Goal: Task Accomplishment & Management: Complete application form

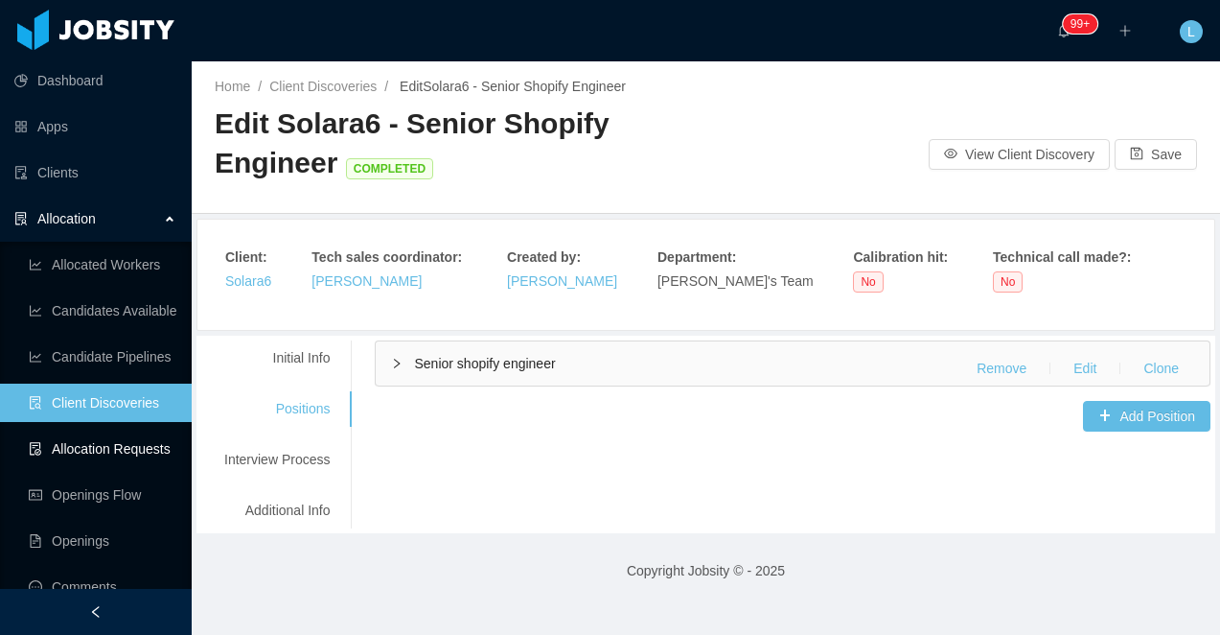
click at [149, 454] on link "Allocation Requests" at bounding box center [103, 448] width 148 height 38
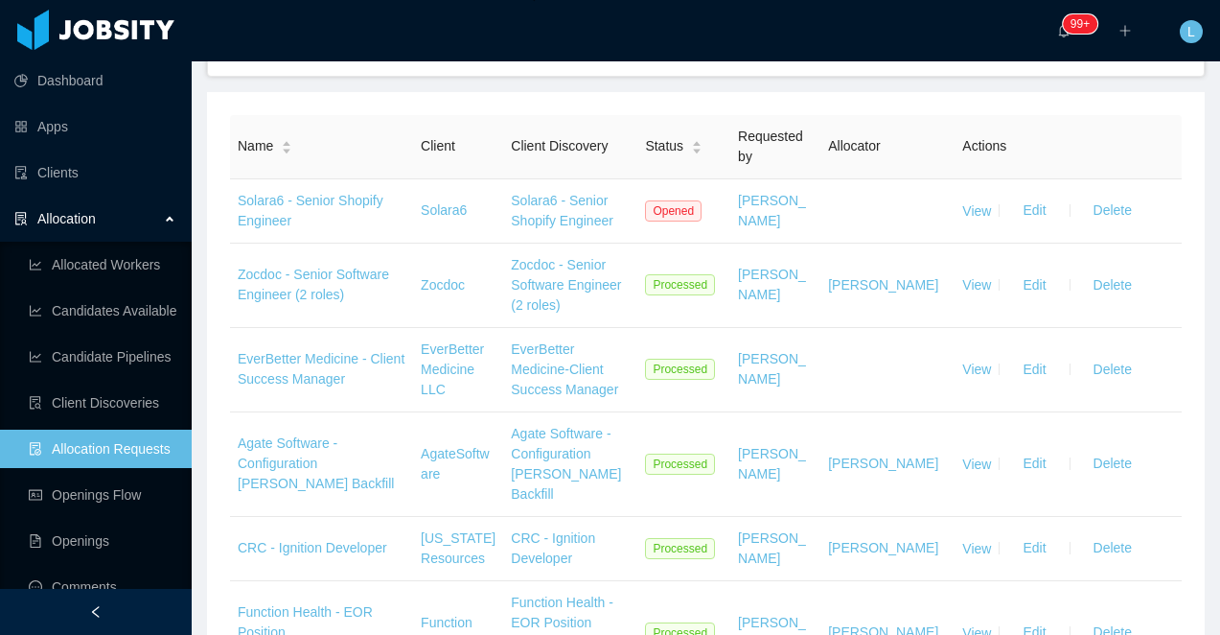
scroll to position [261, 0]
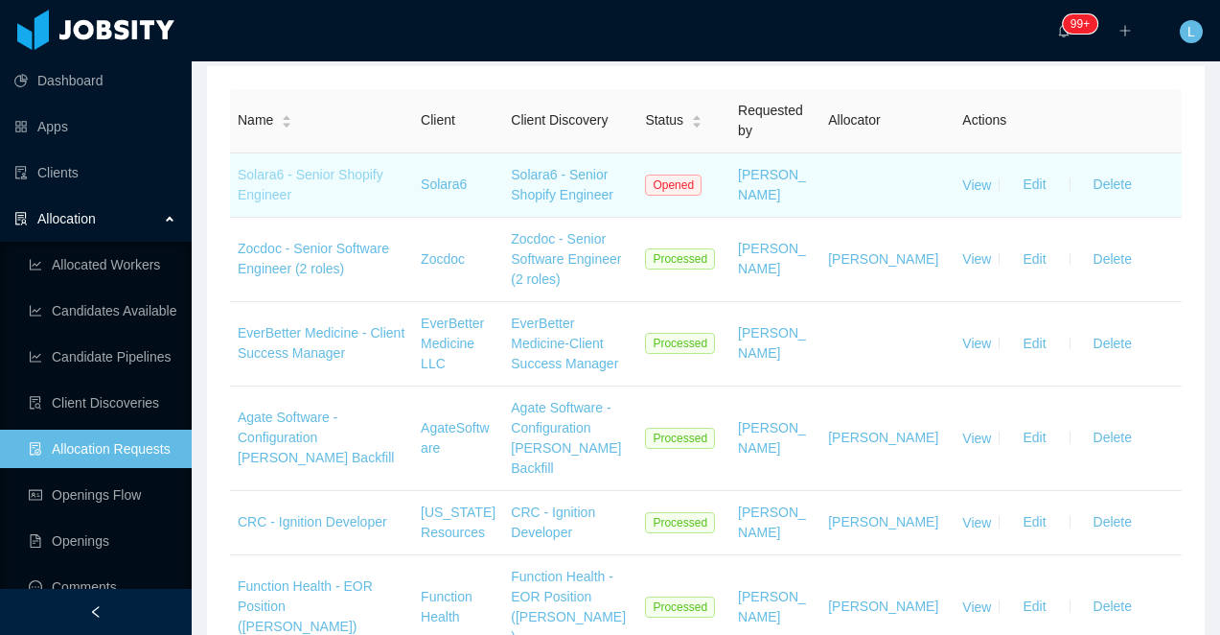
click at [255, 189] on link "Solara6 - Senior Shopify Engineer" at bounding box center [311, 184] width 146 height 35
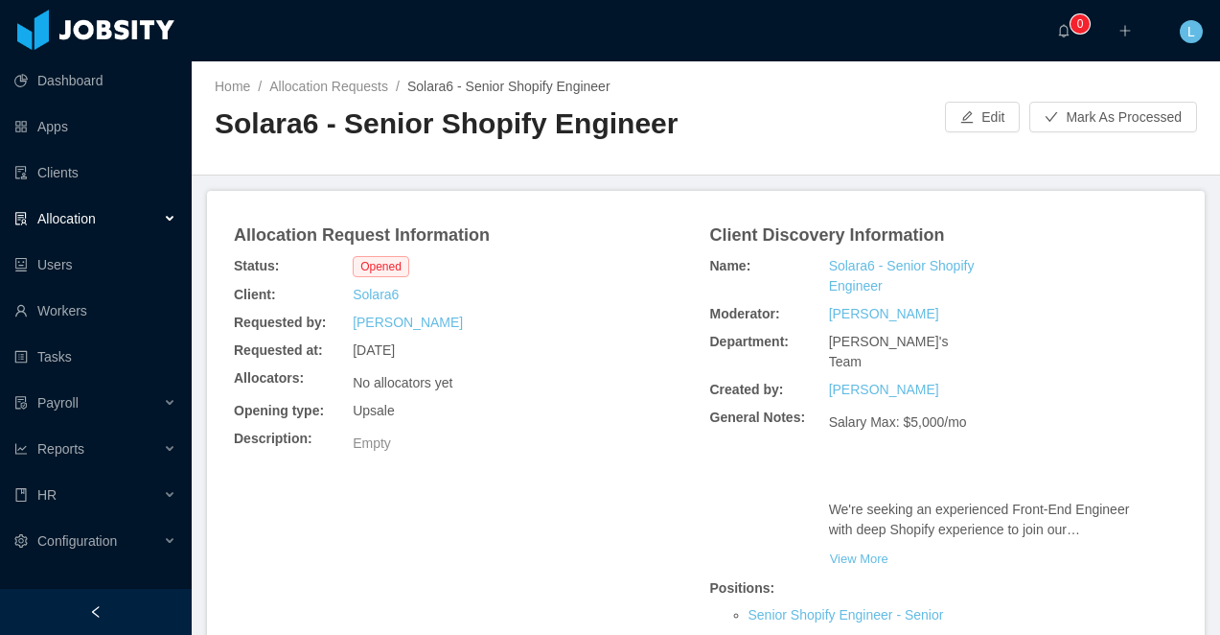
click at [440, 122] on h2 "Solara6 - Senior Shopify Engineer" at bounding box center [461, 123] width 492 height 39
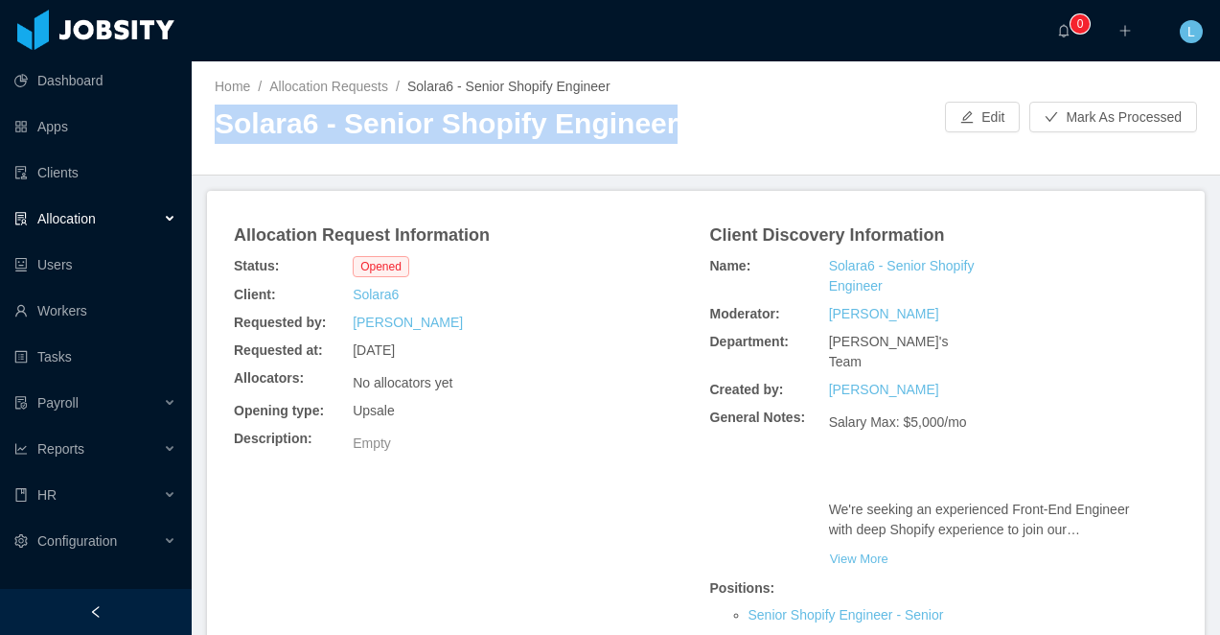
click at [440, 122] on h2 "Solara6 - Senior Shopify Engineer" at bounding box center [461, 123] width 492 height 39
copy h2 "Solara6 - Senior Shopify Engineer"
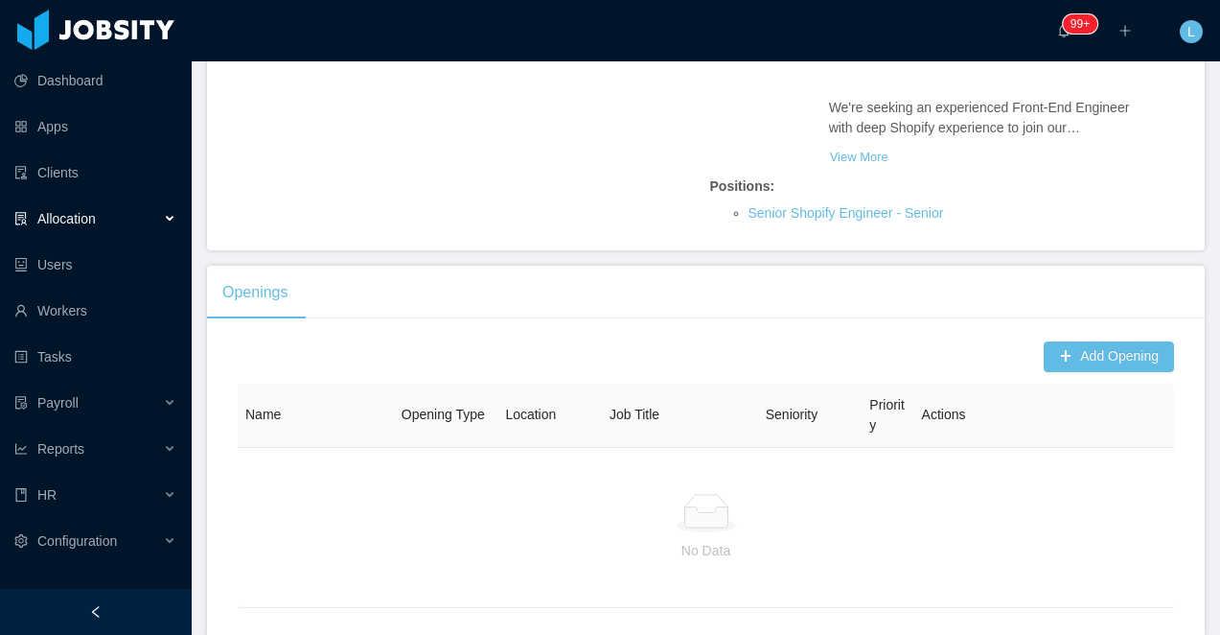
scroll to position [486, 0]
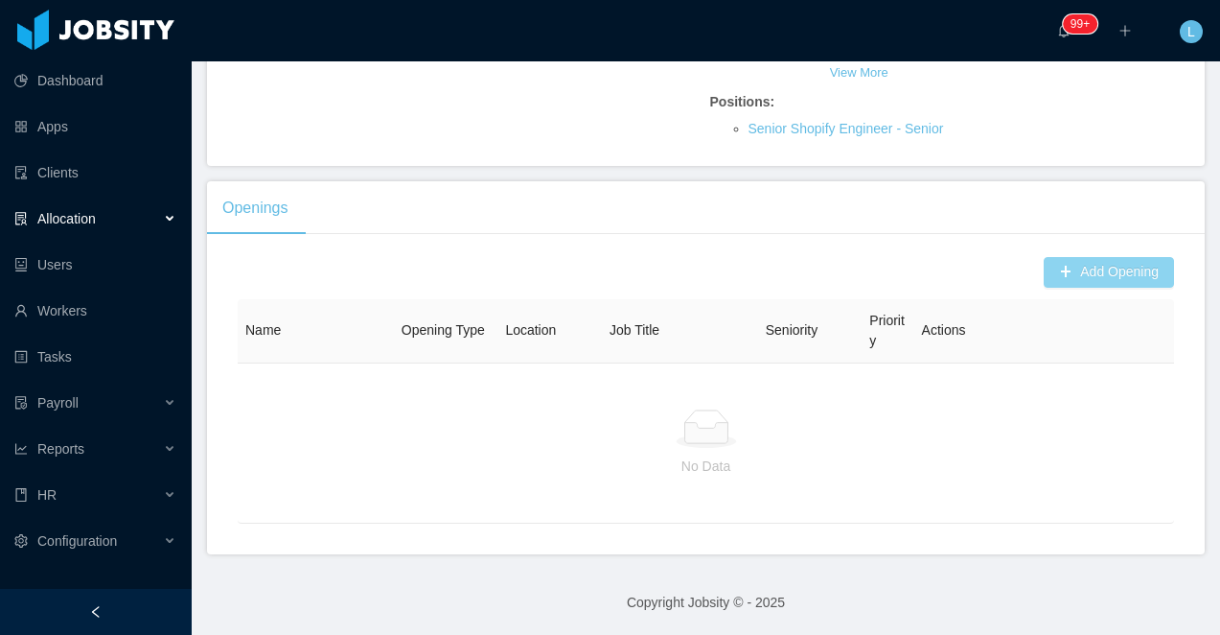
click at [1095, 276] on button "Add Opening" at bounding box center [1109, 272] width 130 height 31
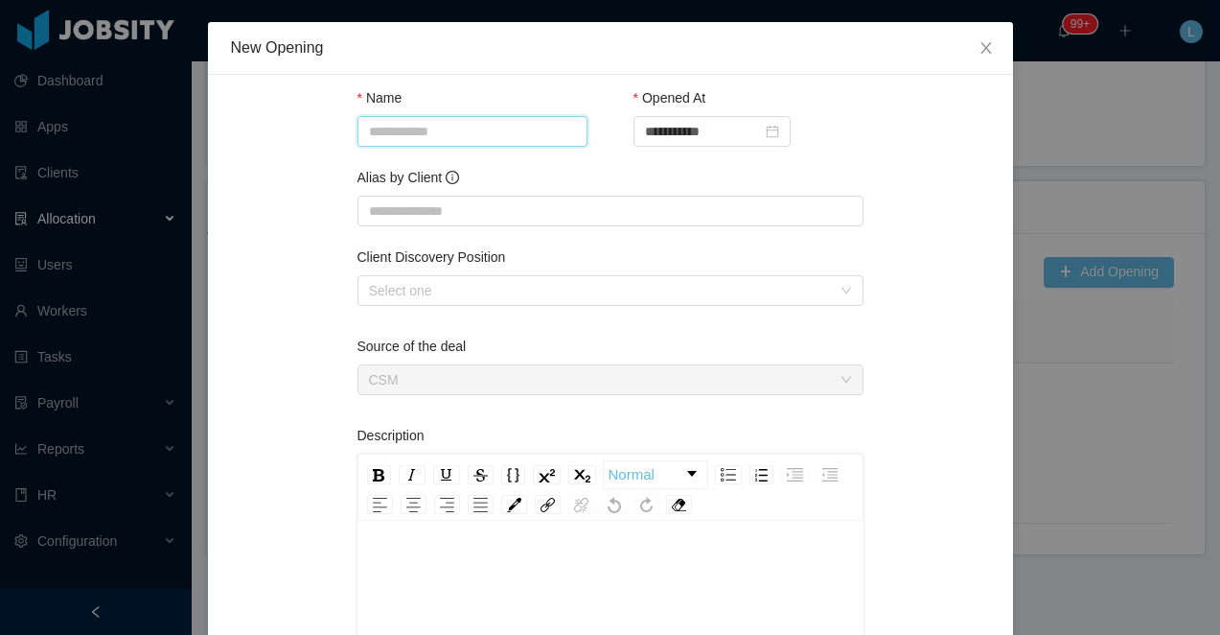
click at [438, 129] on input "Name" at bounding box center [473, 131] width 230 height 31
paste input "**********"
type input "**********"
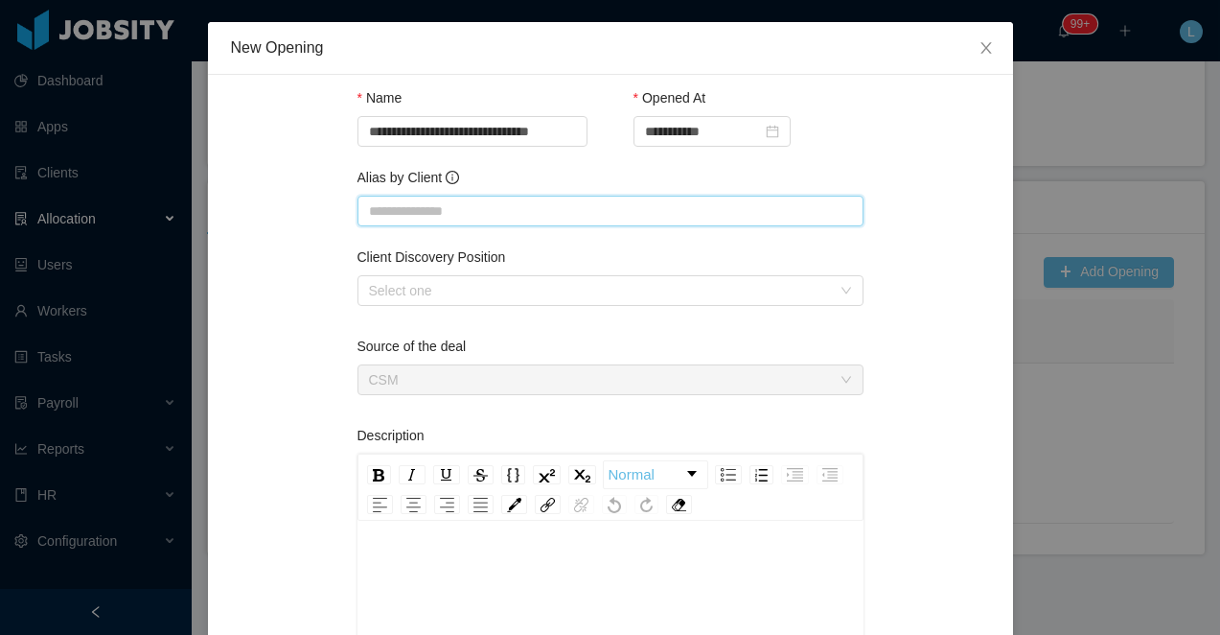
click at [421, 214] on input "Alias by Client" at bounding box center [611, 211] width 506 height 31
paste input "**********"
click at [429, 290] on div "Select one" at bounding box center [600, 290] width 462 height 19
type input "**********"
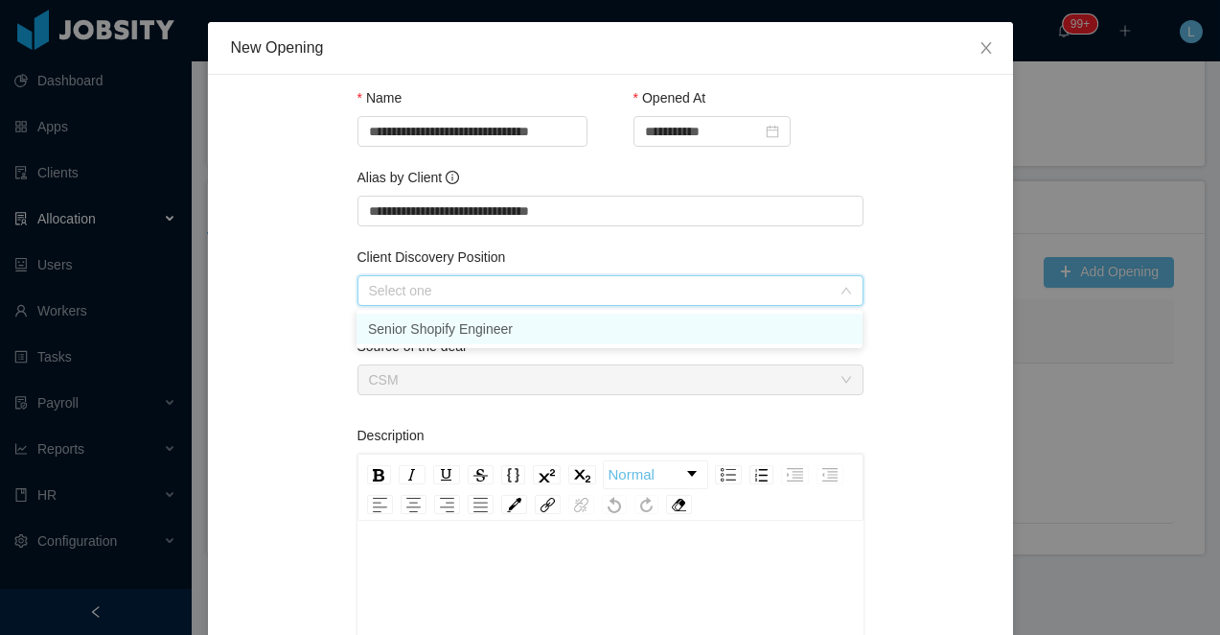
click at [428, 322] on li "Senior Shopify Engineer" at bounding box center [610, 328] width 506 height 31
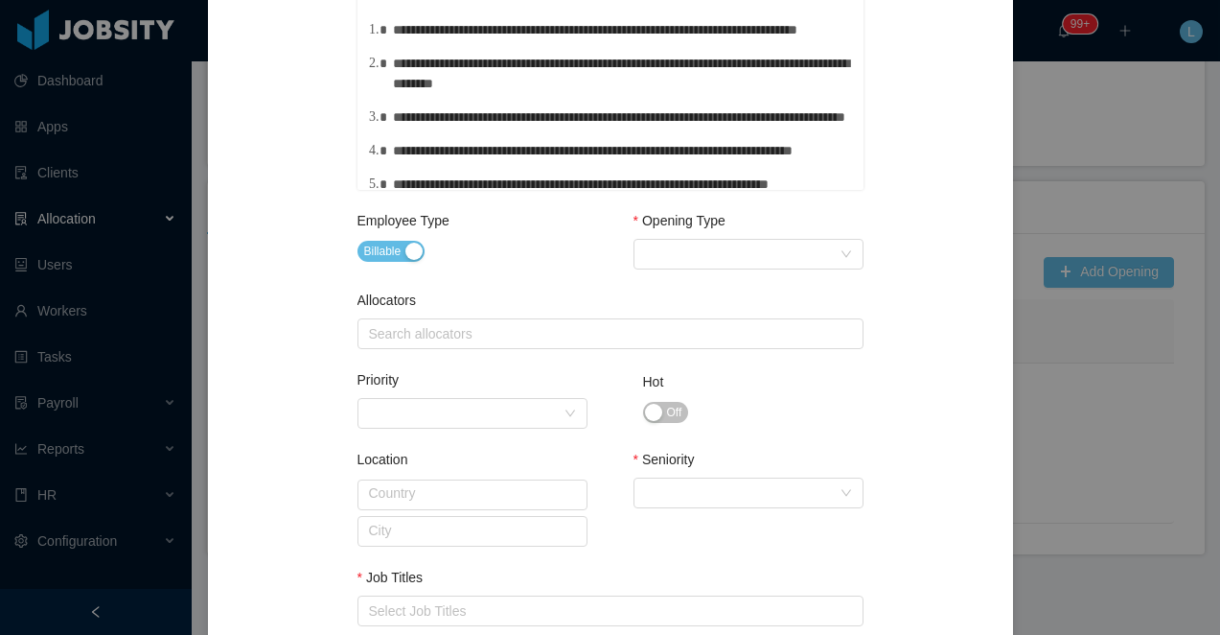
scroll to position [741, 0]
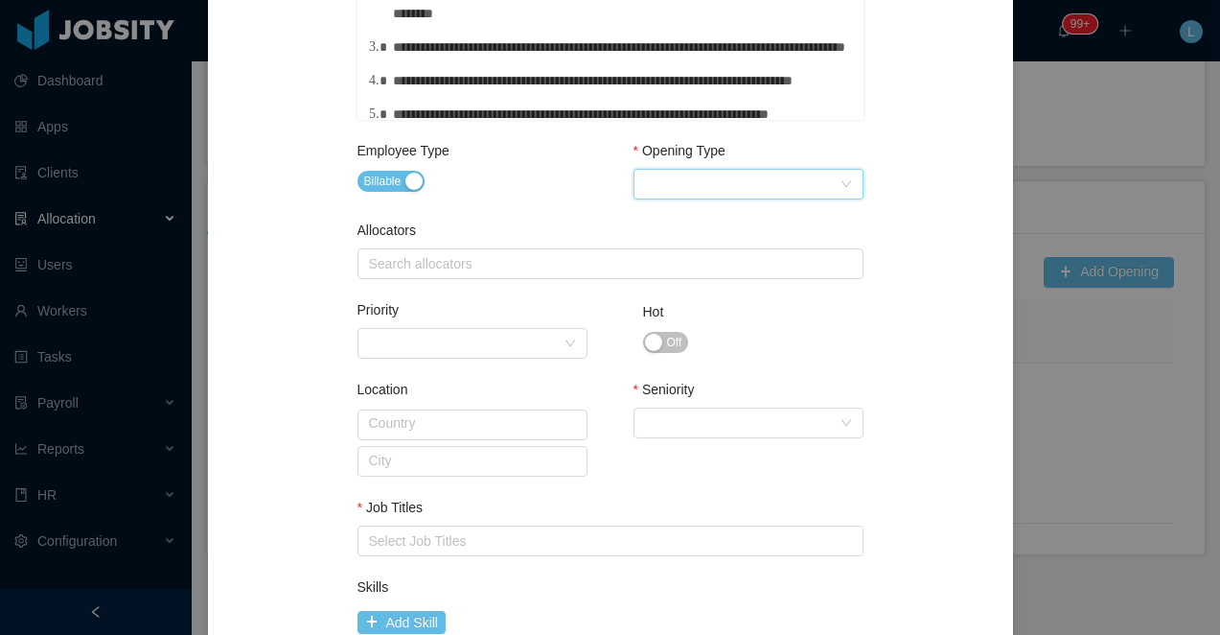
click at [672, 189] on div "Select Opening Type" at bounding box center [742, 184] width 195 height 29
click at [666, 250] on li "Upsale" at bounding box center [748, 253] width 230 height 31
click at [545, 273] on div "Search allocators" at bounding box center [607, 263] width 489 height 29
type input "*****"
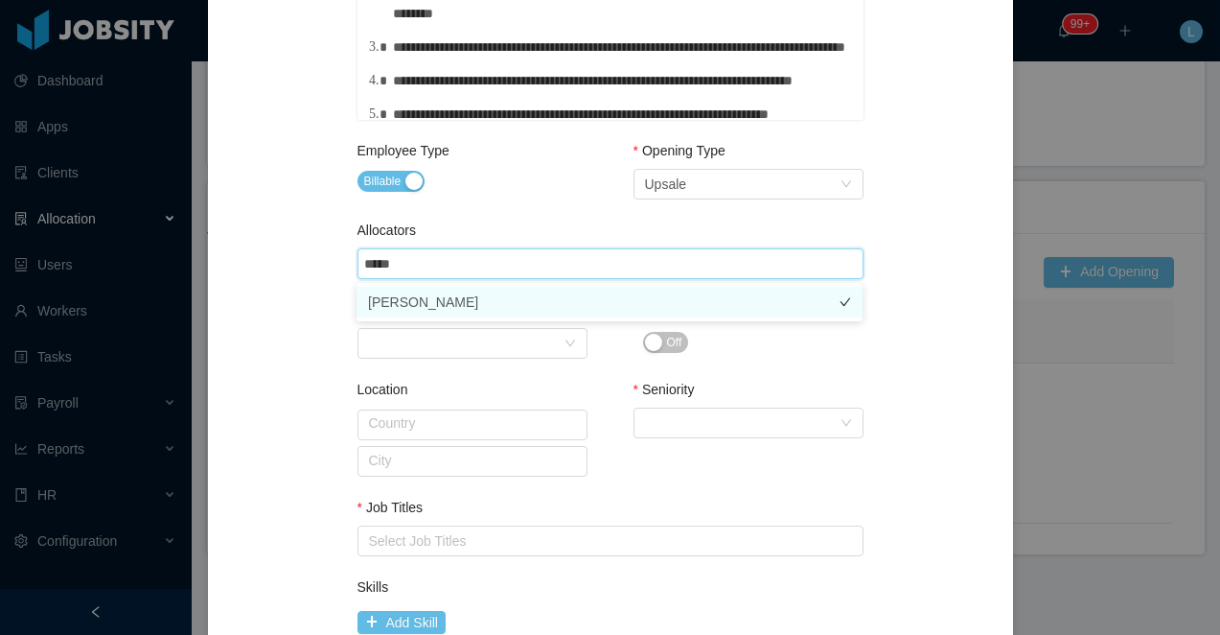
click at [569, 300] on li "[PERSON_NAME]" at bounding box center [610, 302] width 506 height 31
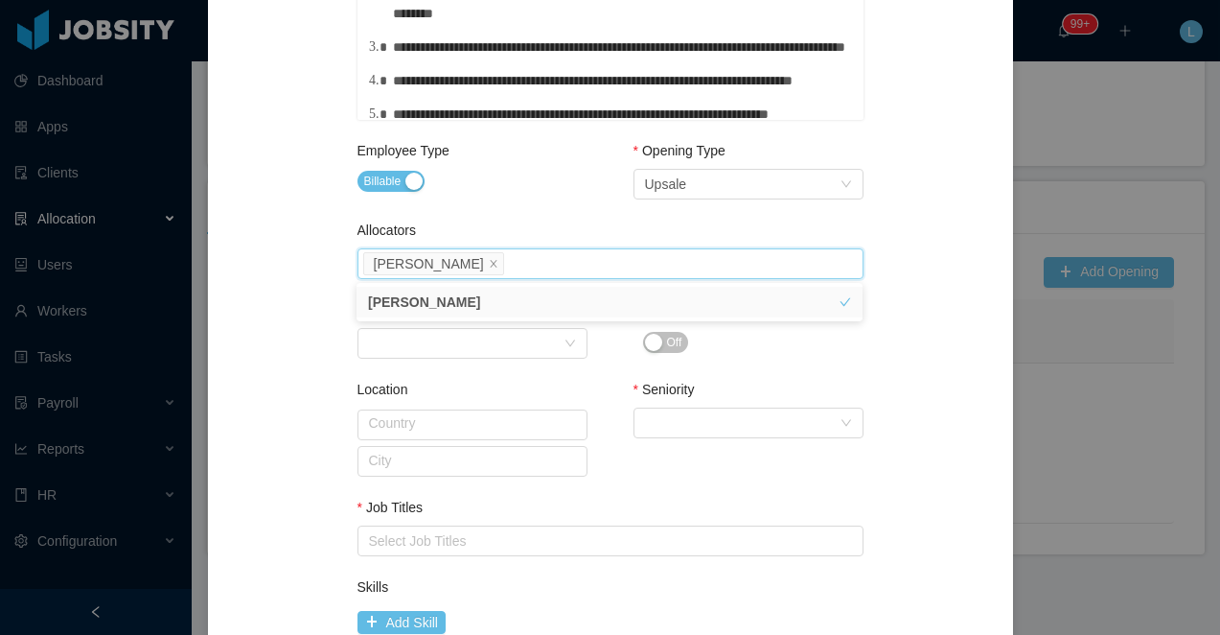
click at [538, 214] on div "Employee Type Billable" at bounding box center [473, 185] width 230 height 89
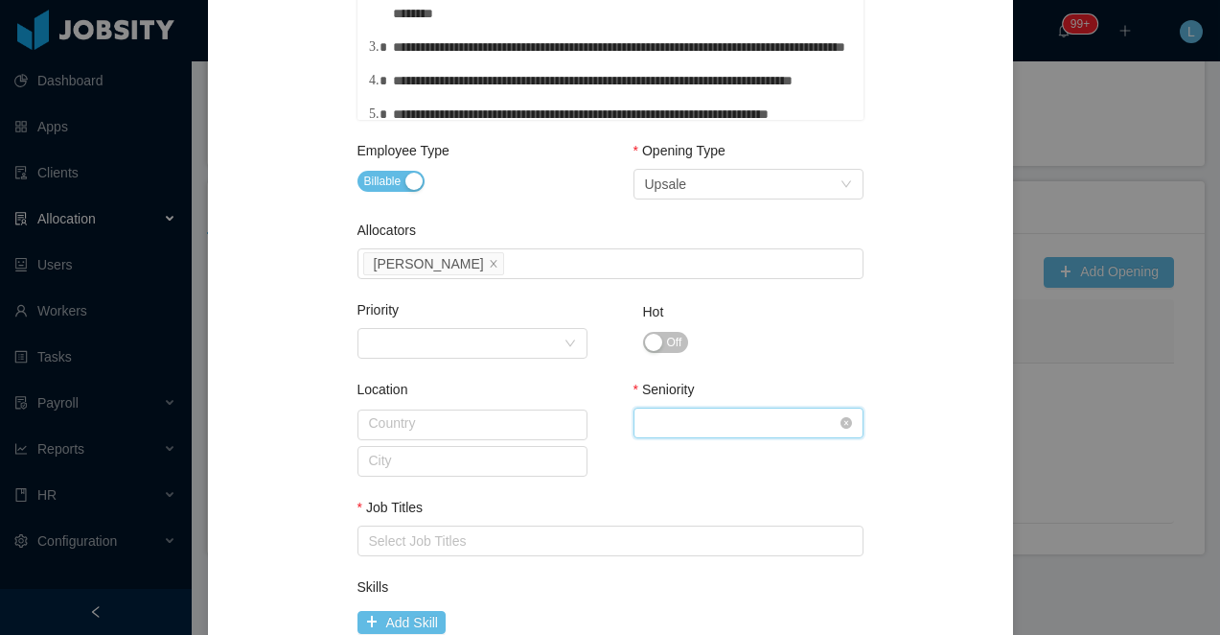
click at [661, 433] on div "Select Seniority" at bounding box center [742, 422] width 195 height 29
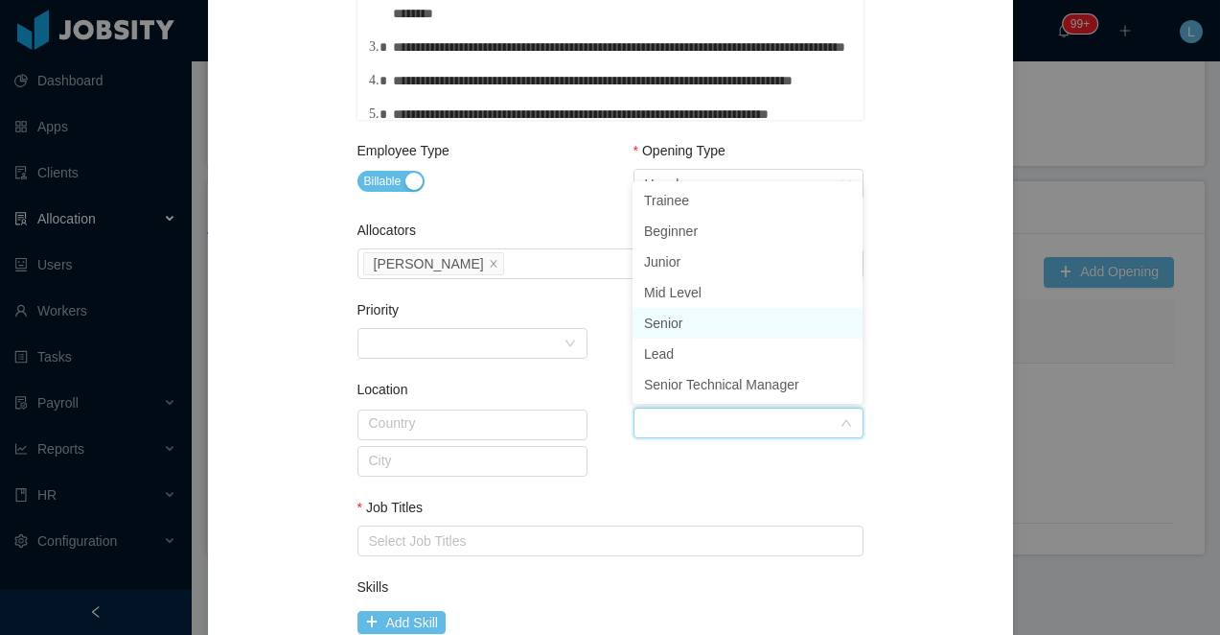
click at [672, 316] on li "Senior" at bounding box center [748, 323] width 230 height 31
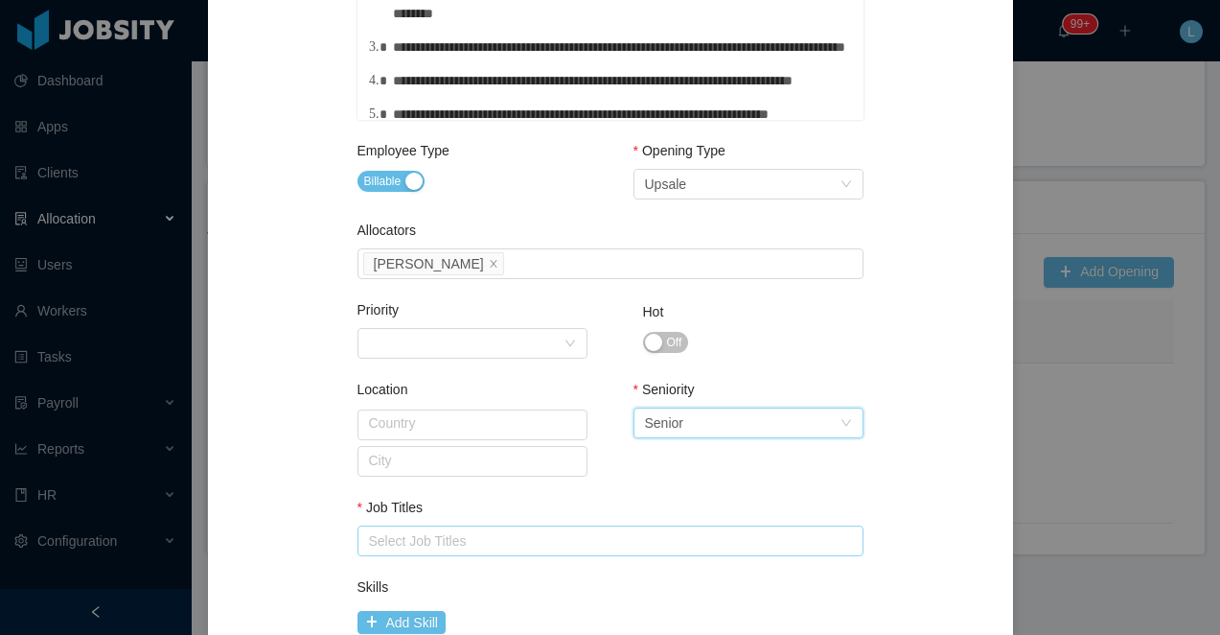
click at [448, 546] on div "Select Job Titles" at bounding box center [606, 540] width 475 height 19
type input "****"
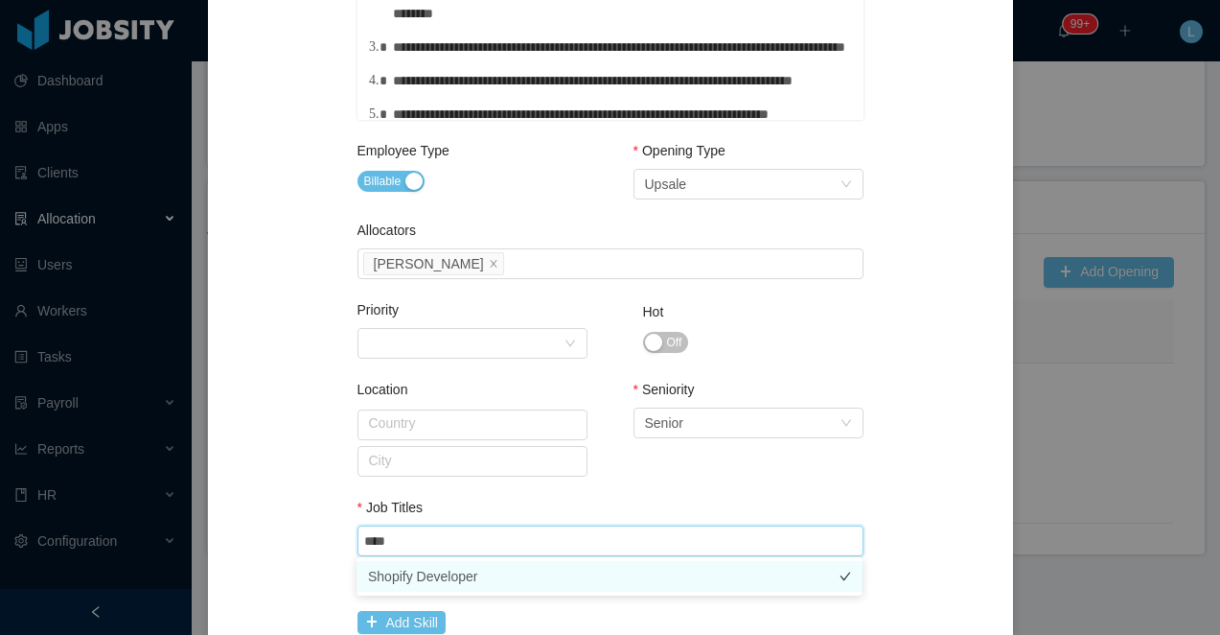
click at [459, 581] on li "Shopify Developer" at bounding box center [610, 576] width 506 height 31
click at [473, 508] on div "Job Titles" at bounding box center [611, 512] width 506 height 28
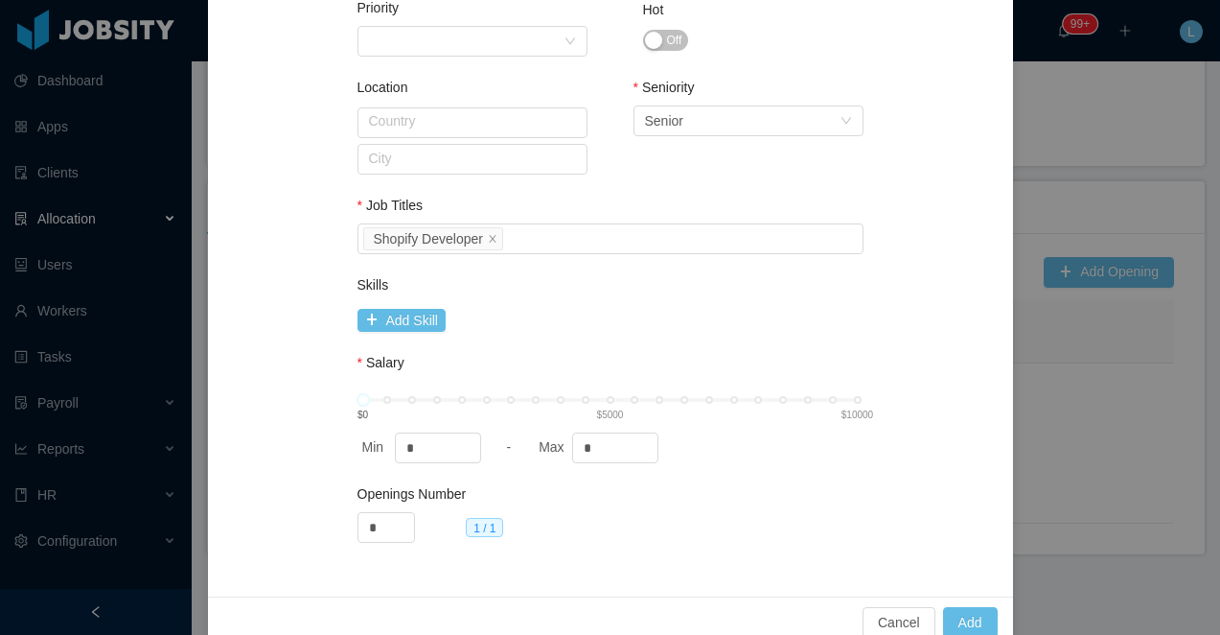
scroll to position [1050, 0]
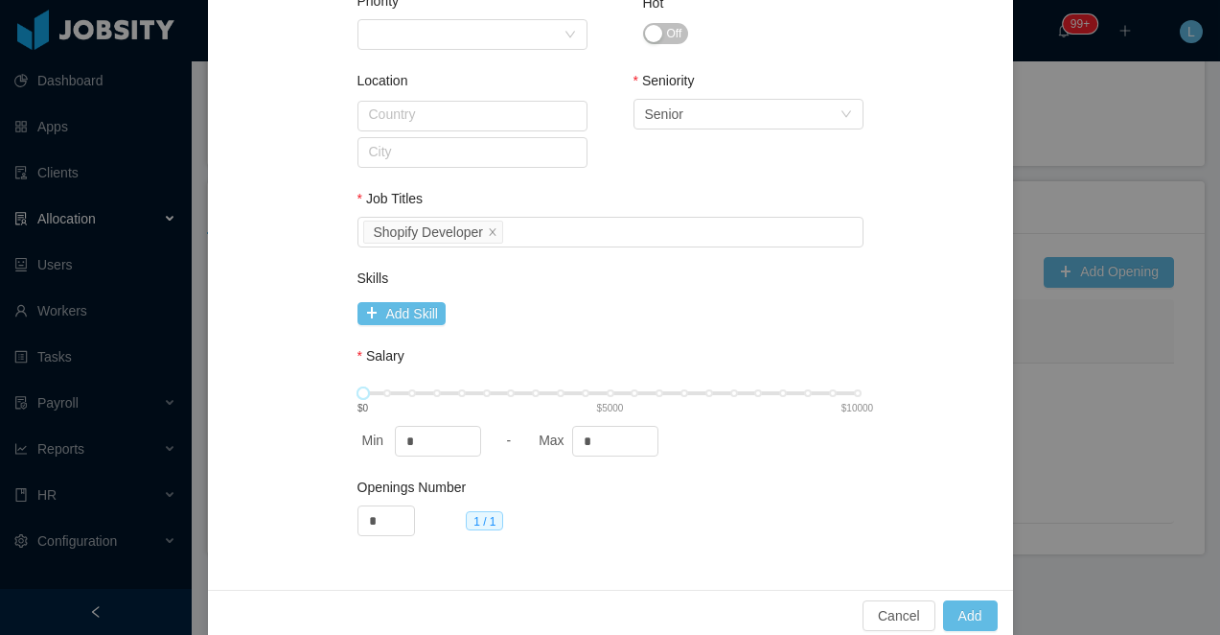
type input "****"
click at [609, 394] on div "5000 $0 $5000 $10000" at bounding box center [610, 393] width 495 height 12
click at [962, 614] on button "Add" at bounding box center [970, 615] width 55 height 31
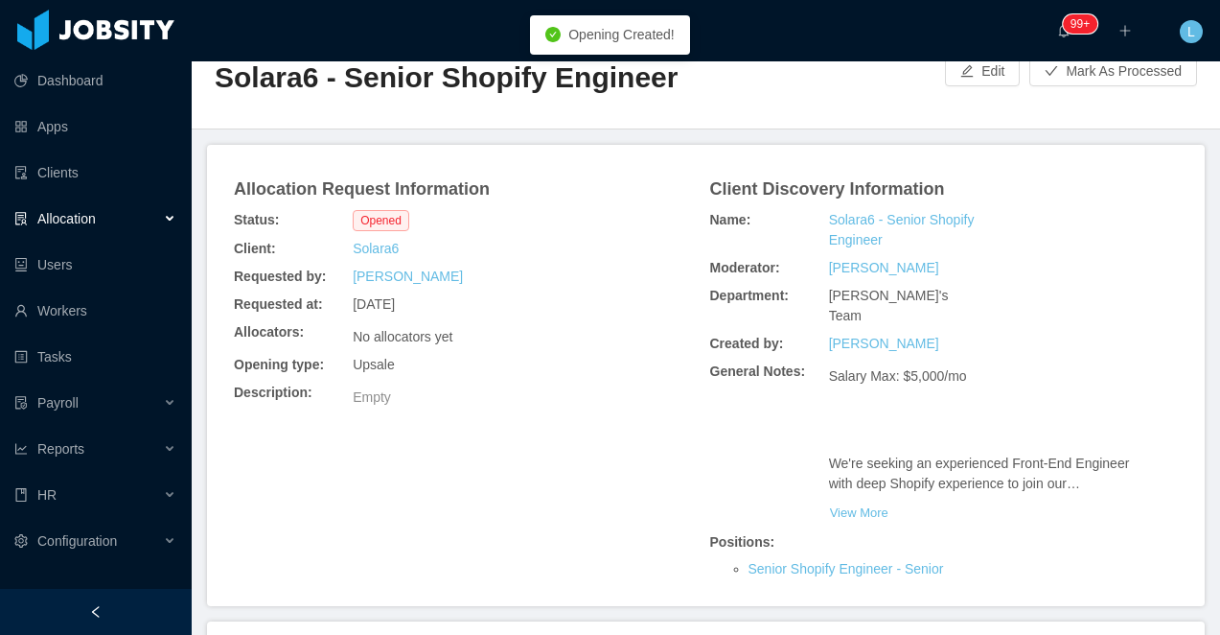
scroll to position [0, 0]
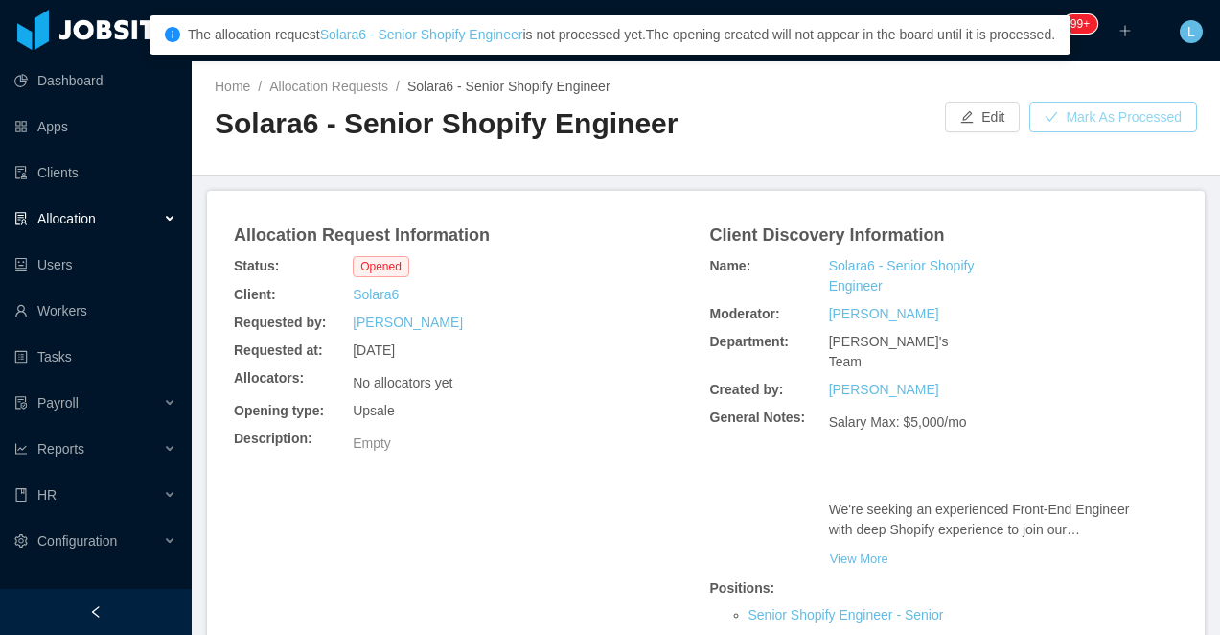
click at [1092, 129] on button "Mark As Processed" at bounding box center [1114, 117] width 168 height 31
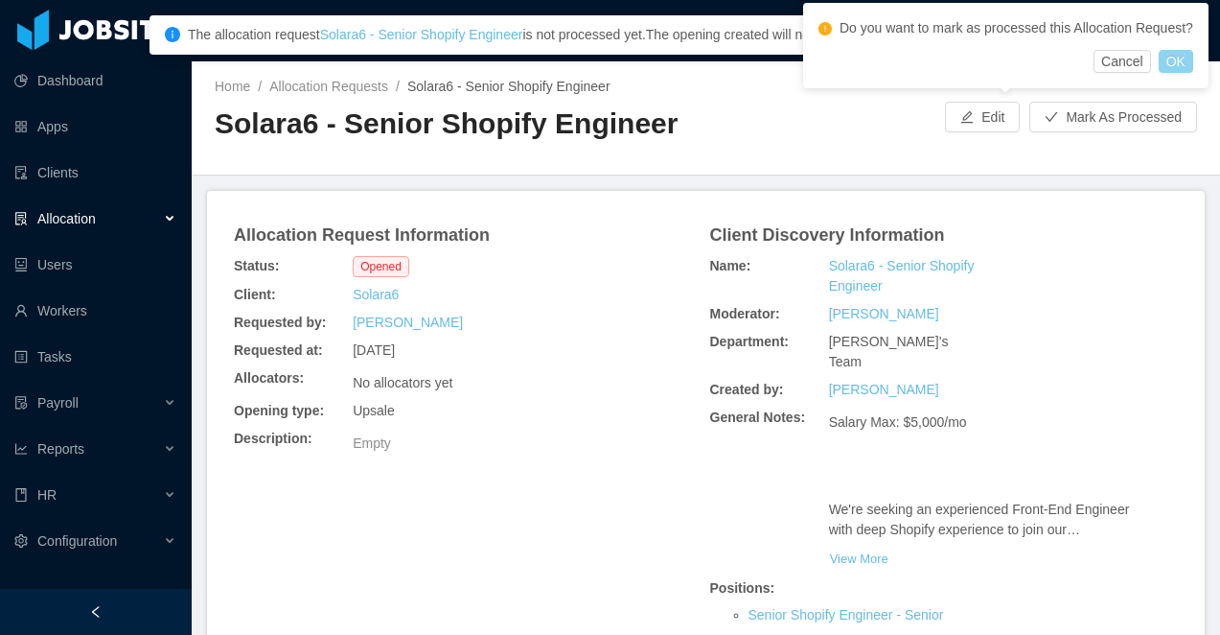
click at [1193, 73] on button "OK" at bounding box center [1176, 61] width 35 height 23
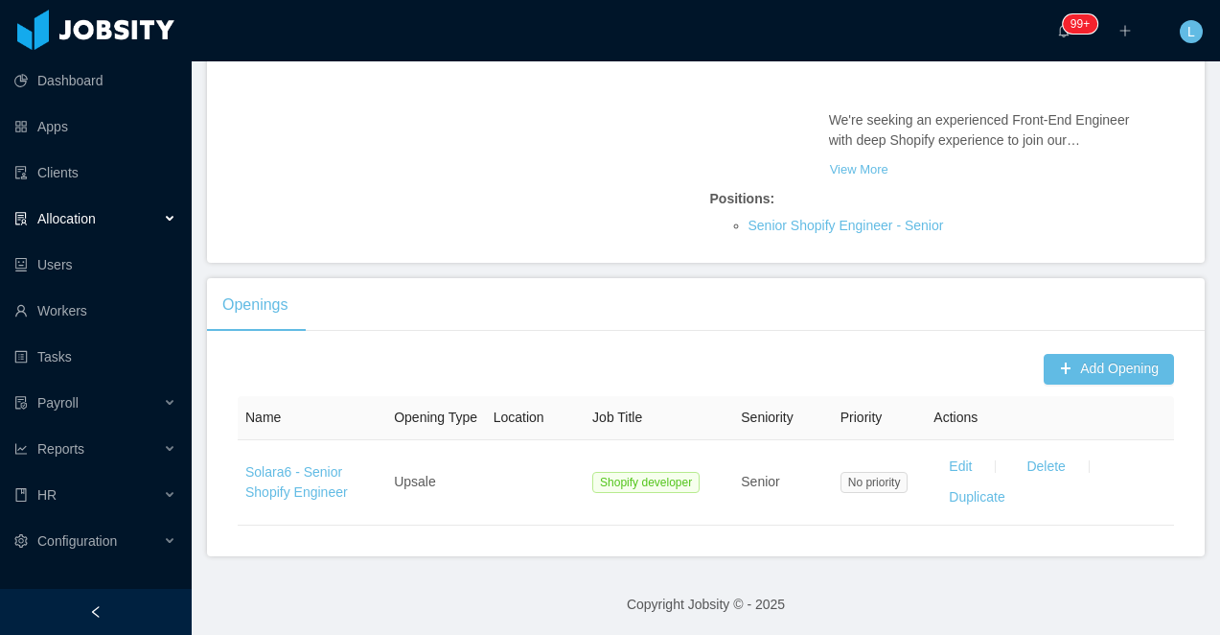
scroll to position [411, 0]
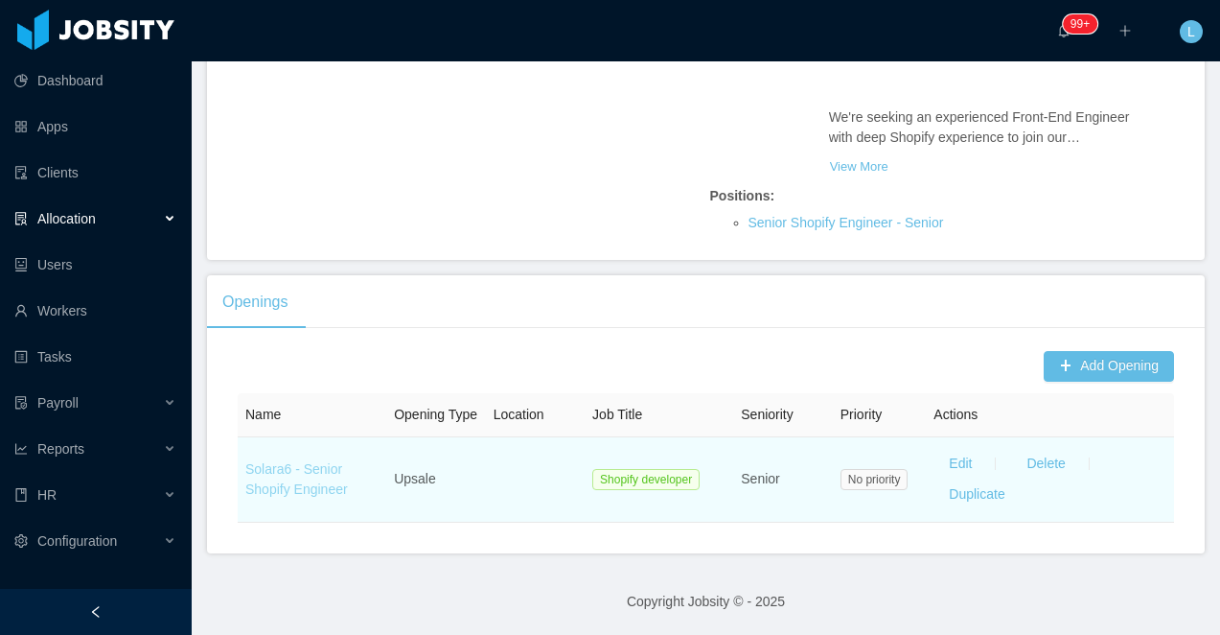
click at [318, 494] on link "Solara6 - Senior Shopify Engineer" at bounding box center [296, 478] width 103 height 35
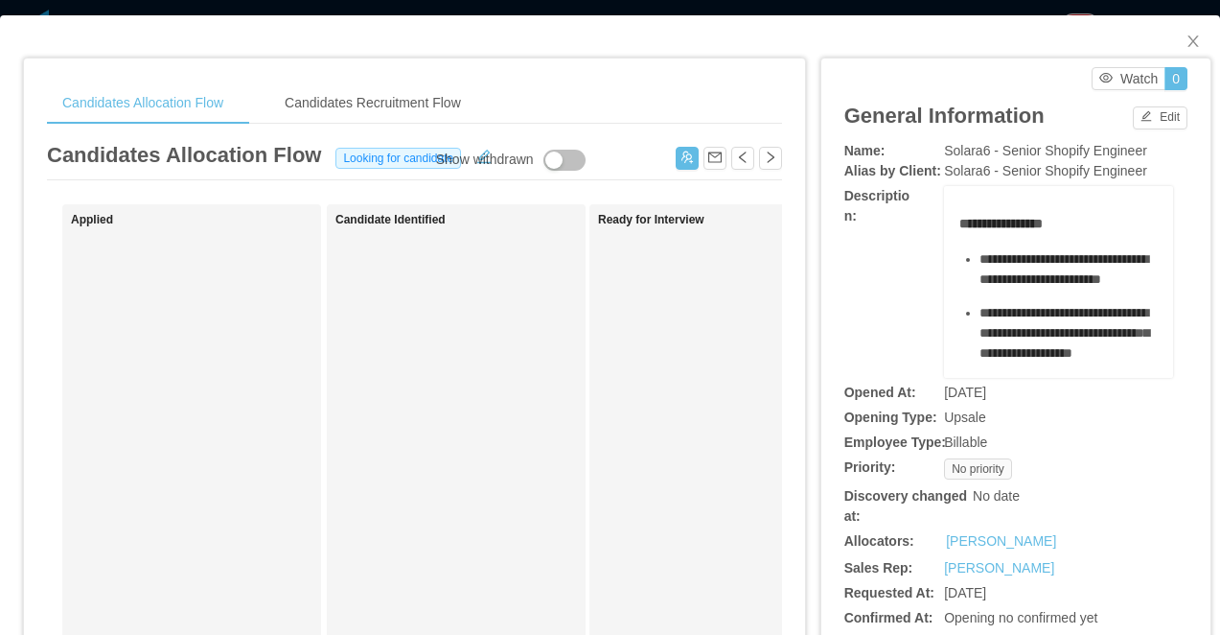
click at [726, 10] on div "**********" at bounding box center [610, 317] width 1220 height 635
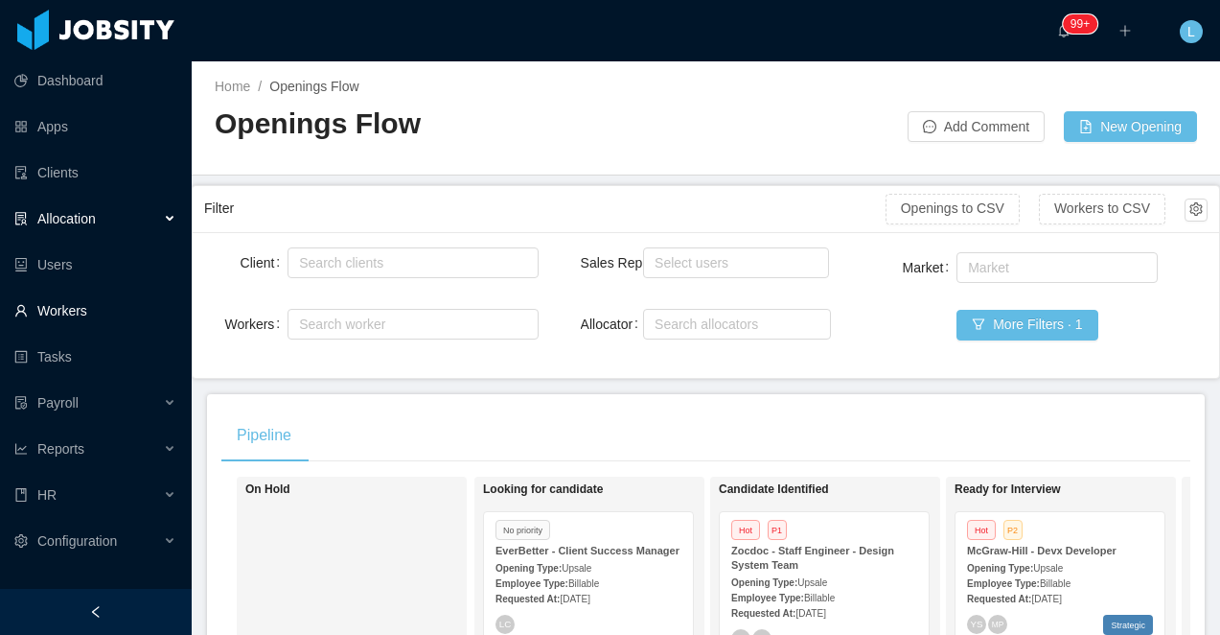
click at [65, 314] on link "Workers" at bounding box center [95, 310] width 162 height 38
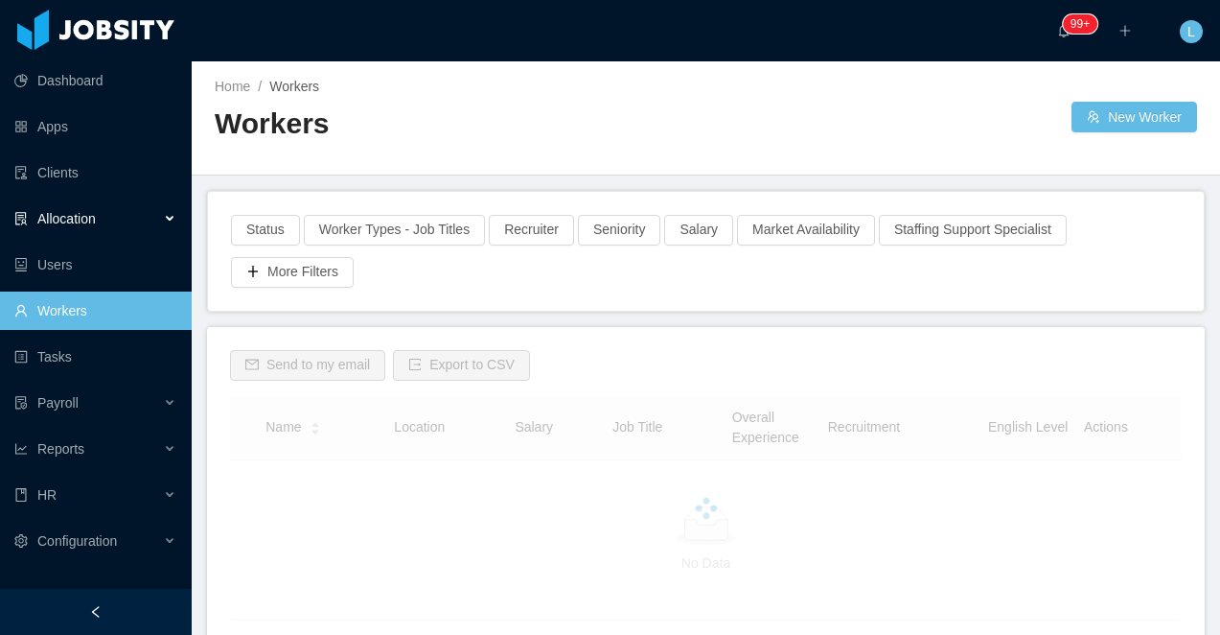
click at [85, 228] on div "Allocation" at bounding box center [96, 218] width 192 height 38
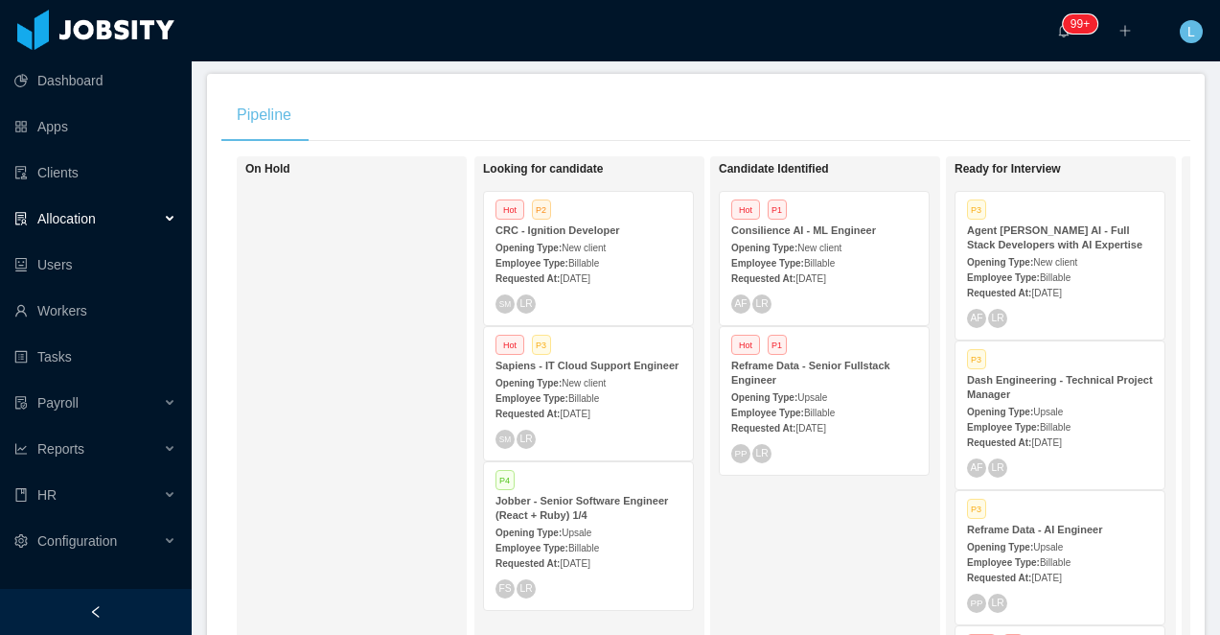
scroll to position [332, 0]
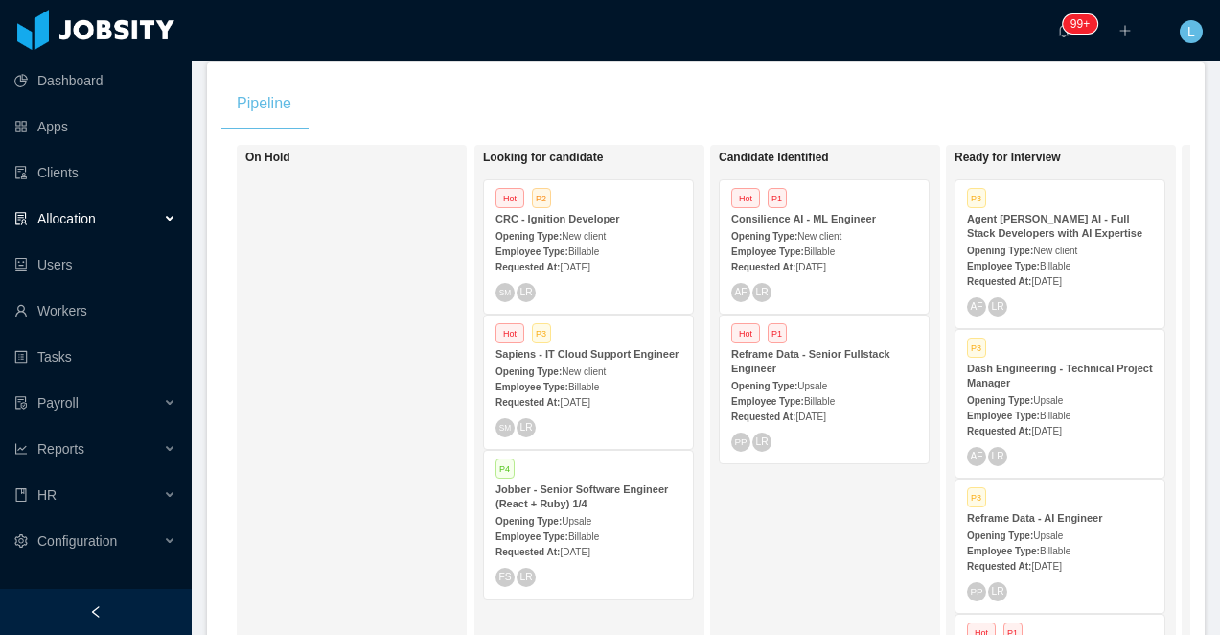
click at [605, 377] on span "New client" at bounding box center [584, 371] width 44 height 11
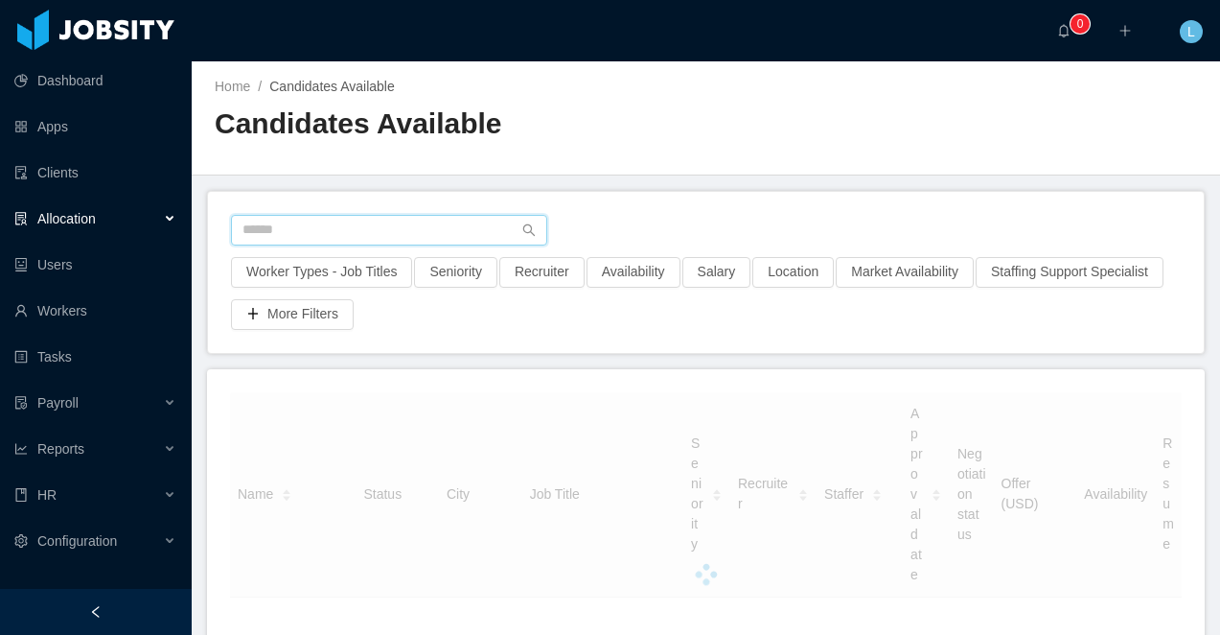
click at [335, 217] on input "text" at bounding box center [389, 230] width 316 height 31
click at [323, 260] on button "Worker Types - Job Titles" at bounding box center [321, 272] width 181 height 31
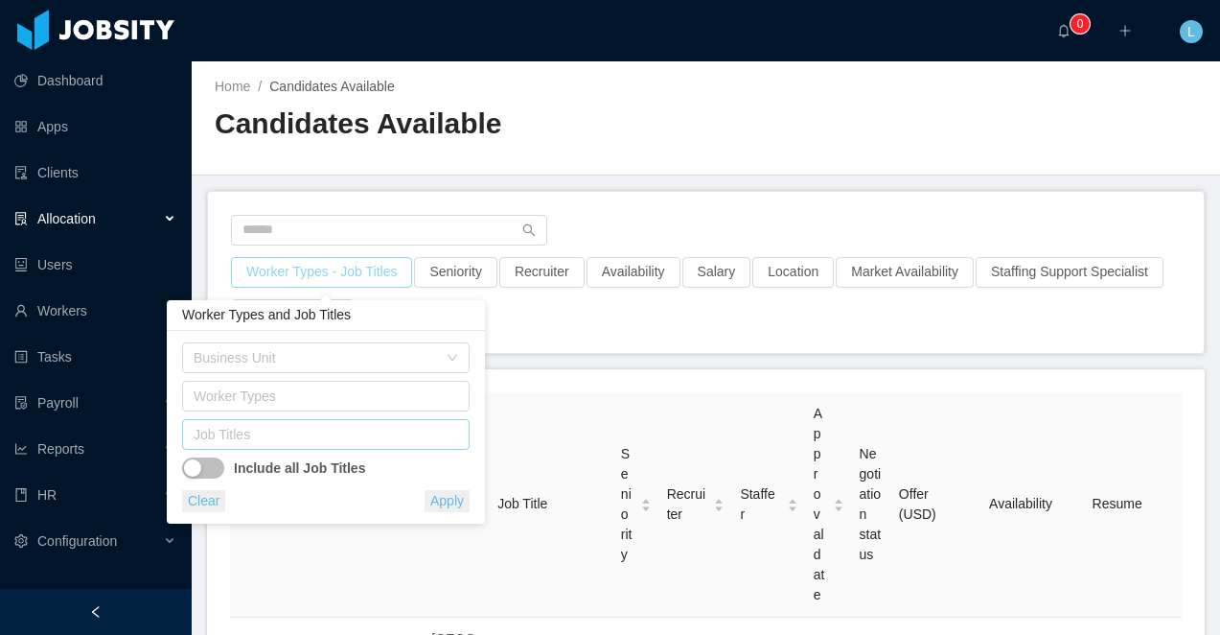
click at [276, 435] on div "Job Titles" at bounding box center [322, 434] width 256 height 19
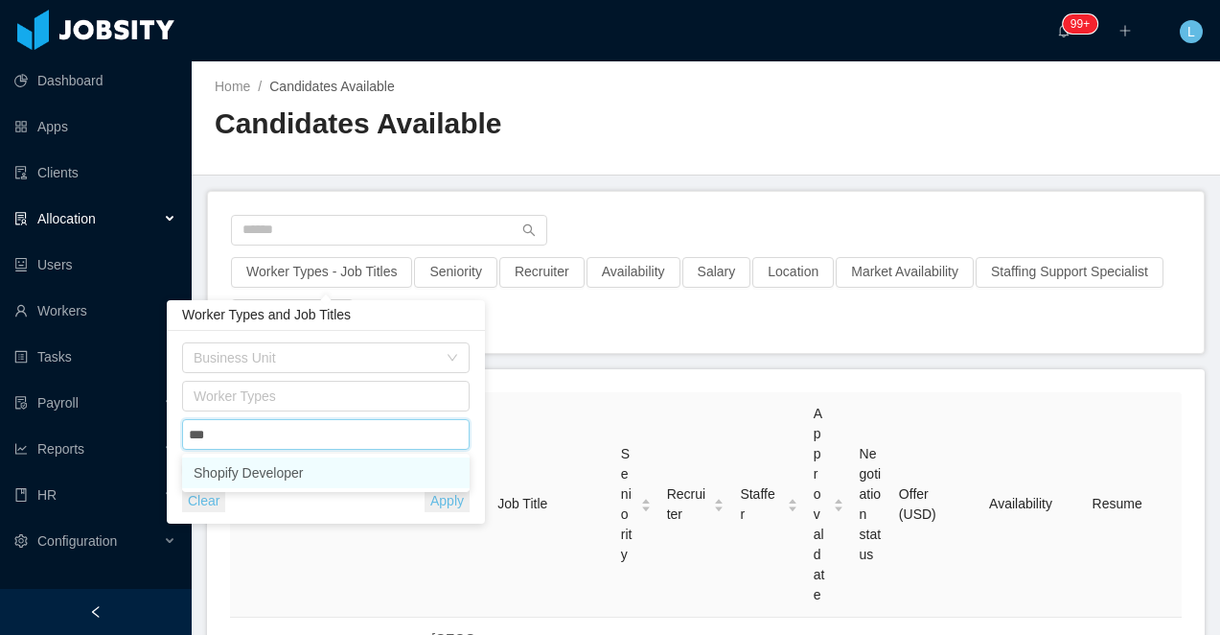
type input "****"
click at [289, 470] on li "Shopify Developer" at bounding box center [326, 472] width 288 height 31
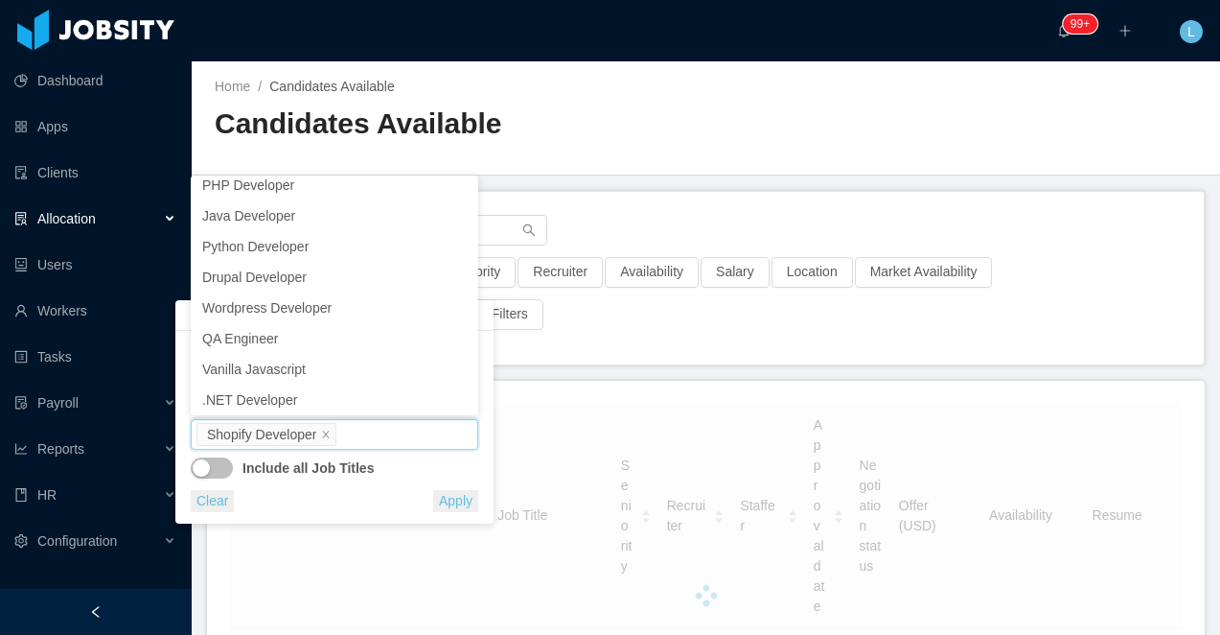
click at [626, 130] on h2 "Candidates Available" at bounding box center [461, 123] width 492 height 39
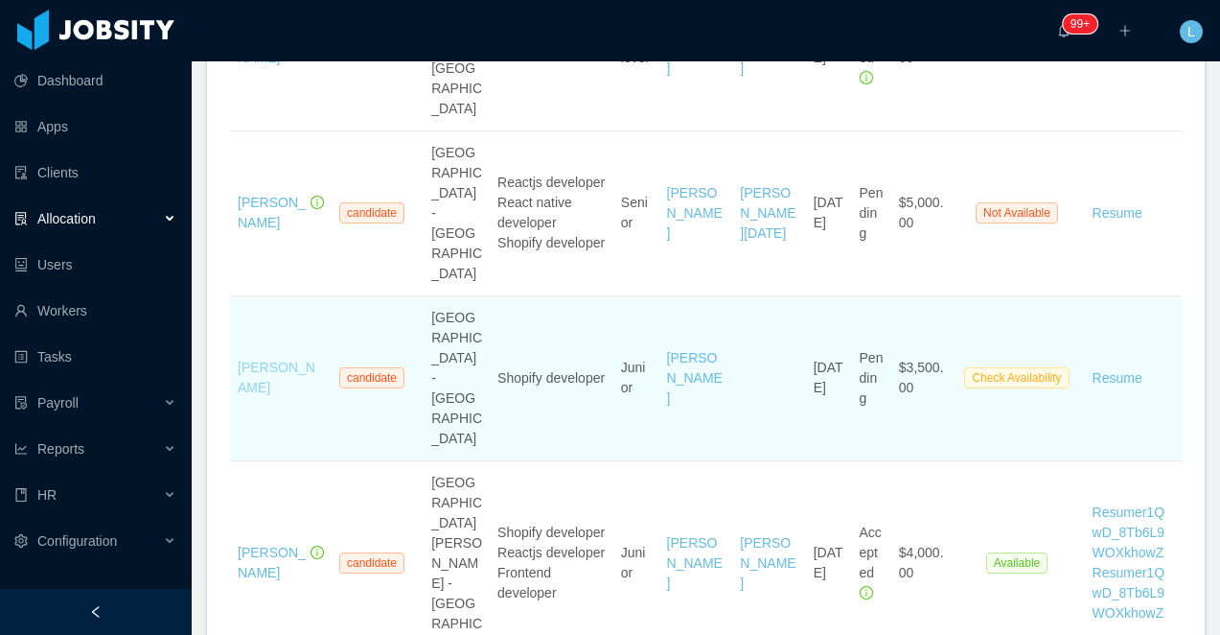
scroll to position [1728, 0]
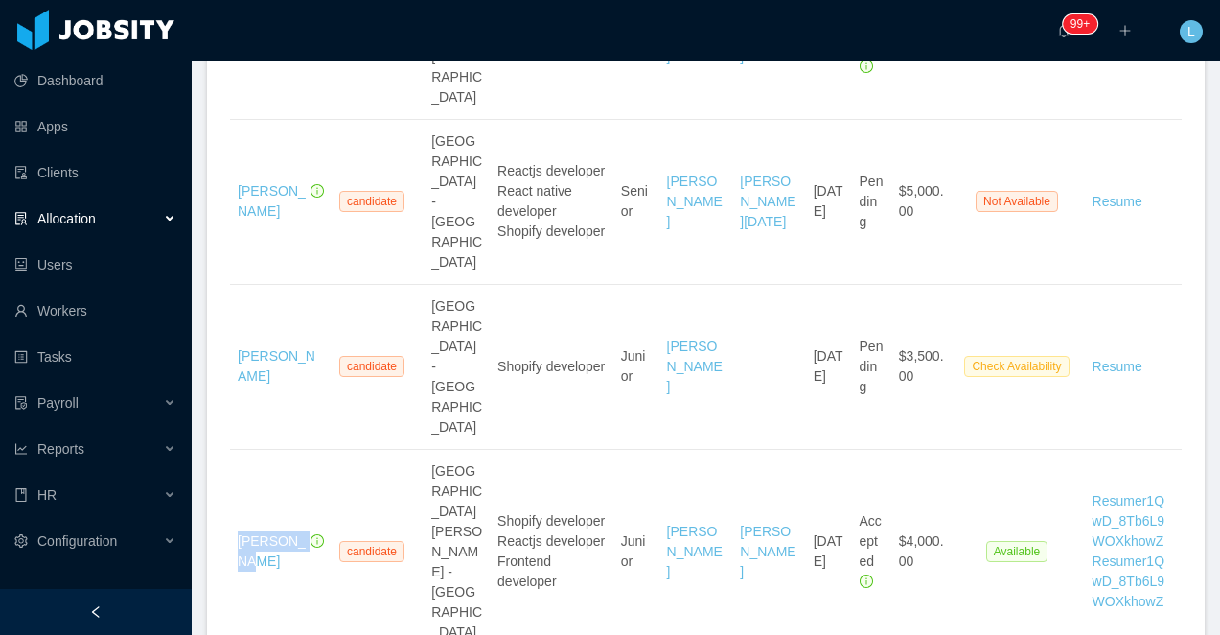
copy link "Juan Rojas"
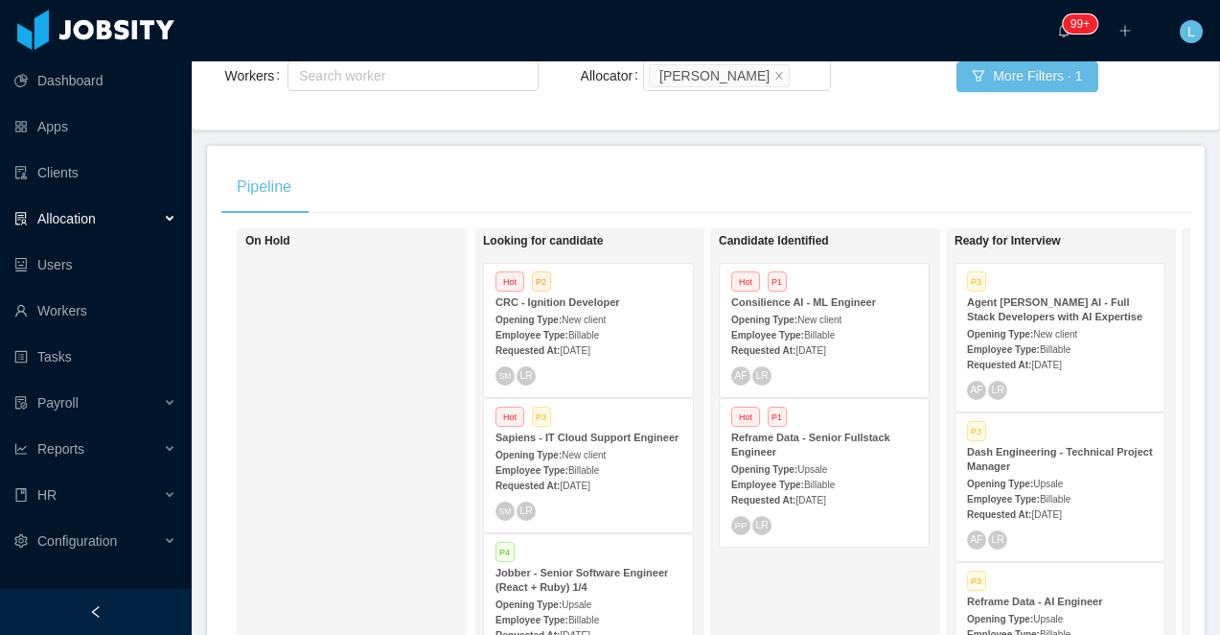
scroll to position [346, 0]
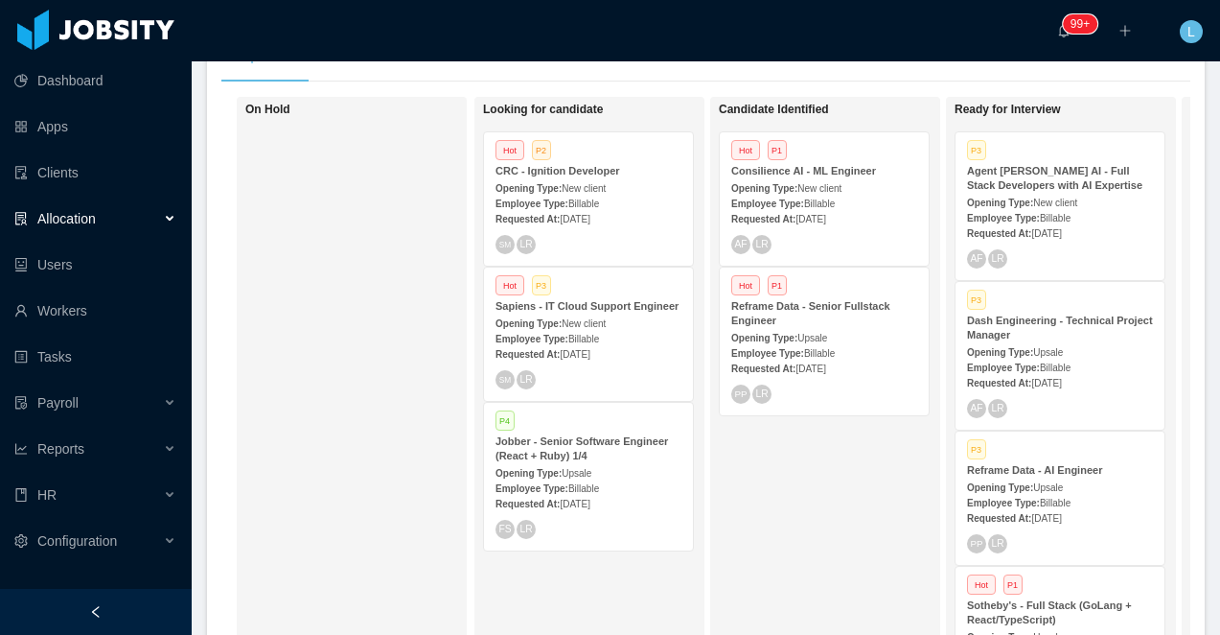
scroll to position [405, 0]
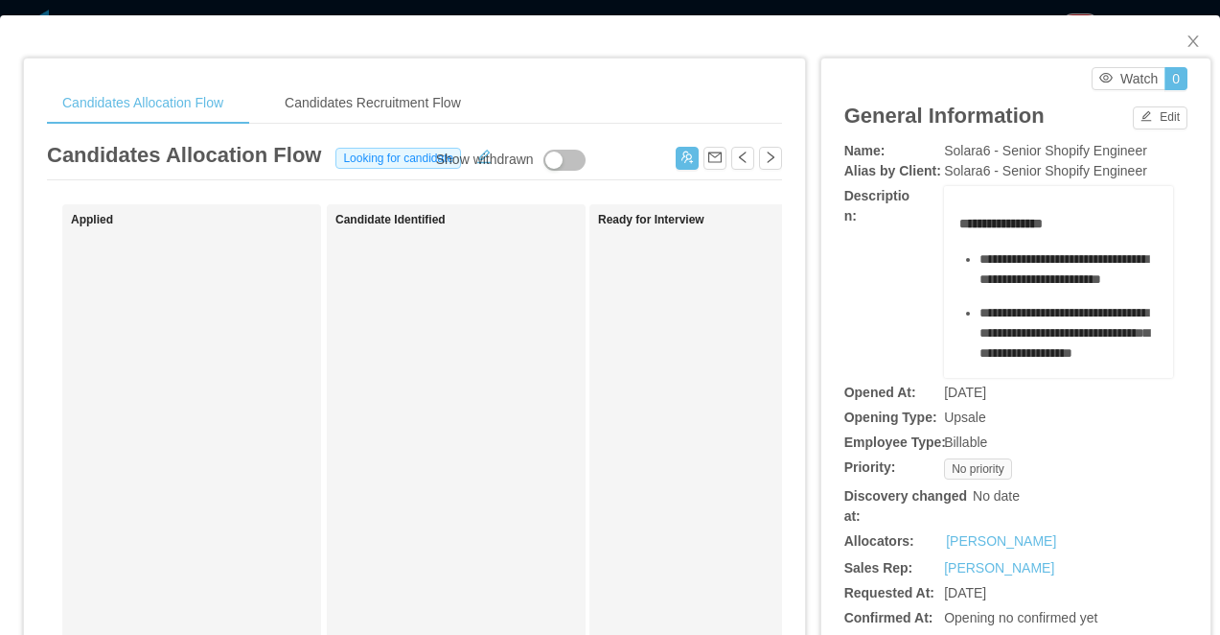
click at [1029, 153] on span "Solara6 - Senior Shopify Engineer" at bounding box center [1045, 150] width 203 height 15
copy span "Solara6 - Senior Shopify Engineer"
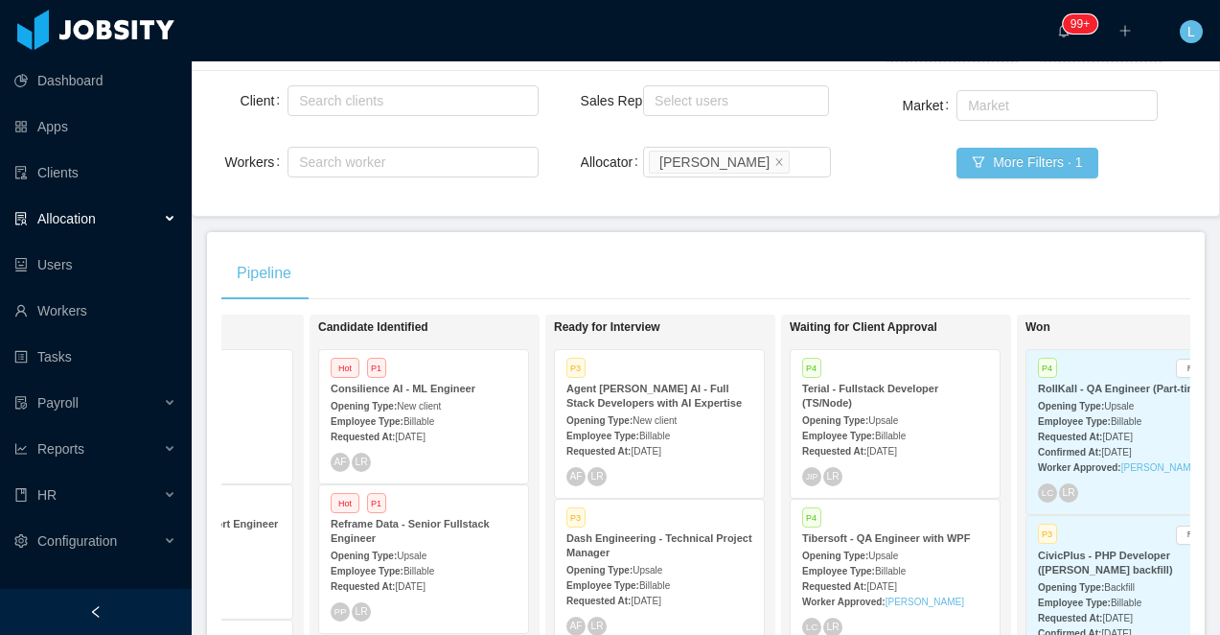
scroll to position [23, 0]
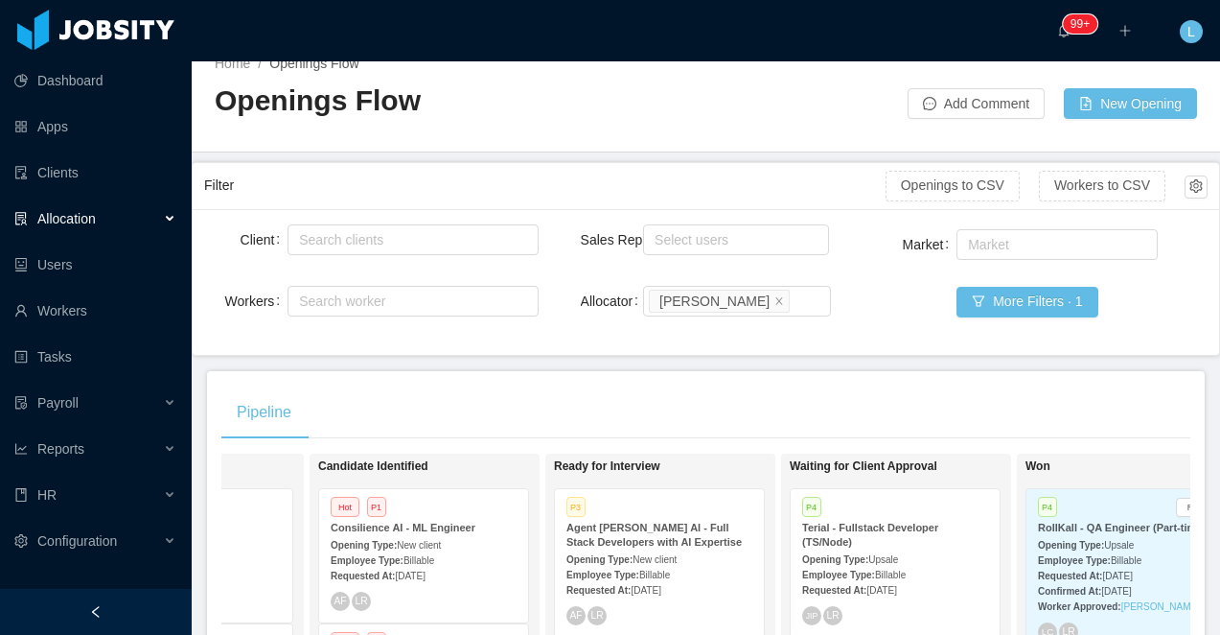
click at [92, 228] on div "Allocation" at bounding box center [96, 218] width 192 height 38
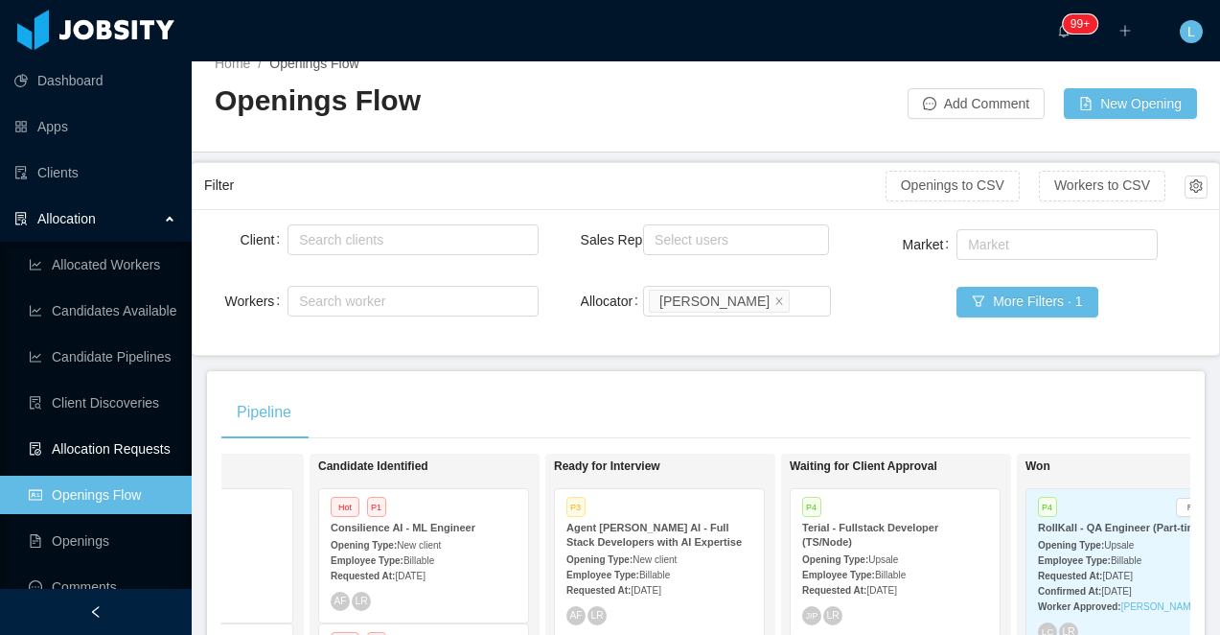
click at [109, 445] on link "Allocation Requests" at bounding box center [103, 448] width 148 height 38
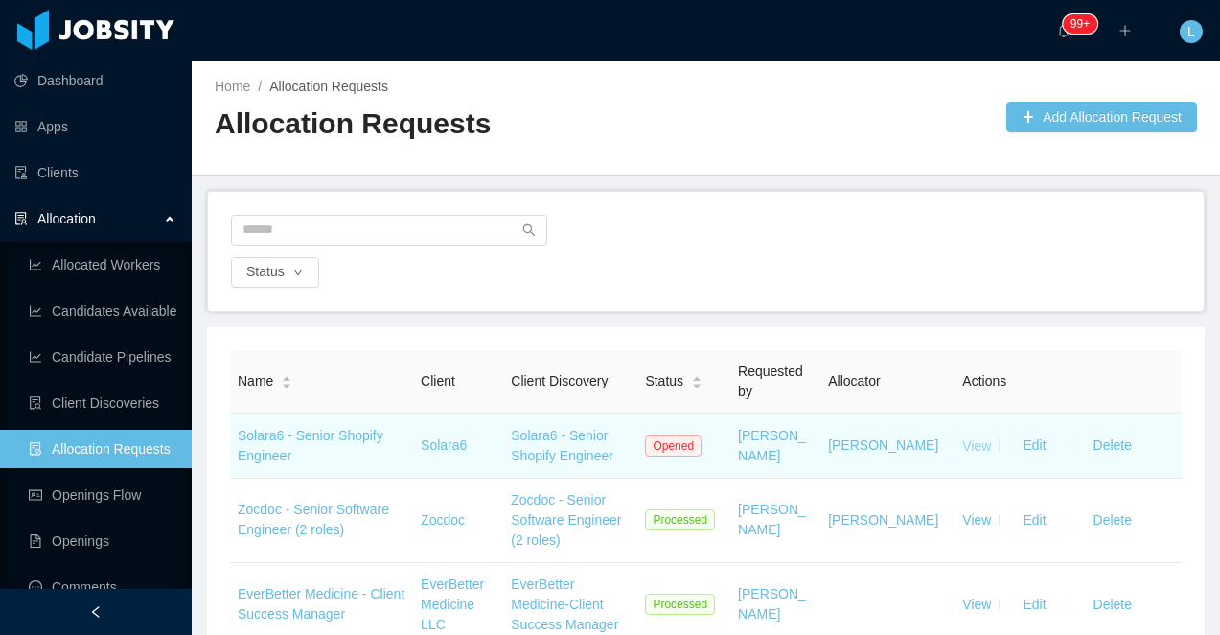
click at [979, 441] on link "View" at bounding box center [976, 444] width 29 height 15
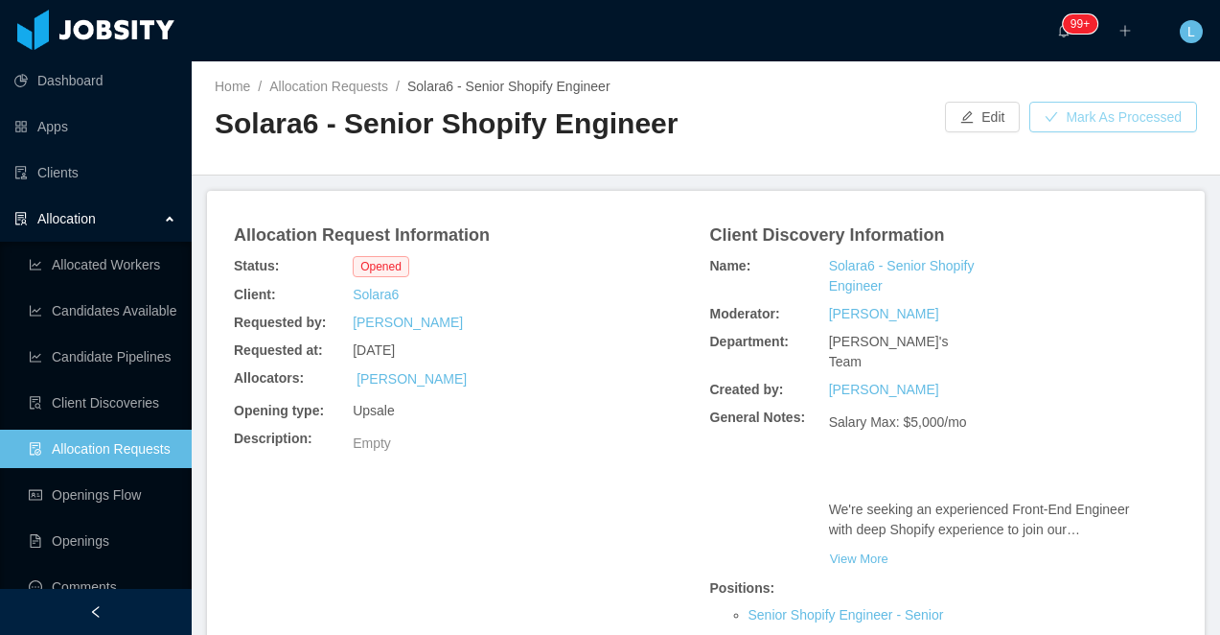
click at [1074, 115] on button "Mark As Processed" at bounding box center [1114, 117] width 168 height 31
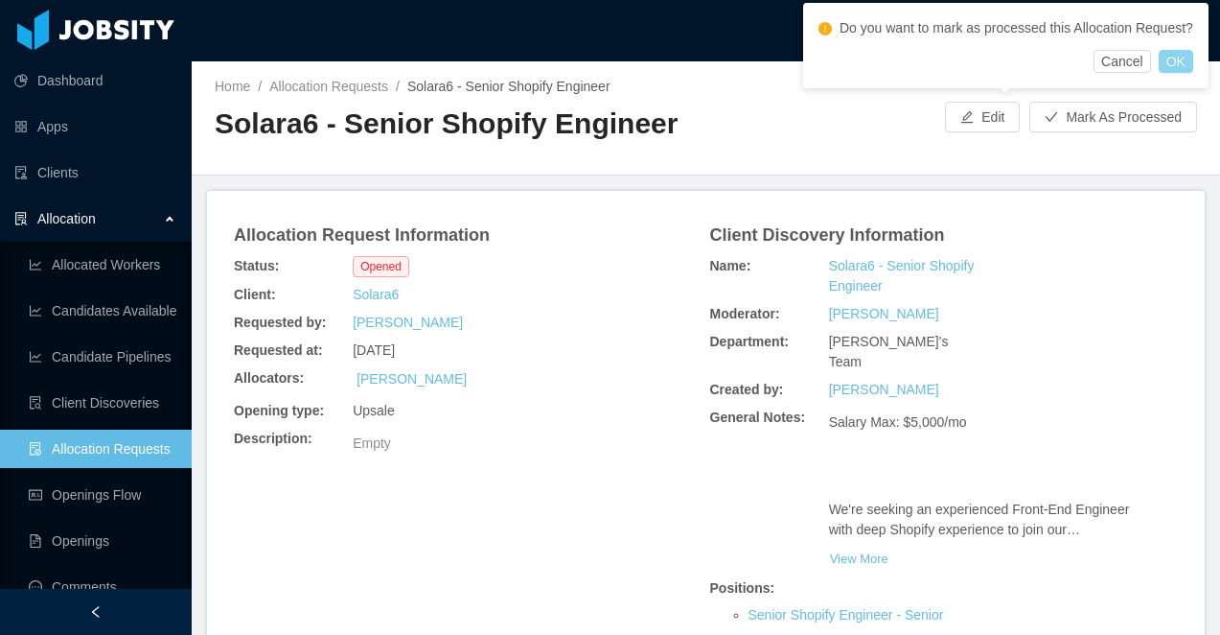
click at [1189, 73] on button "OK" at bounding box center [1176, 61] width 35 height 23
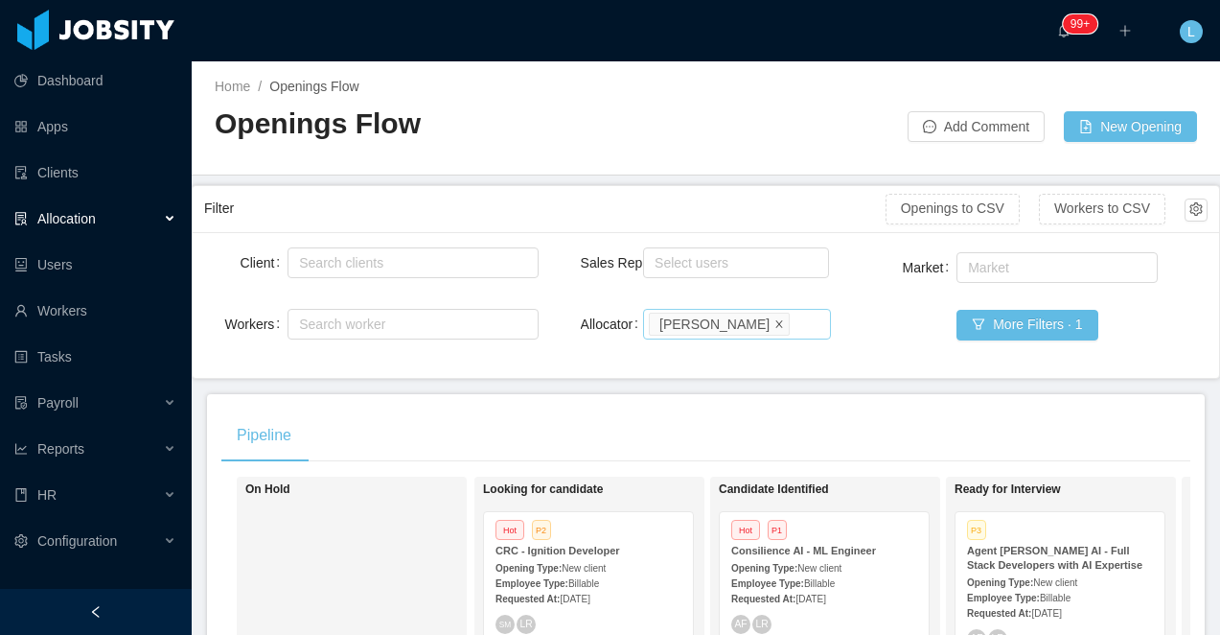
click at [775, 321] on icon "icon: close" at bounding box center [780, 323] width 10 height 10
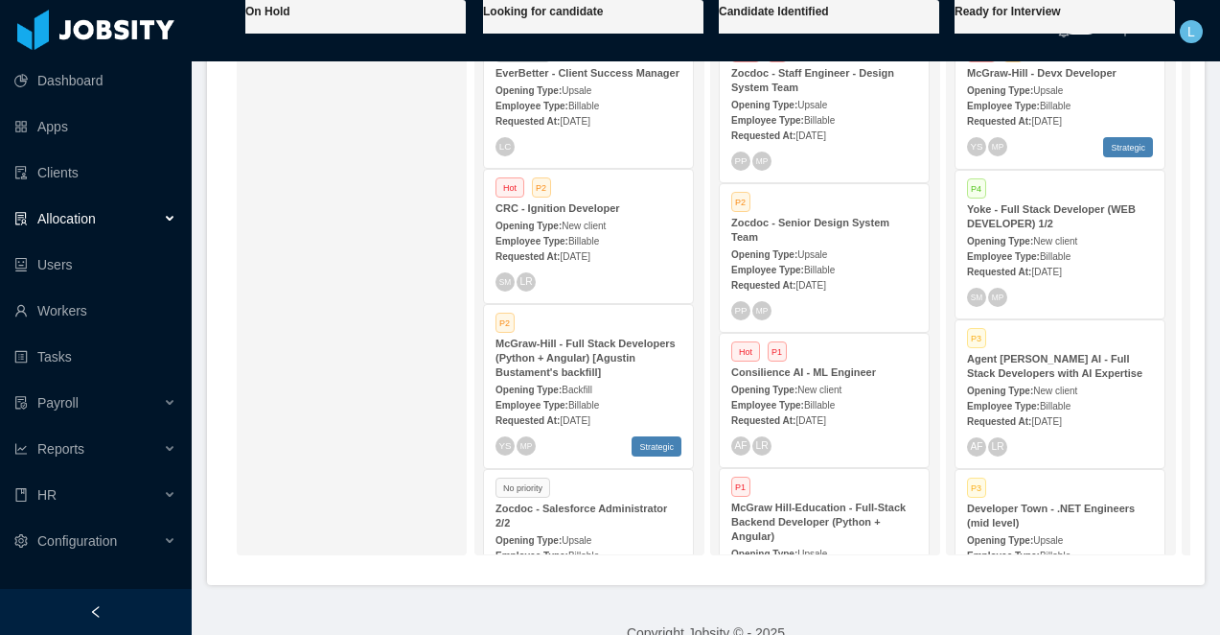
scroll to position [481, 0]
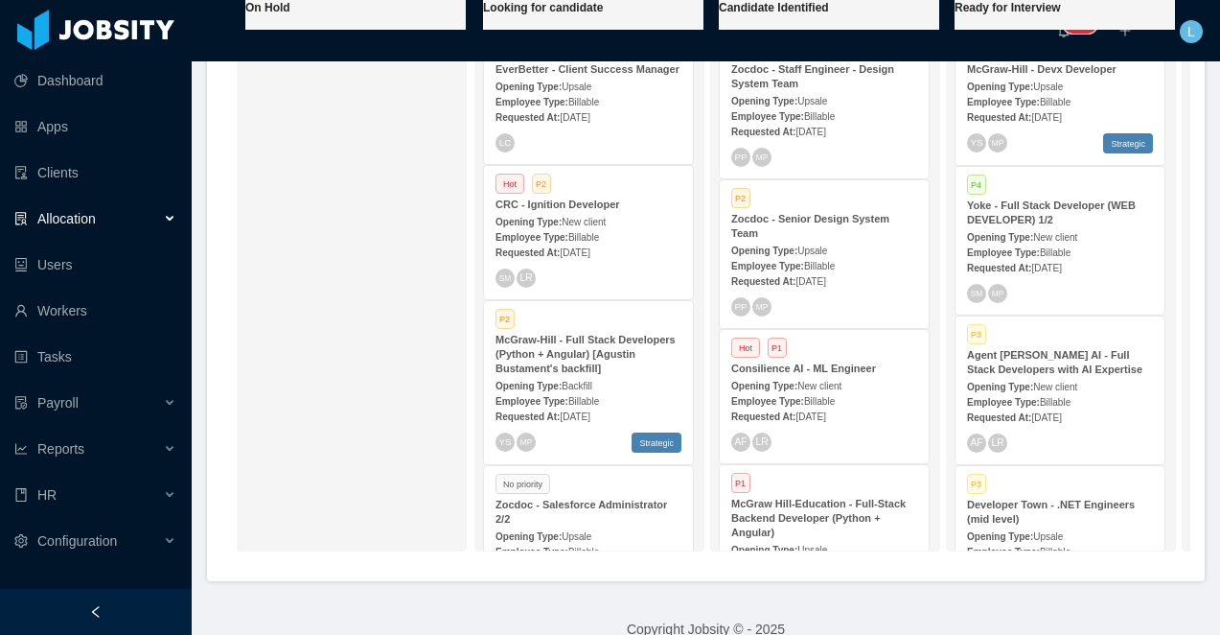
click at [60, 218] on span "Allocation" at bounding box center [66, 218] width 58 height 15
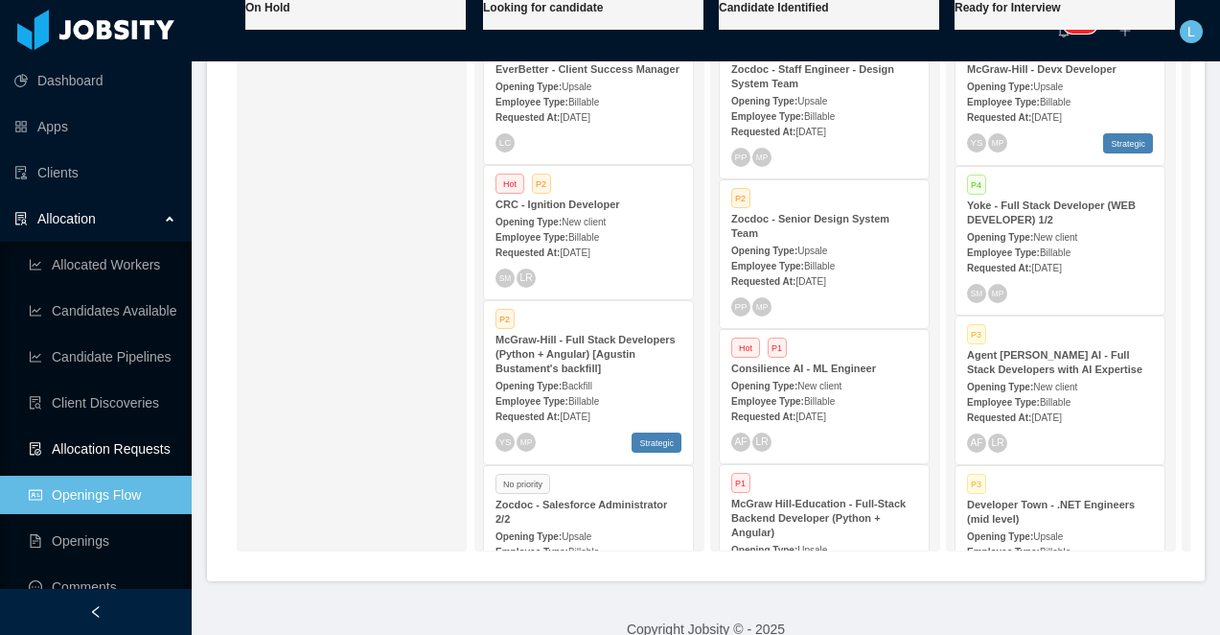
click at [118, 437] on link "Allocation Requests" at bounding box center [103, 448] width 148 height 38
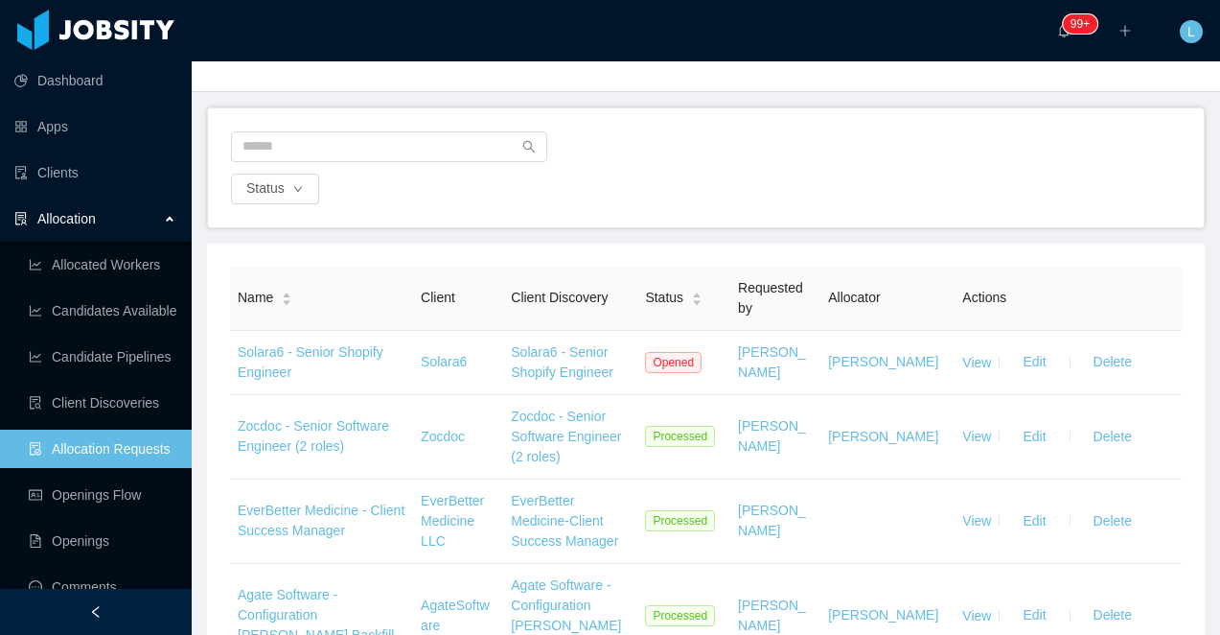
scroll to position [237, 0]
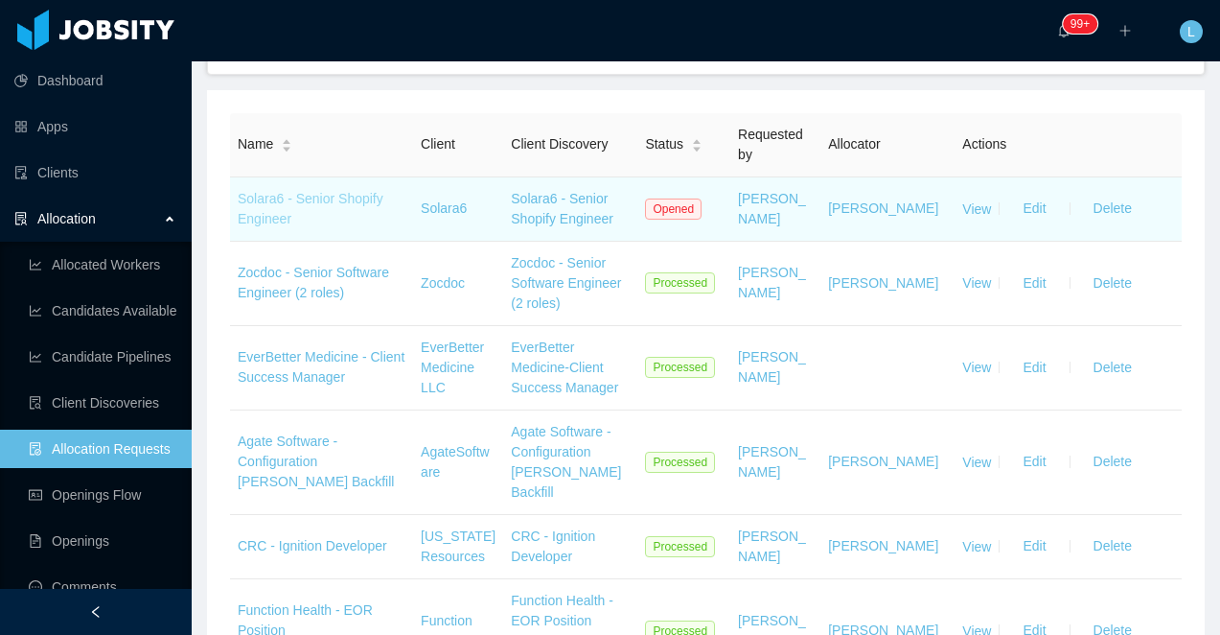
click at [264, 220] on link "Solara6 - Senior Shopify Engineer" at bounding box center [311, 208] width 146 height 35
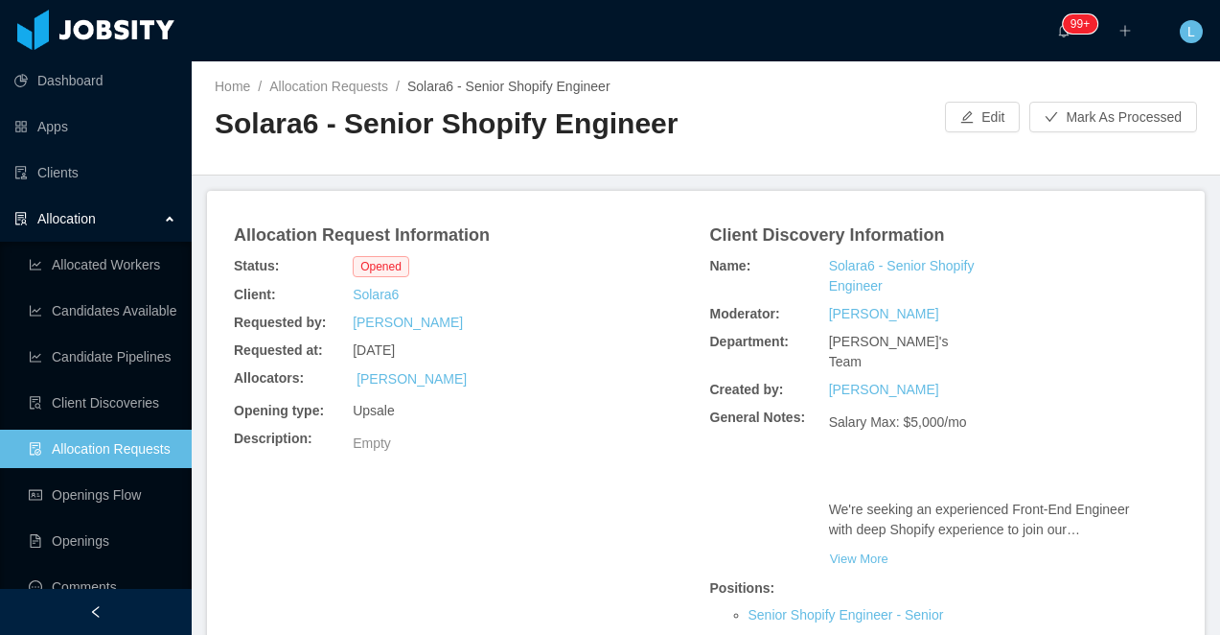
click at [452, 130] on h2 "Solara6 - Senior Shopify Engineer" at bounding box center [461, 123] width 492 height 39
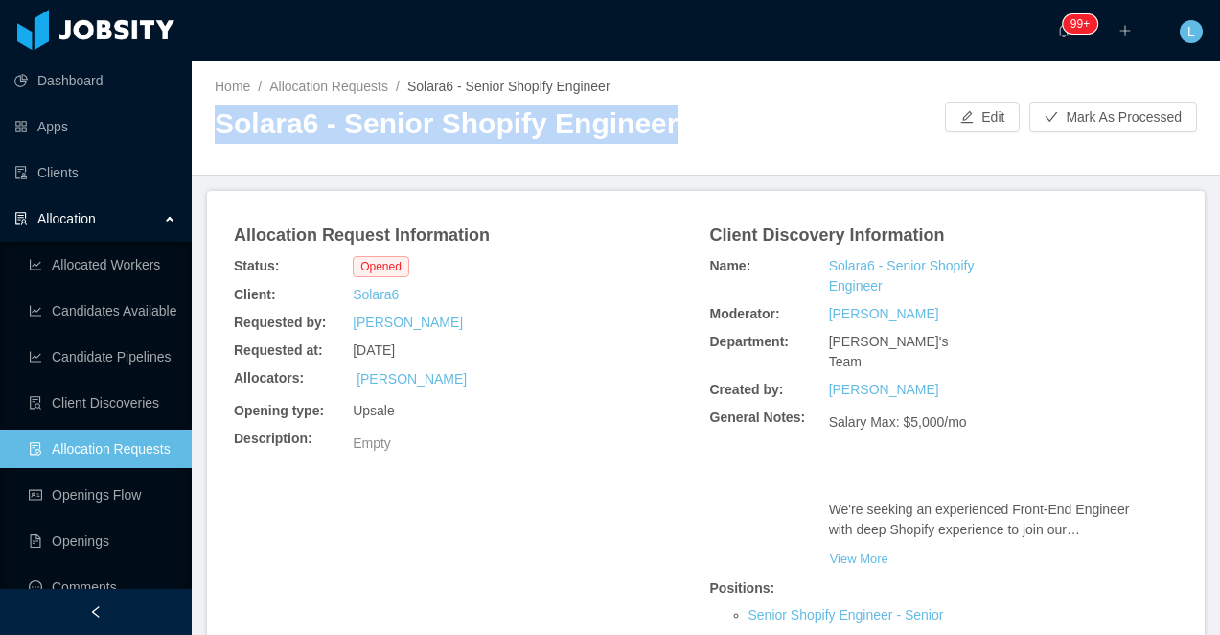
click at [452, 130] on h2 "Solara6 - Senior Shopify Engineer" at bounding box center [461, 123] width 492 height 39
copy h2 "Solara6 - Senior Shopify Engineer"
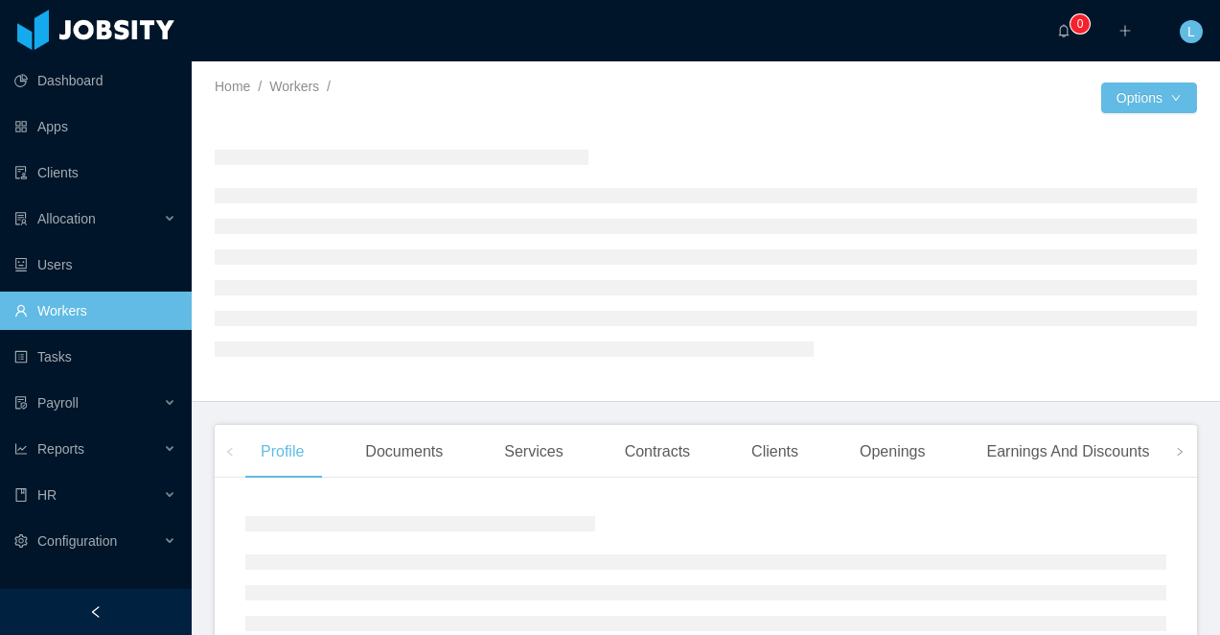
click at [150, 610] on div at bounding box center [96, 612] width 192 height 46
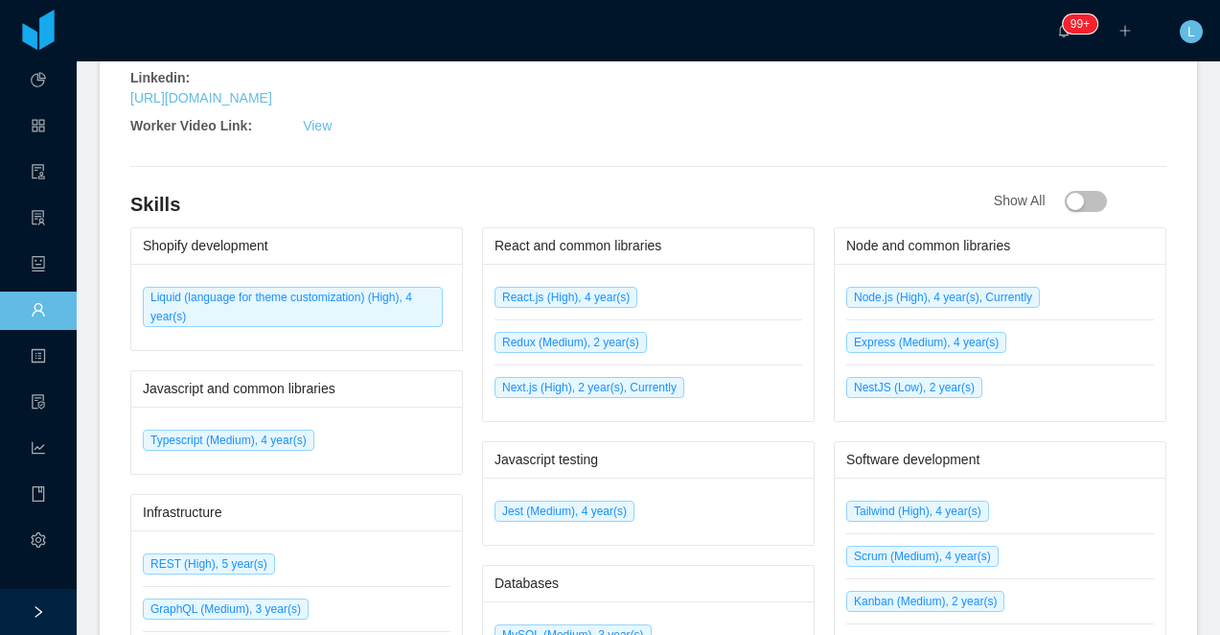
scroll to position [1104, 0]
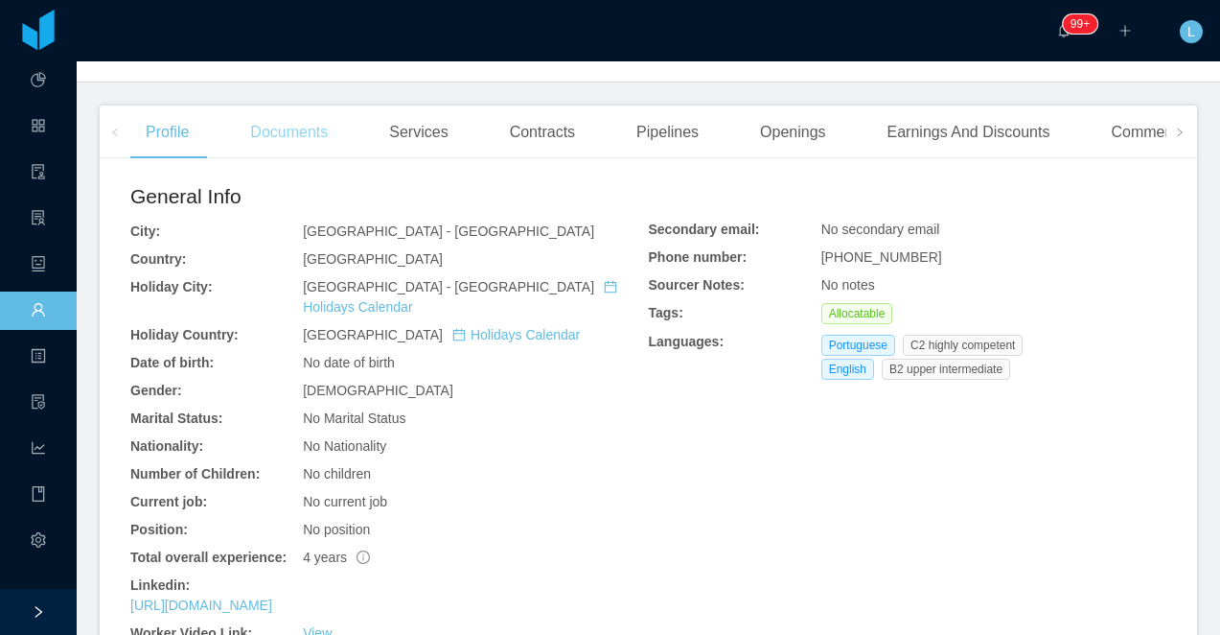
click at [301, 111] on div "Documents" at bounding box center [289, 132] width 108 height 54
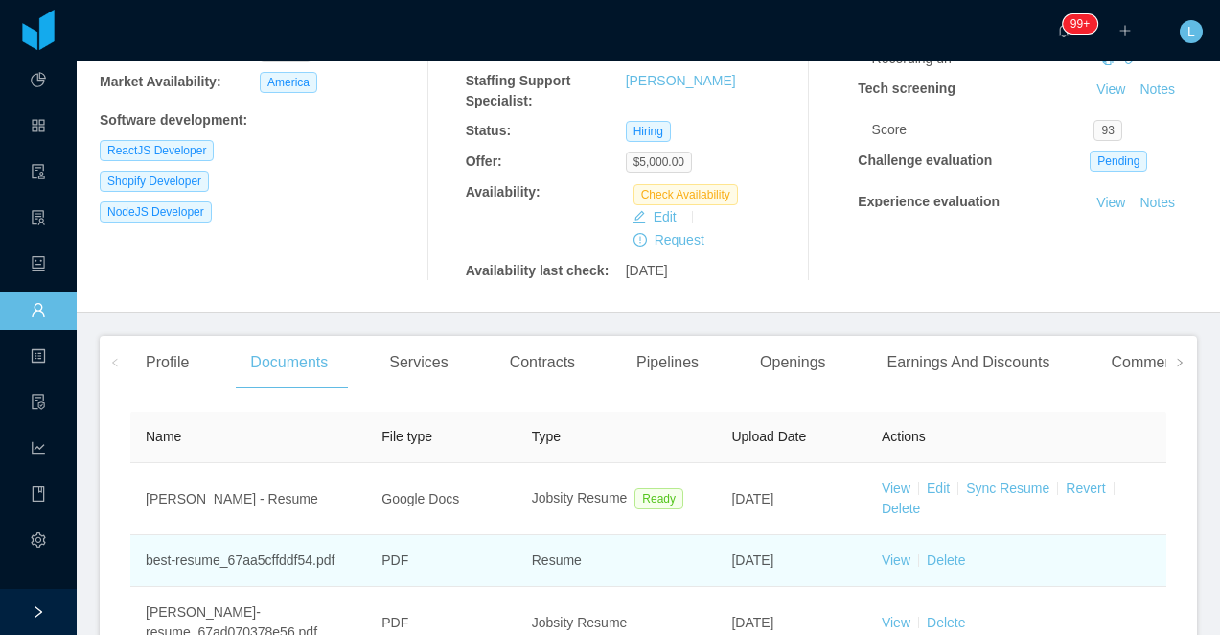
scroll to position [452, 0]
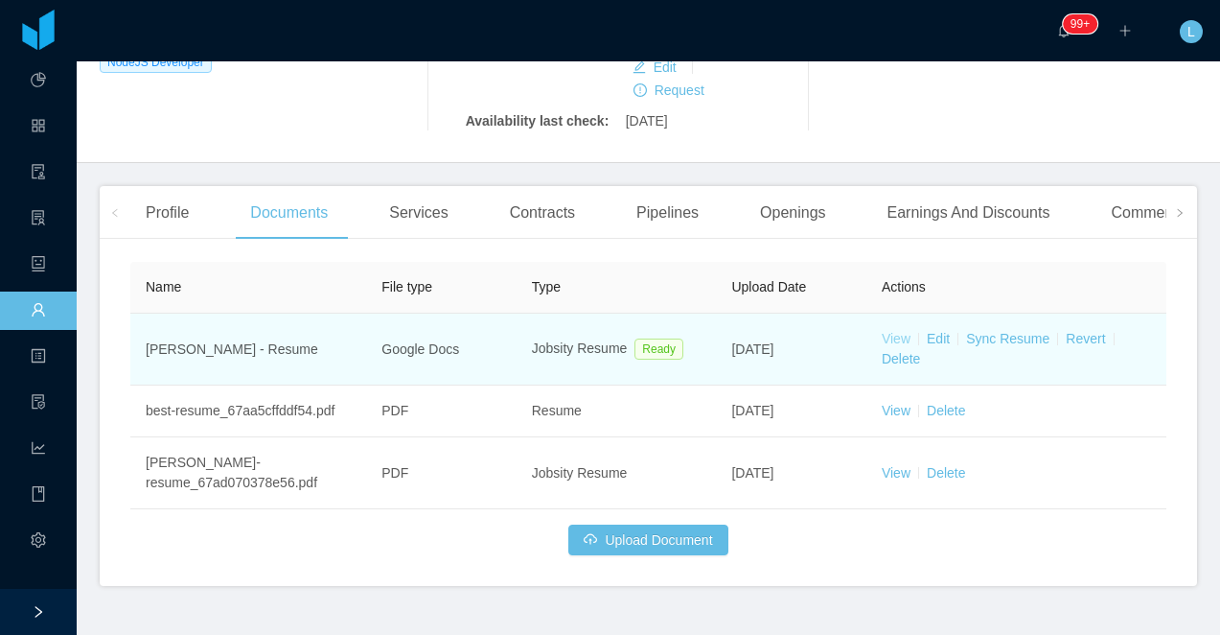
click at [897, 331] on link "View" at bounding box center [896, 338] width 29 height 15
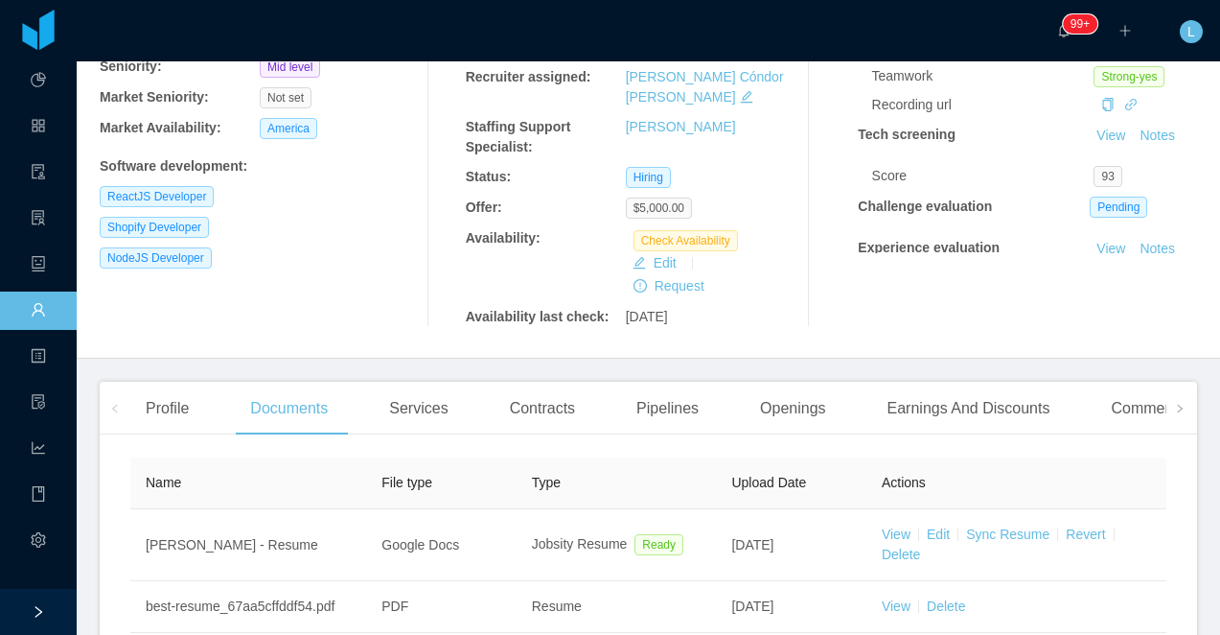
scroll to position [0, 0]
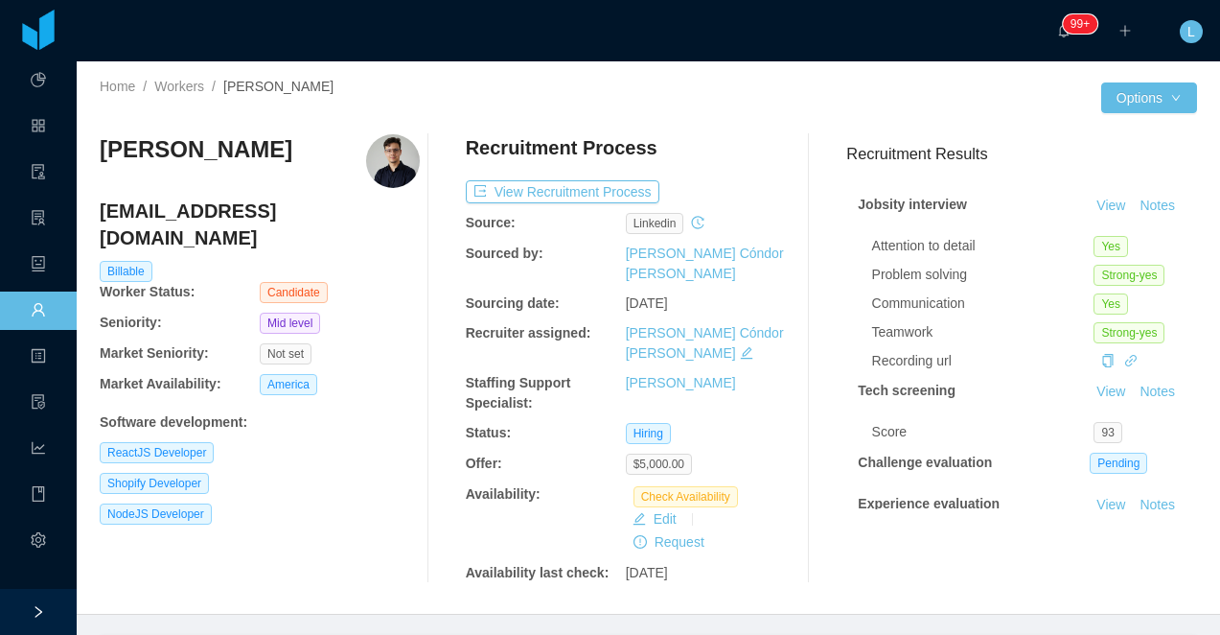
click at [192, 149] on h3 "[PERSON_NAME]" at bounding box center [196, 149] width 193 height 31
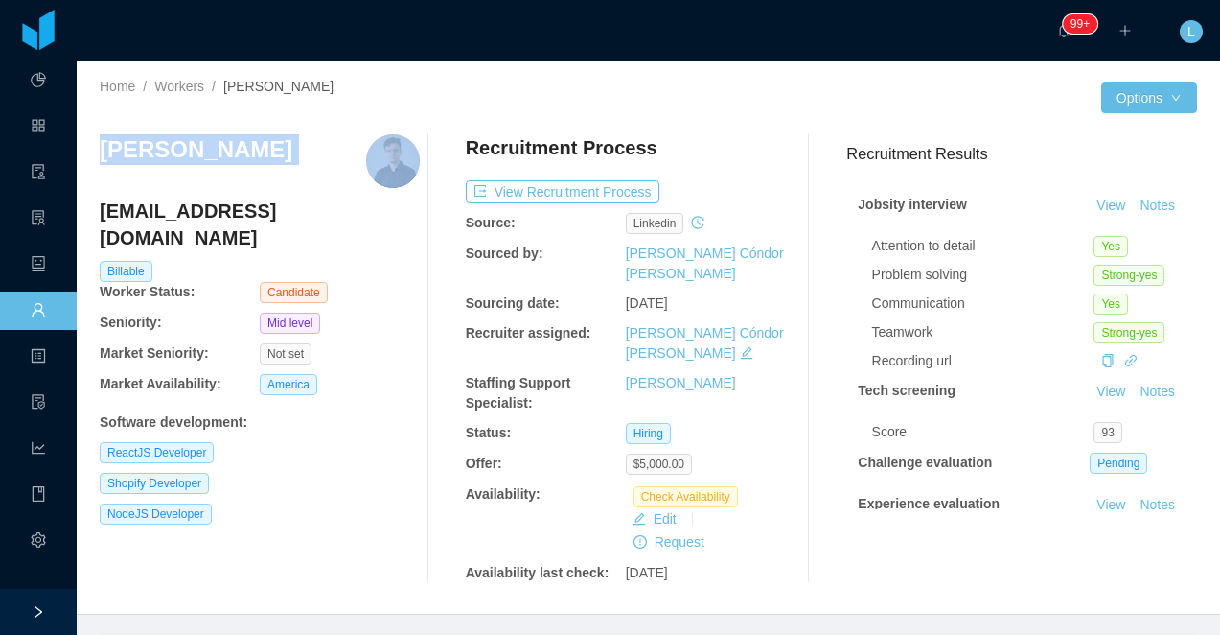
click at [192, 149] on h3 "[PERSON_NAME]" at bounding box center [196, 149] width 193 height 31
copy h3 "[PERSON_NAME]"
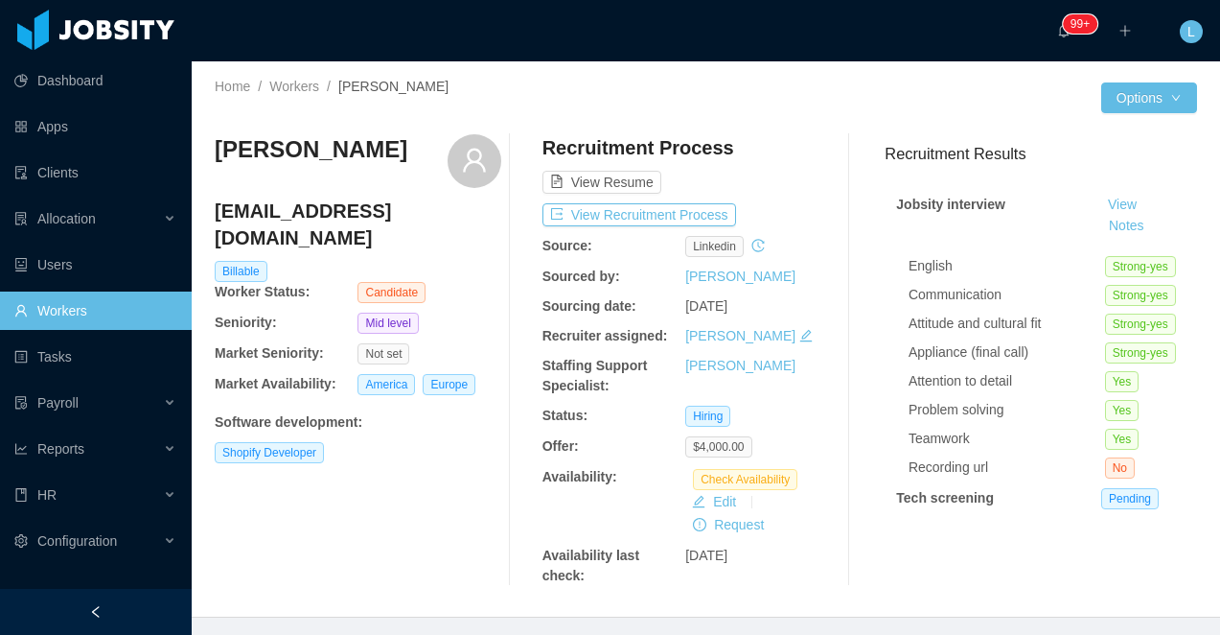
click at [328, 161] on h3 "[PERSON_NAME]" at bounding box center [311, 149] width 193 height 31
copy div "[PERSON_NAME]"
click at [1125, 226] on button "Notes" at bounding box center [1127, 226] width 51 height 23
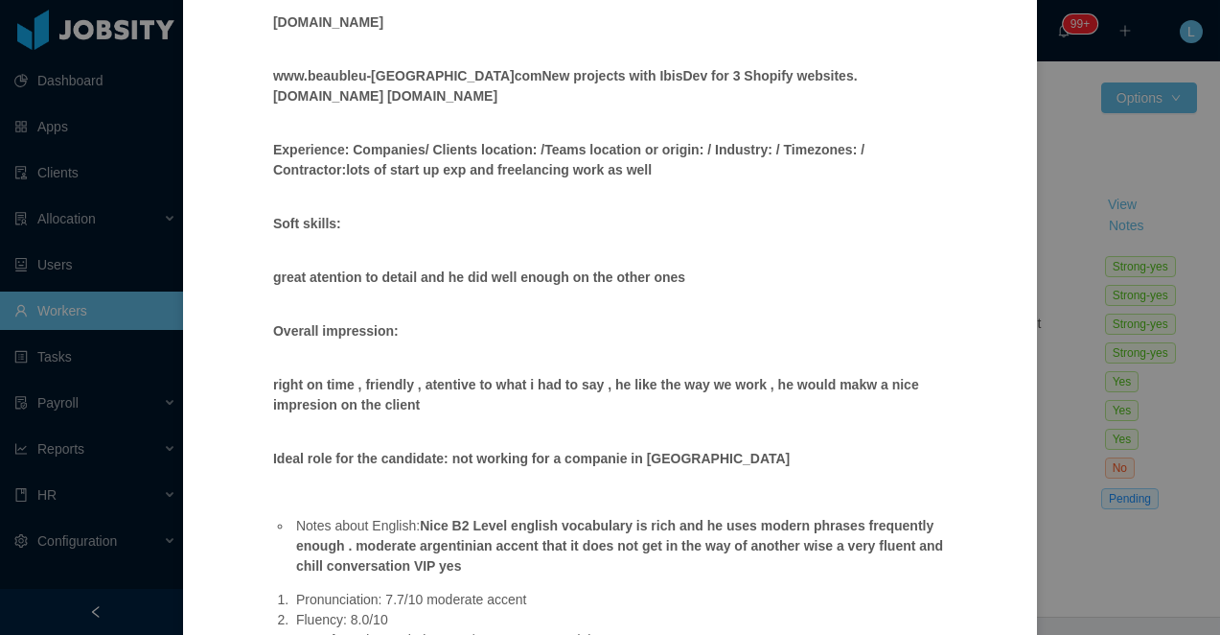
scroll to position [1995, 0]
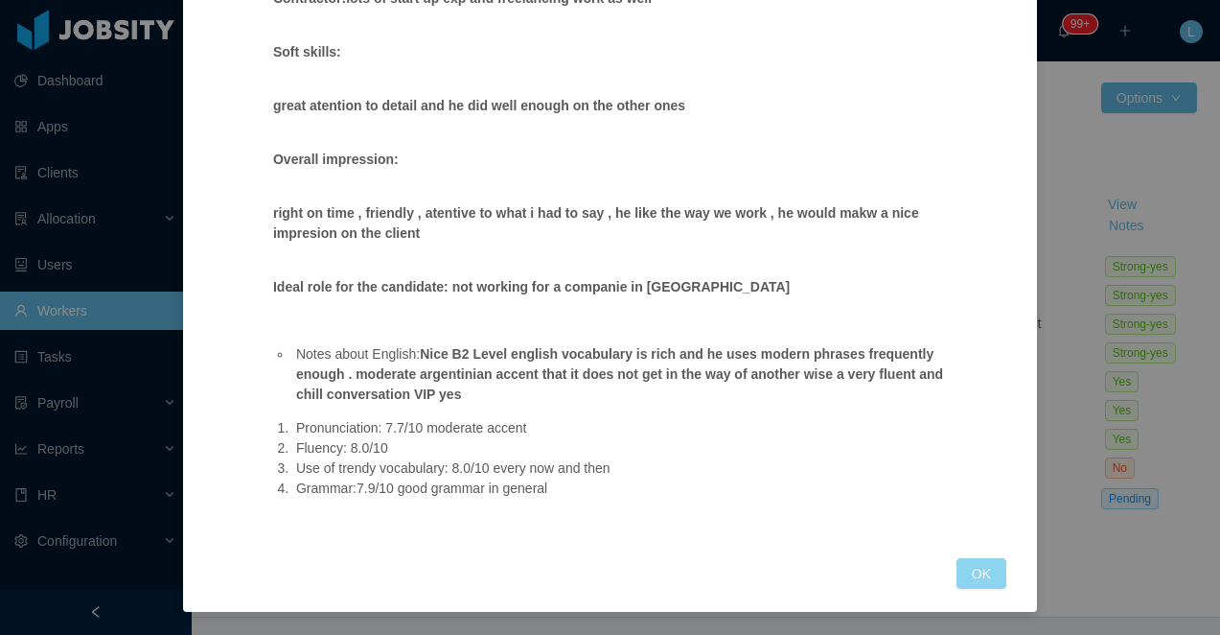
click at [992, 581] on button "OK" at bounding box center [982, 573] width 50 height 31
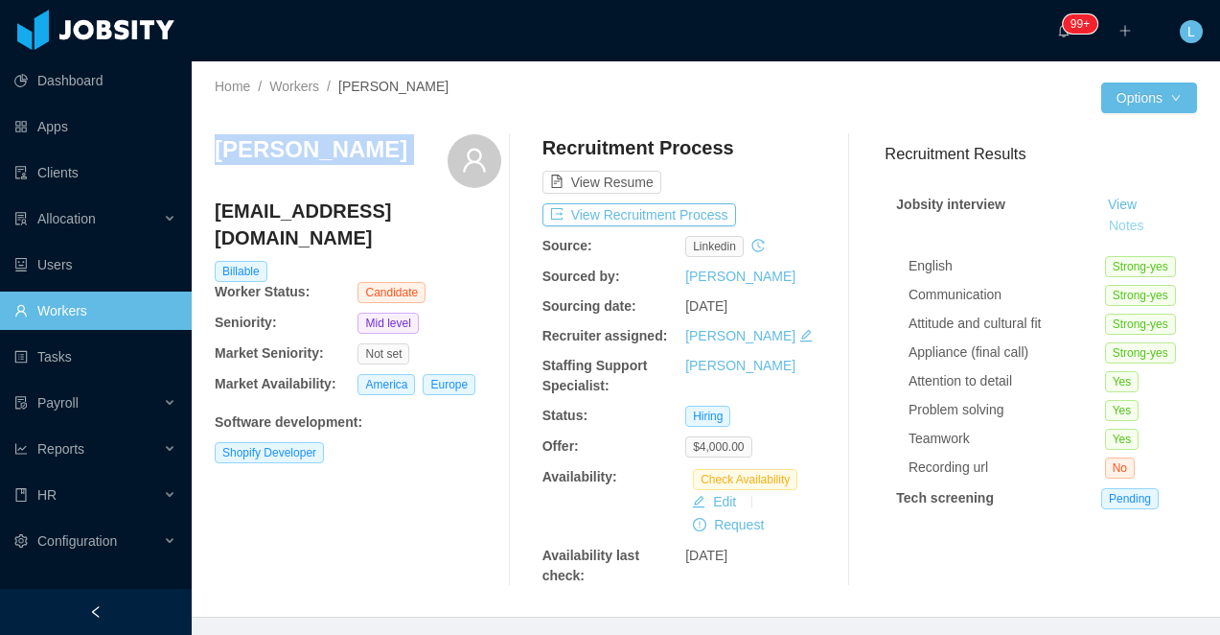
scroll to position [1899, 0]
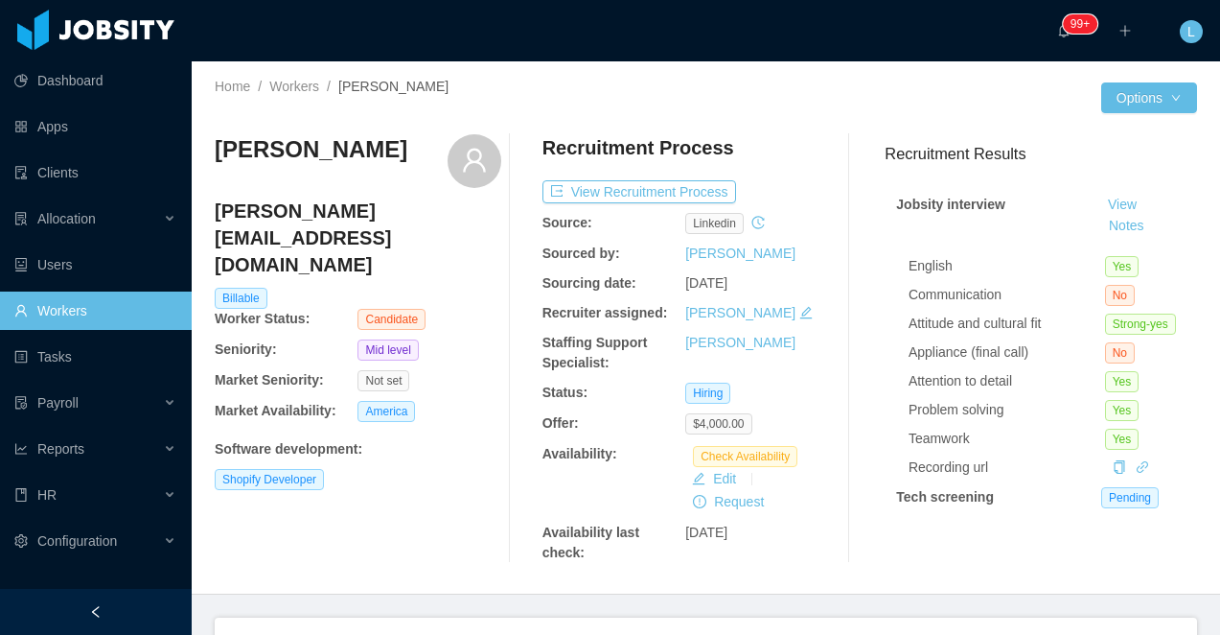
click at [304, 155] on h3 "Jonathan Rincon" at bounding box center [311, 149] width 193 height 31
copy div "Jonathan Rincon"
click at [1130, 227] on button "Notes" at bounding box center [1127, 226] width 51 height 23
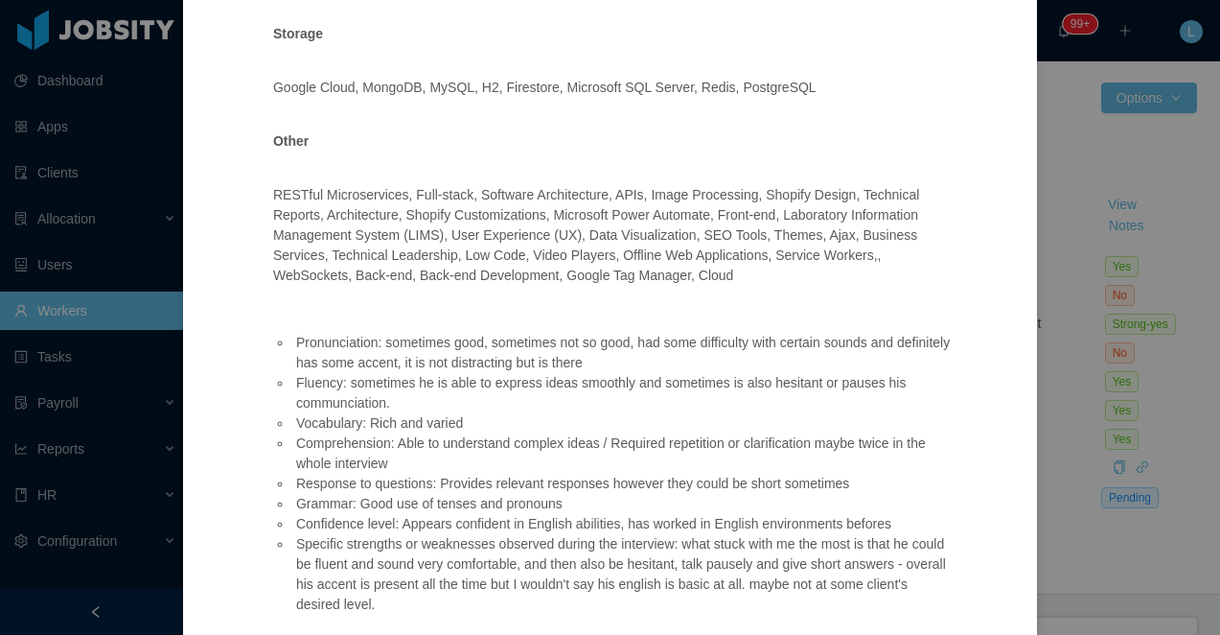
scroll to position [1411, 0]
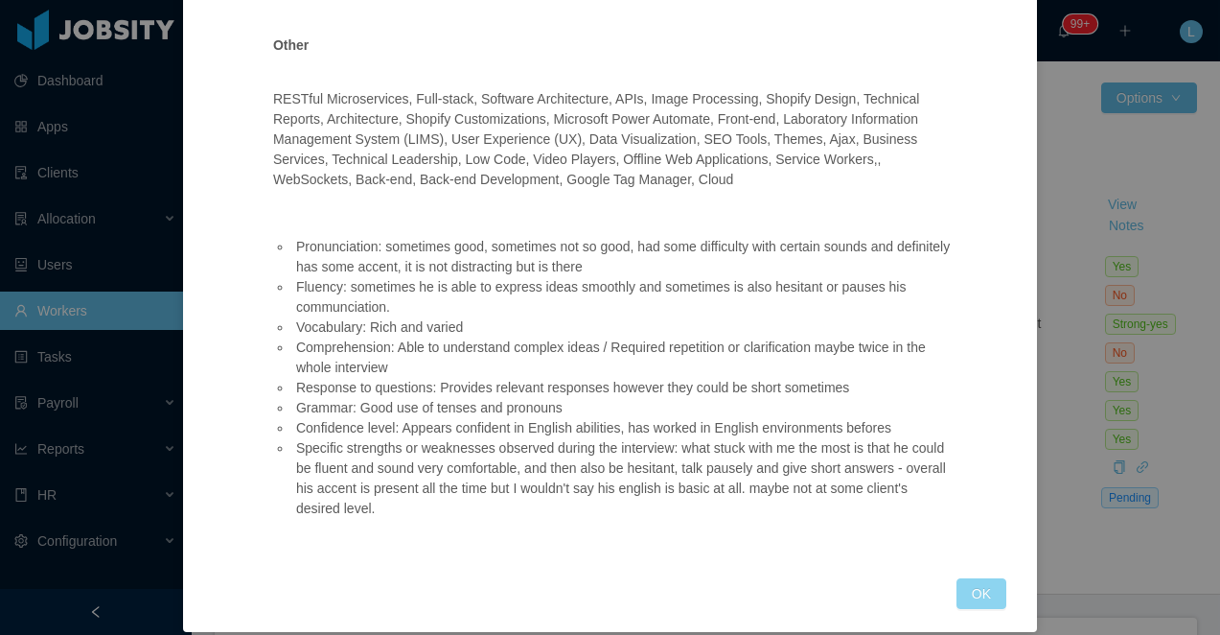
click at [965, 578] on button "OK" at bounding box center [982, 593] width 50 height 31
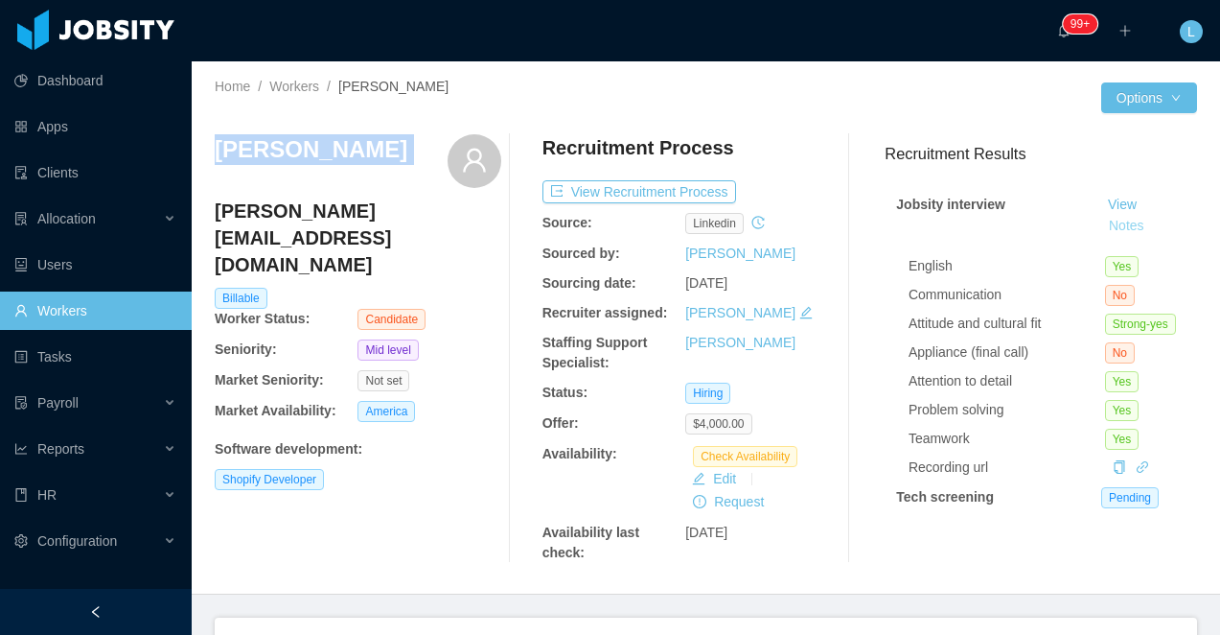
scroll to position [1315, 0]
copy div "Jonathan Rincon"
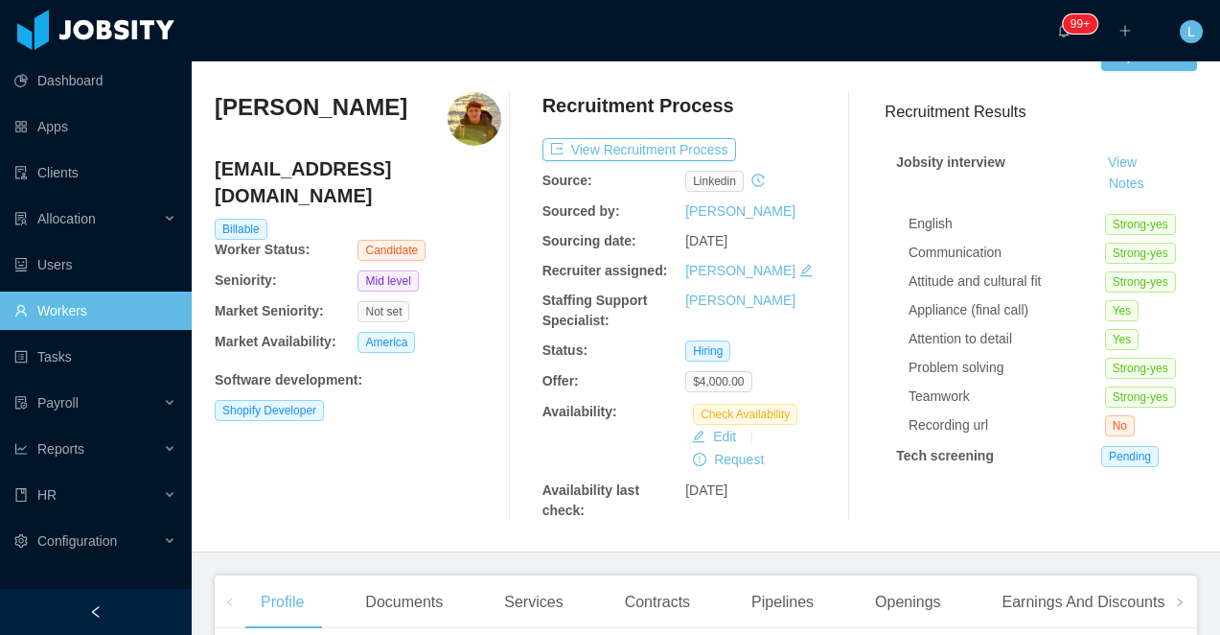
scroll to position [45, 0]
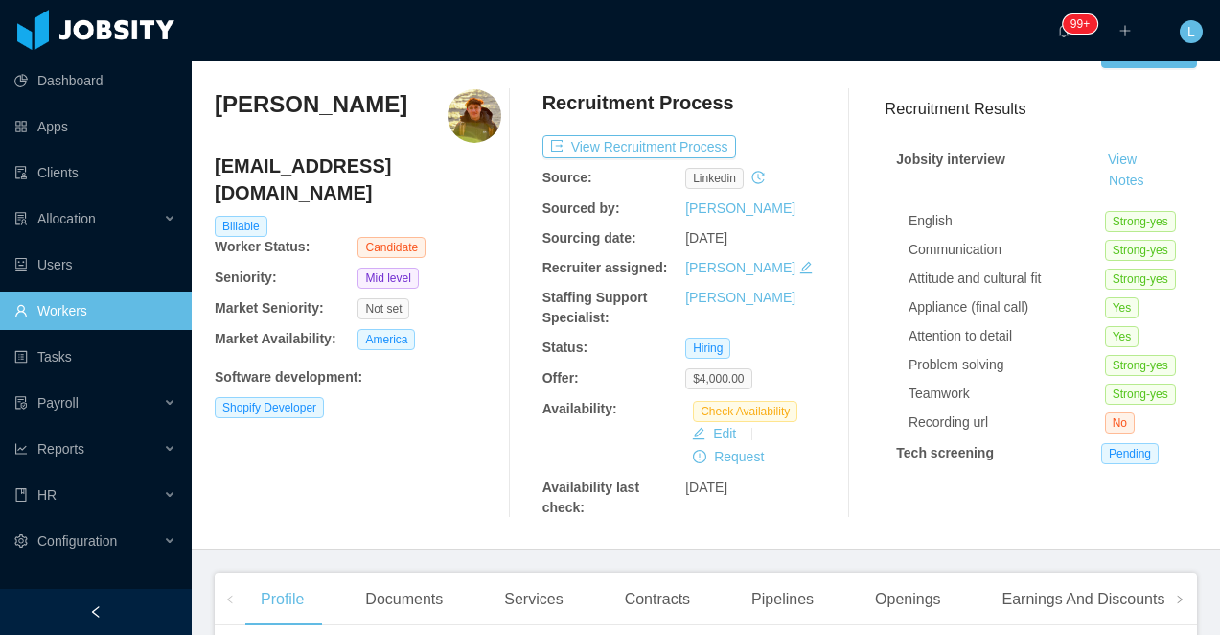
click at [276, 107] on h3 "[PERSON_NAME]" at bounding box center [311, 104] width 193 height 31
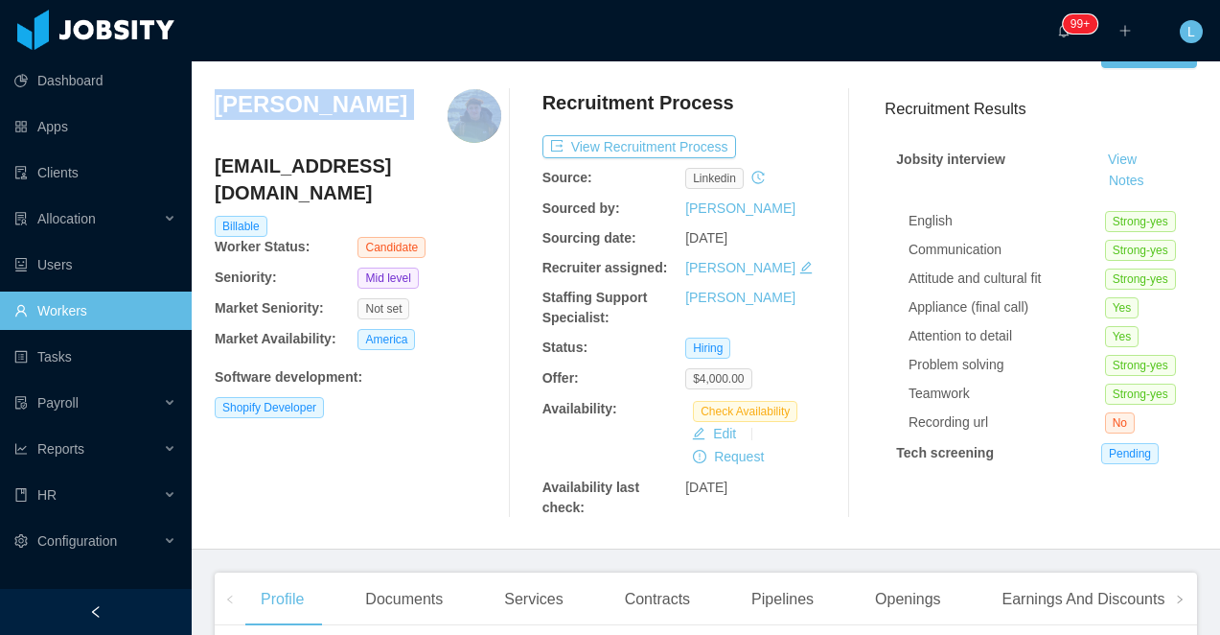
click at [276, 107] on h3 "[PERSON_NAME]" at bounding box center [311, 104] width 193 height 31
copy h3 "[PERSON_NAME]"
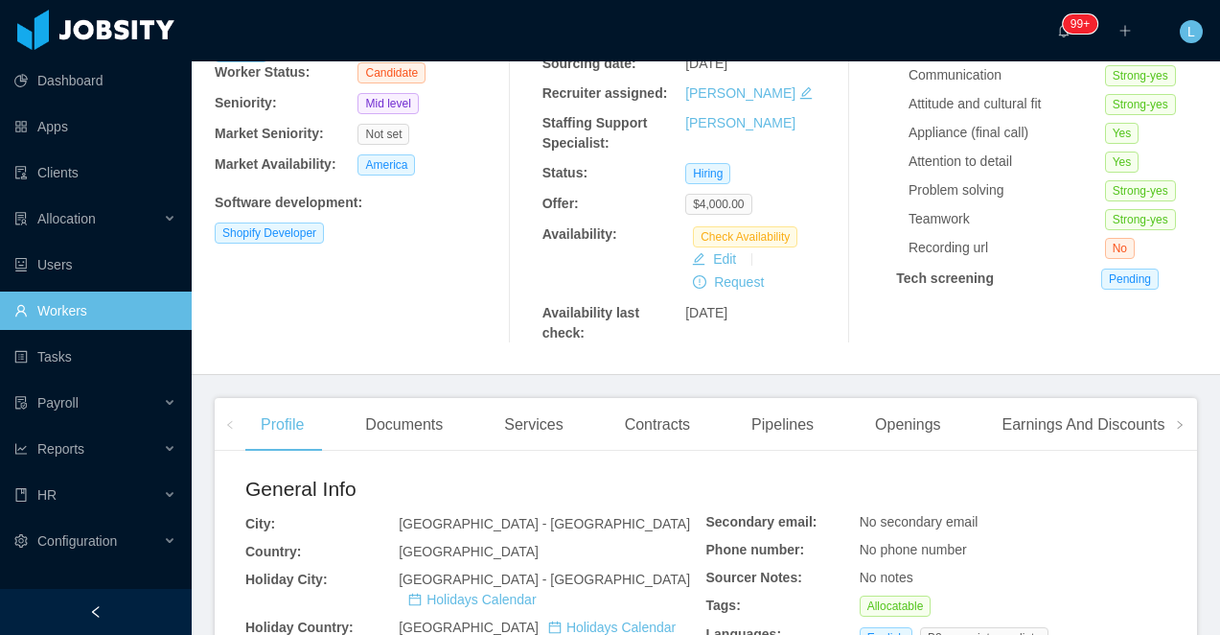
scroll to position [0, 0]
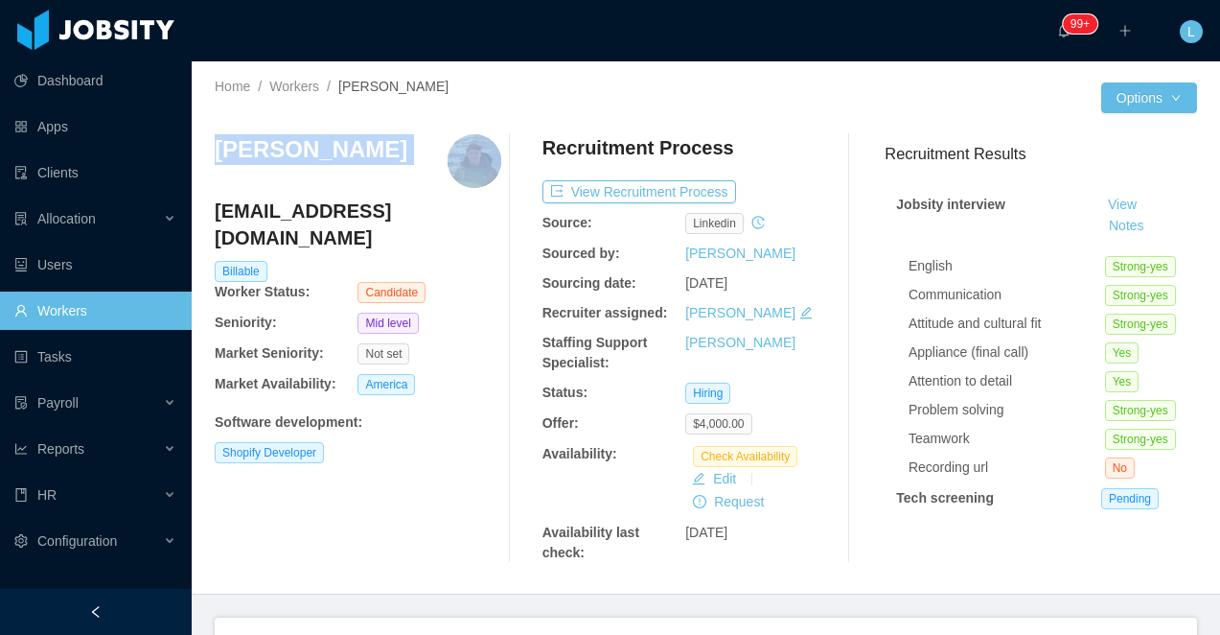
copy h3 "Davi Marra"
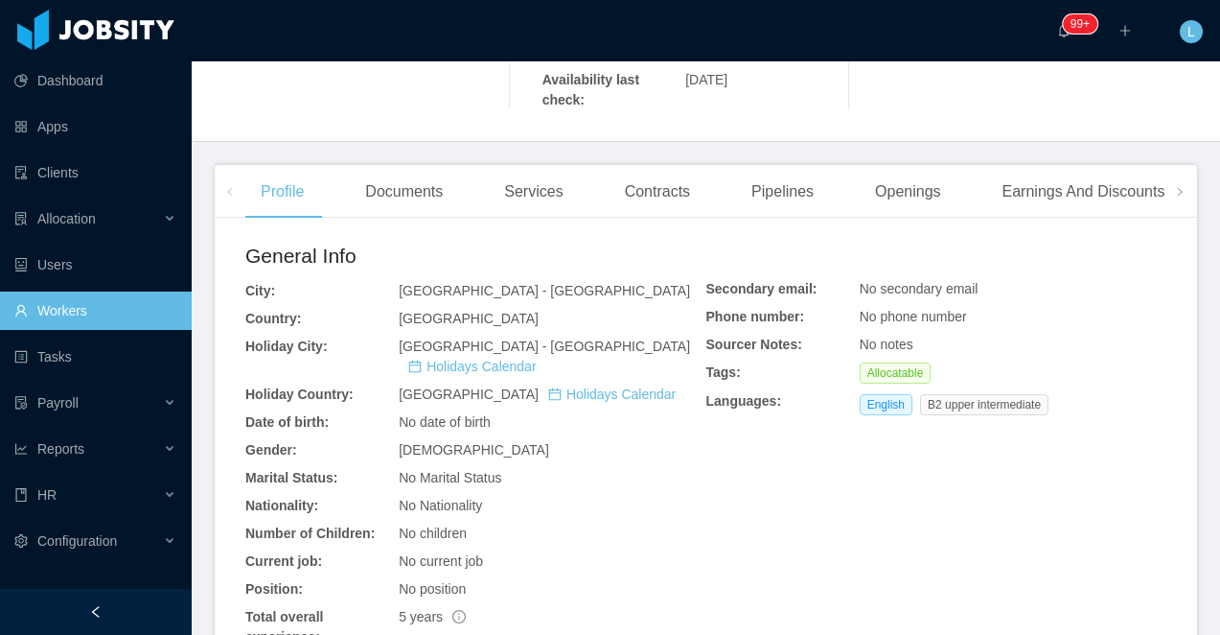
scroll to position [588, 0]
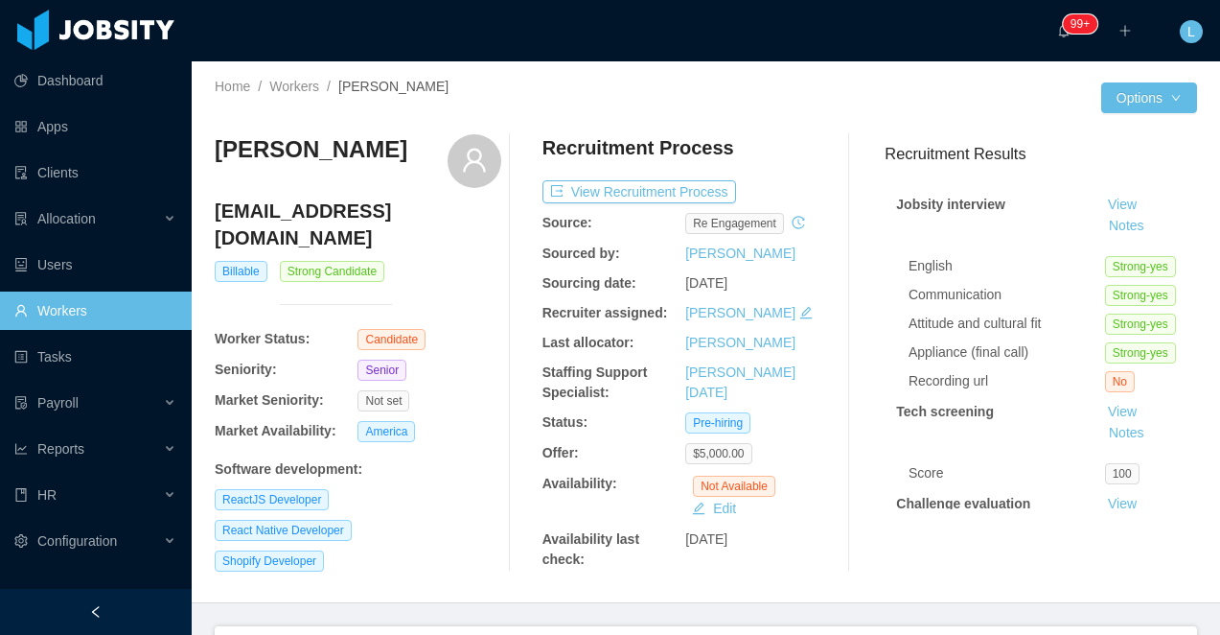
click at [359, 145] on h3 "[PERSON_NAME]" at bounding box center [311, 149] width 193 height 31
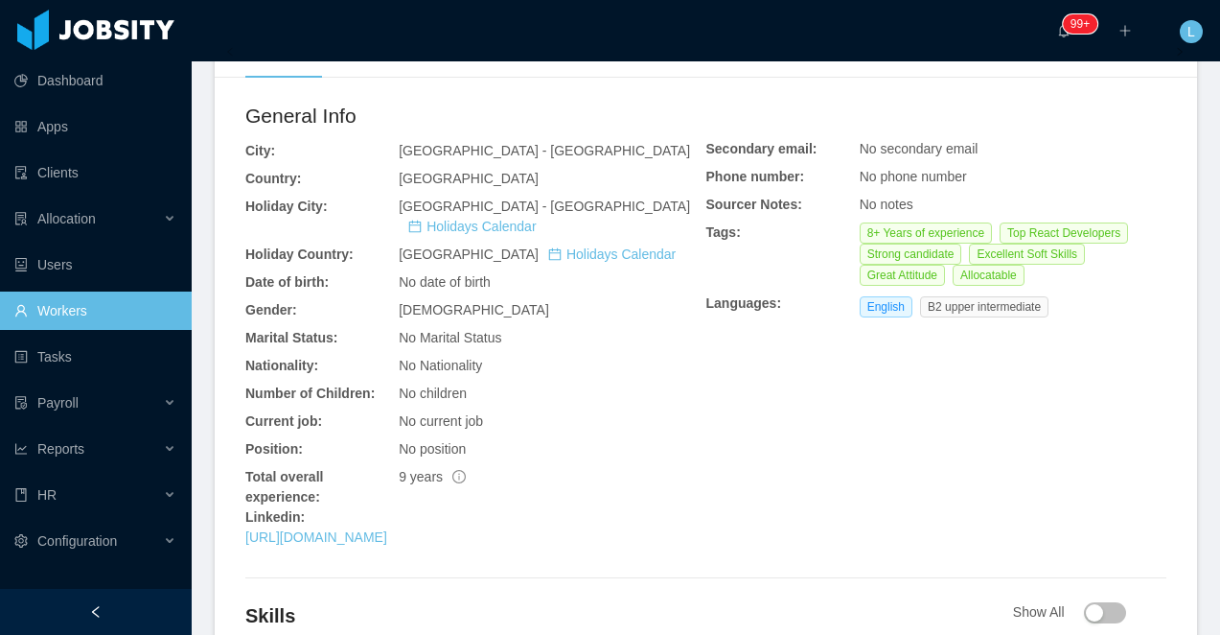
scroll to position [754, 0]
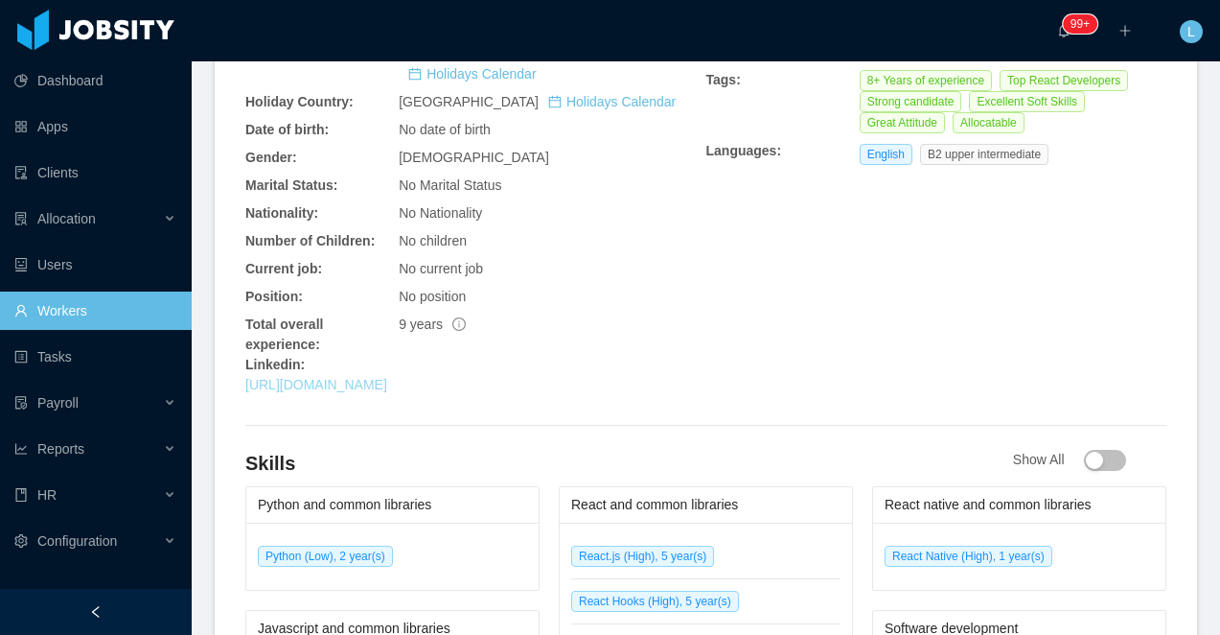
click at [344, 388] on link "https://www.linkedin.com/in/rschneider94" at bounding box center [316, 384] width 142 height 15
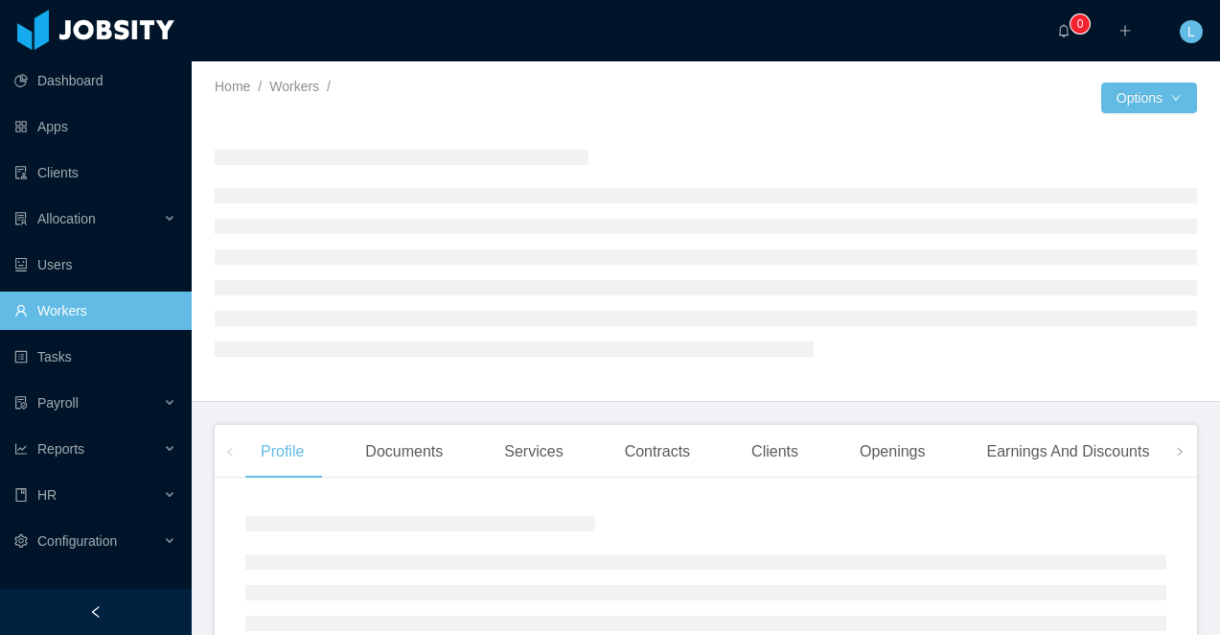
click at [157, 599] on div at bounding box center [96, 612] width 192 height 46
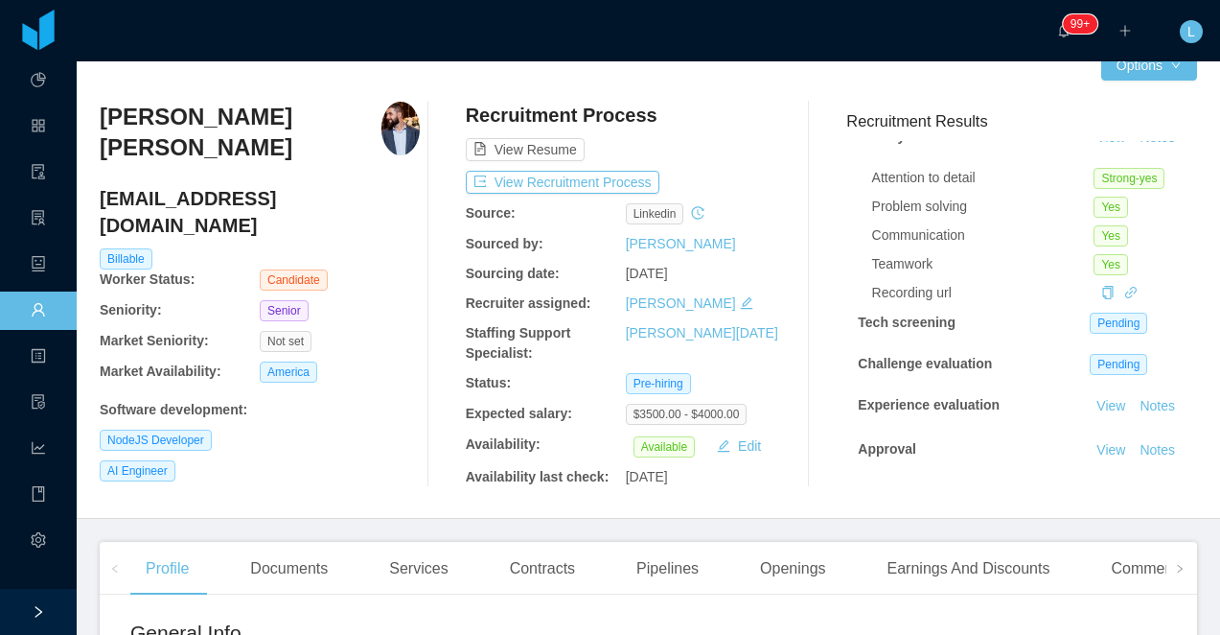
scroll to position [72, 0]
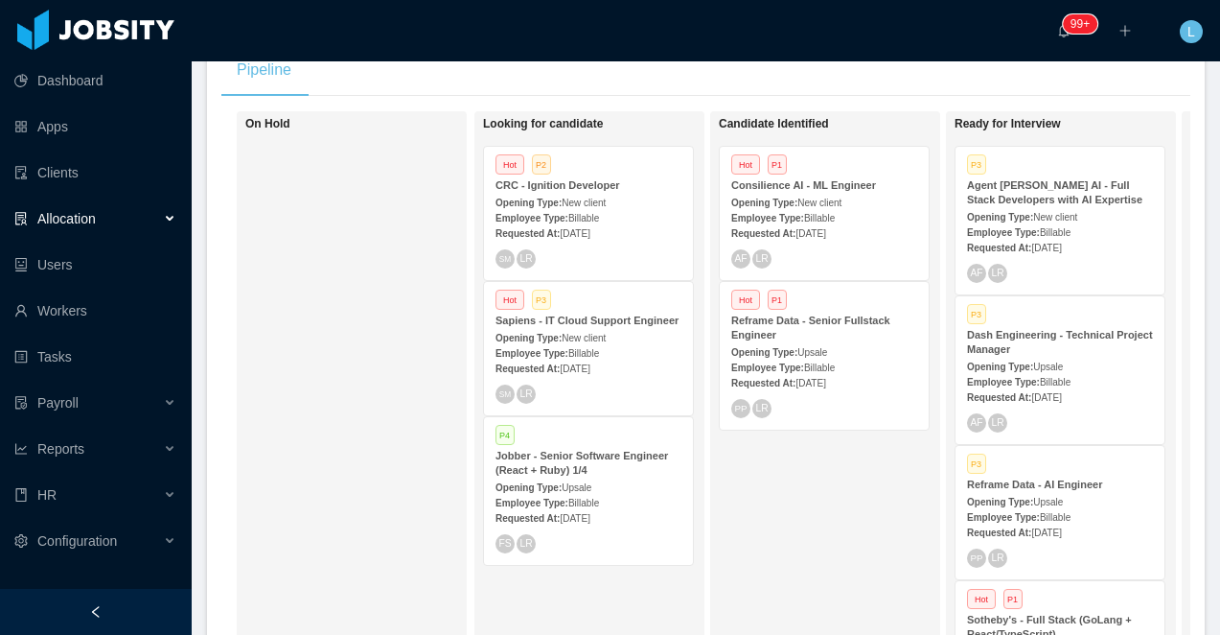
scroll to position [393, 0]
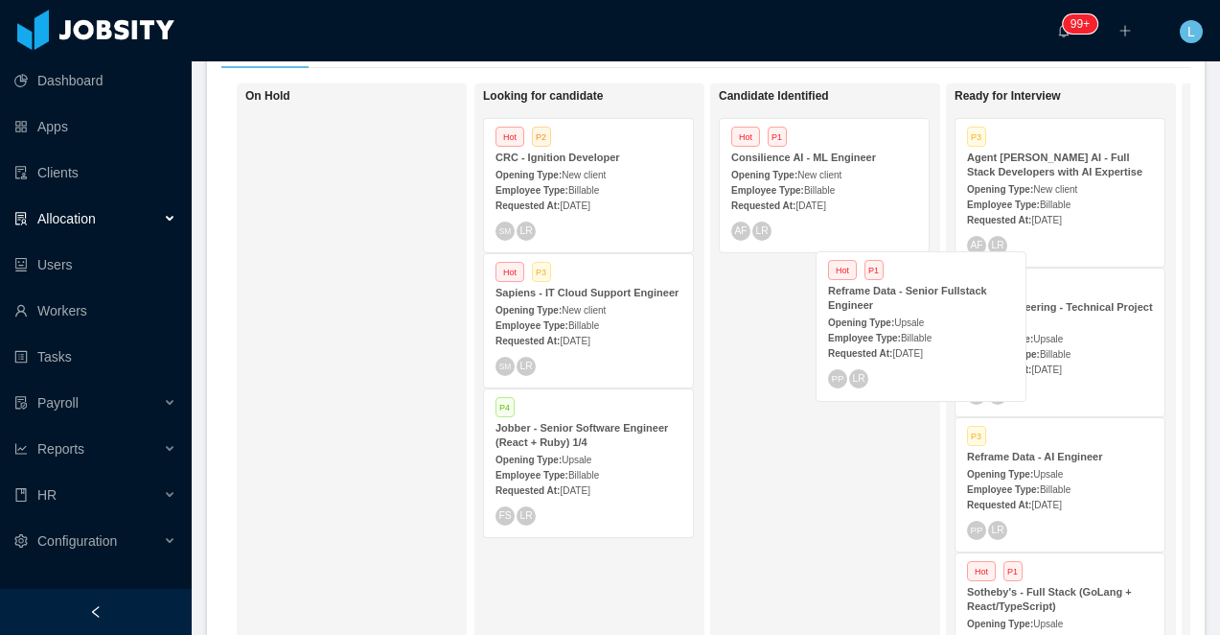
drag, startPoint x: 800, startPoint y: 327, endPoint x: 819, endPoint y: 345, distance: 26.4
click at [823, 346] on div "Candidate Identified Hot P1 Consilience AI - ML Engineer Opening Type: New clie…" at bounding box center [853, 361] width 268 height 539
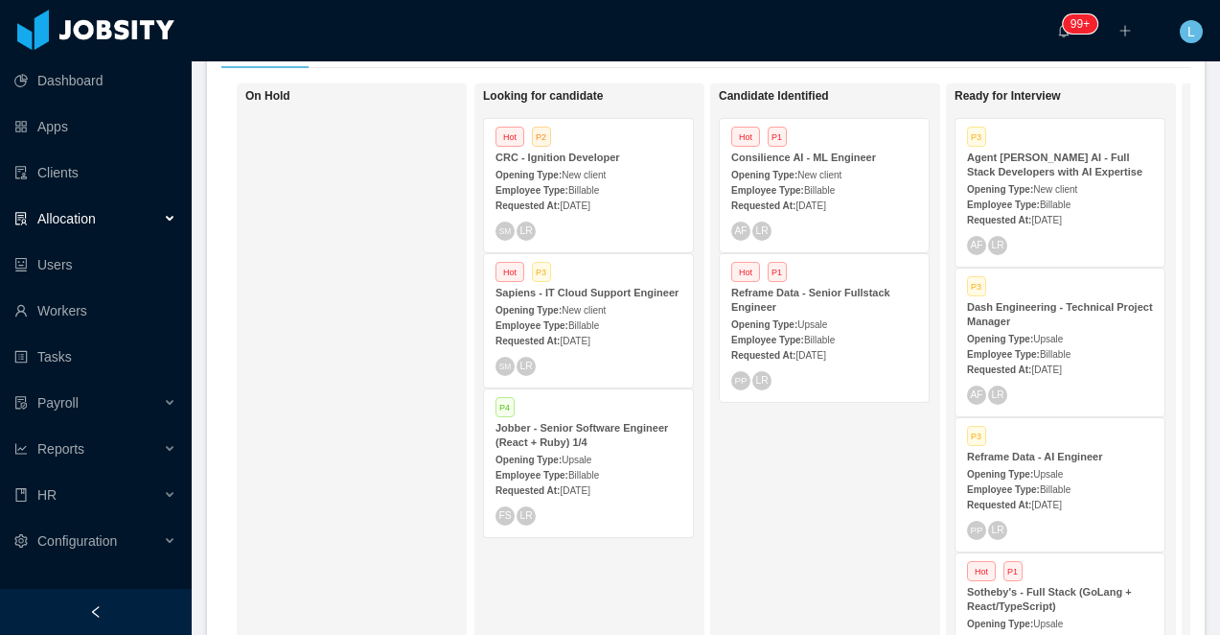
click at [813, 315] on div "Opening Type: Upsale" at bounding box center [824, 323] width 186 height 20
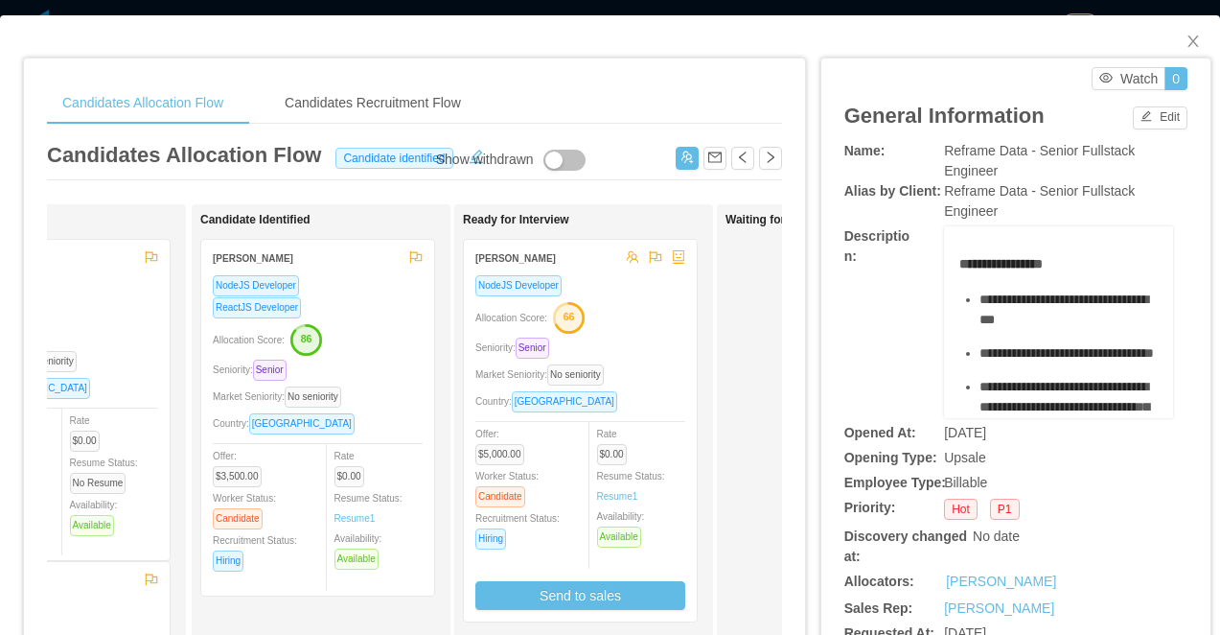
scroll to position [0, 143]
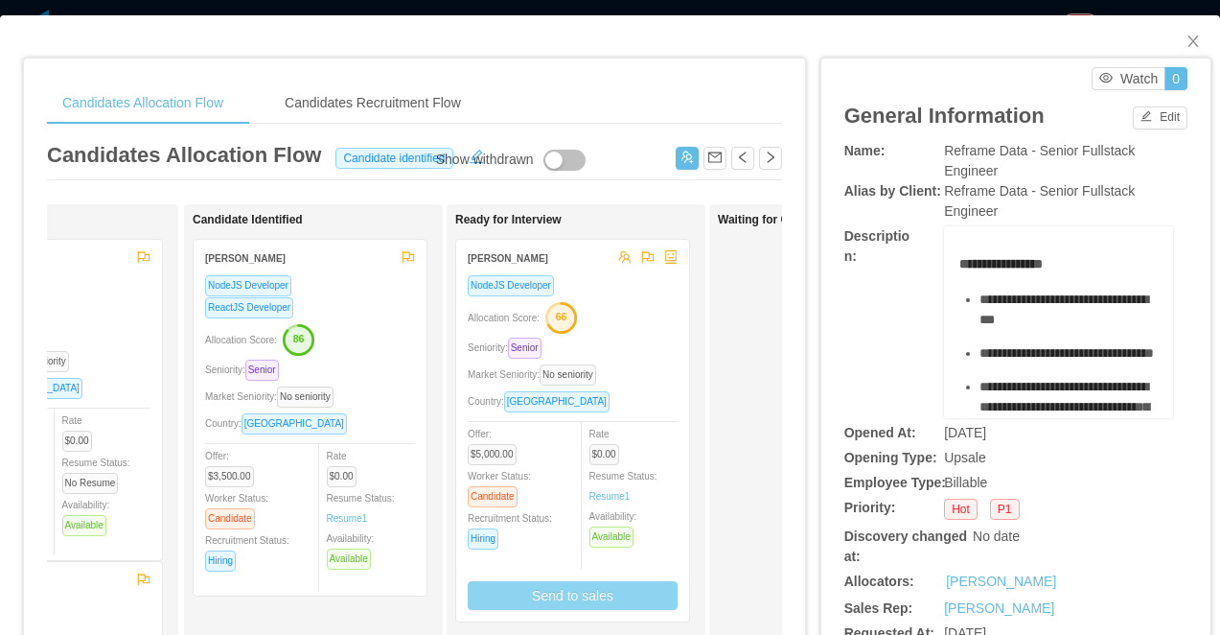
click at [543, 593] on button "Send to sales" at bounding box center [573, 595] width 210 height 29
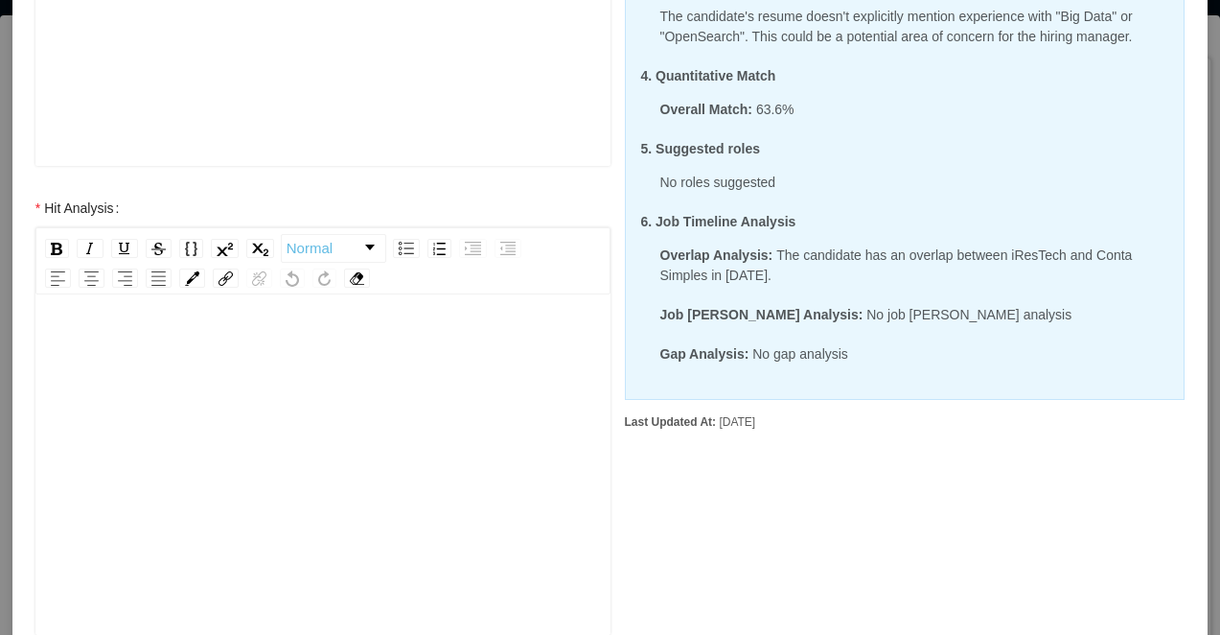
scroll to position [42, 0]
click at [389, 423] on div "rdw-editor" at bounding box center [323, 453] width 545 height 336
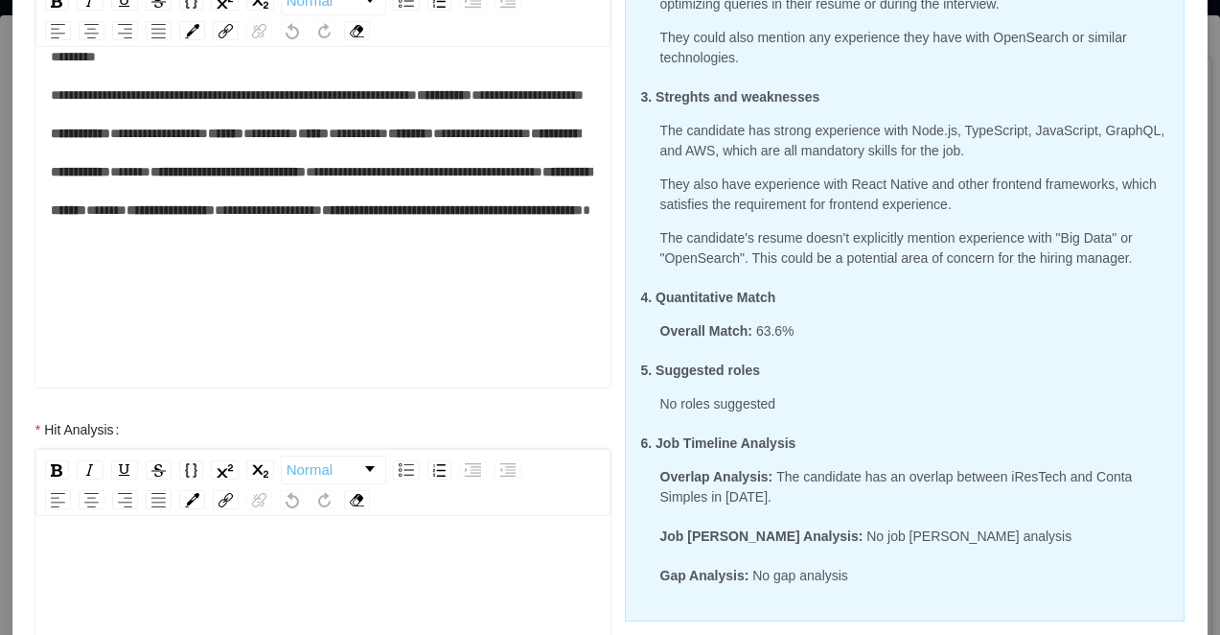
scroll to position [0, 0]
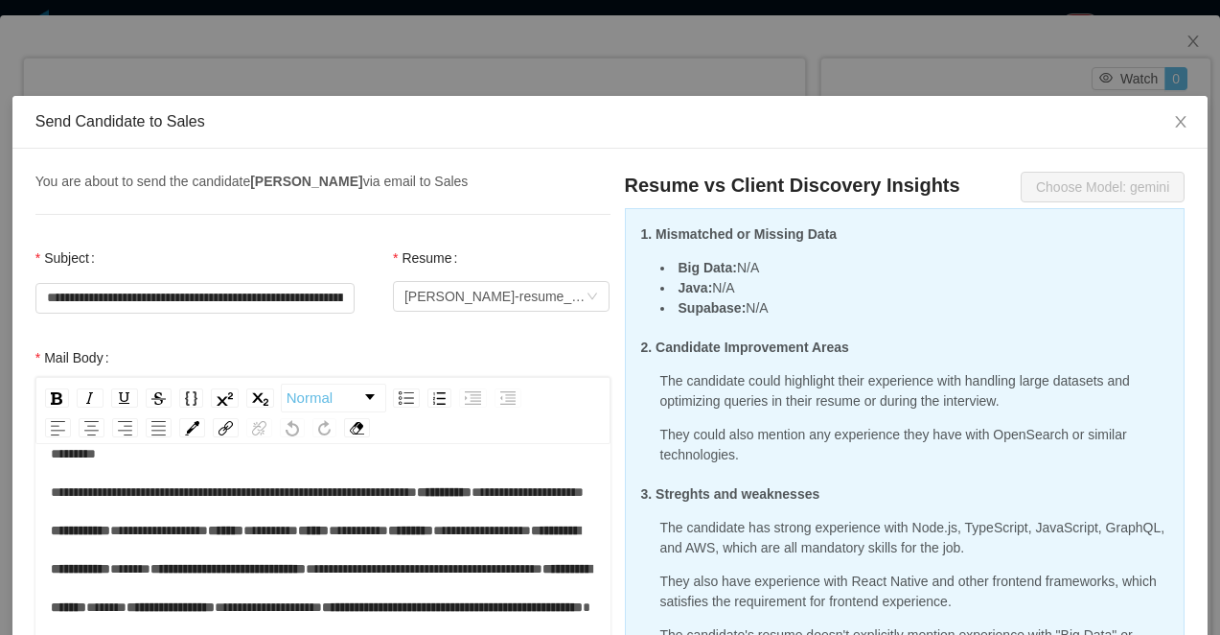
drag, startPoint x: 588, startPoint y: 79, endPoint x: 588, endPoint y: 91, distance: 12.5
click at [588, 79] on div "**********" at bounding box center [610, 317] width 1220 height 635
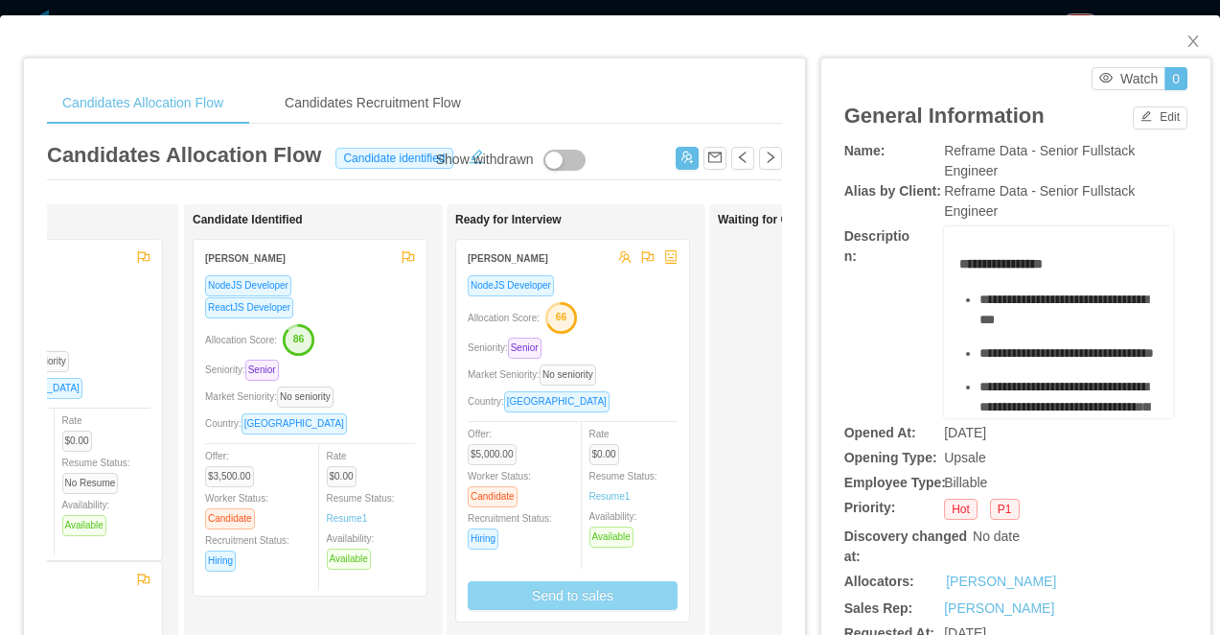
click at [602, 349] on div "Seniority: Senior" at bounding box center [573, 347] width 210 height 22
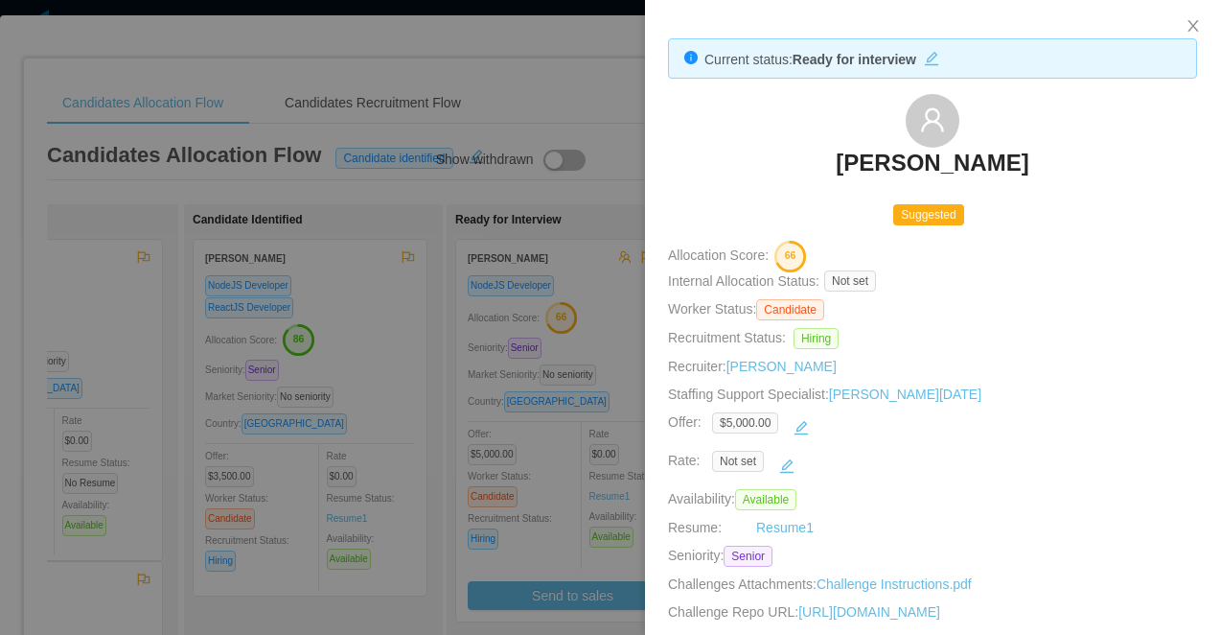
click at [611, 291] on div at bounding box center [610, 317] width 1220 height 635
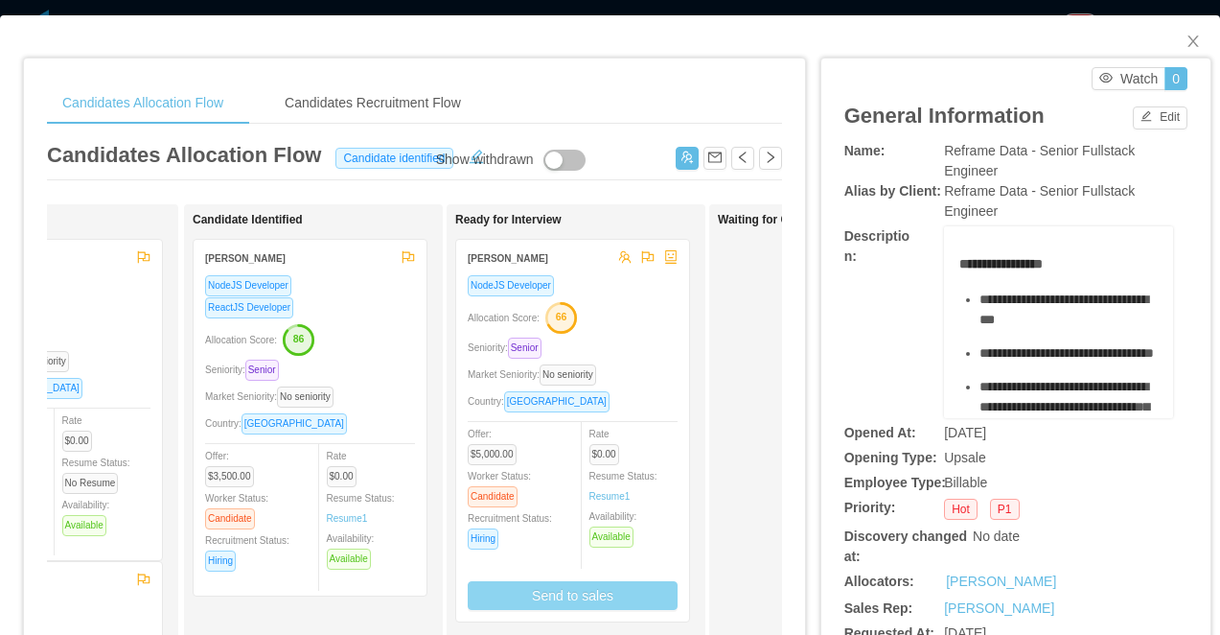
click at [596, 591] on button "Send to sales" at bounding box center [573, 595] width 210 height 29
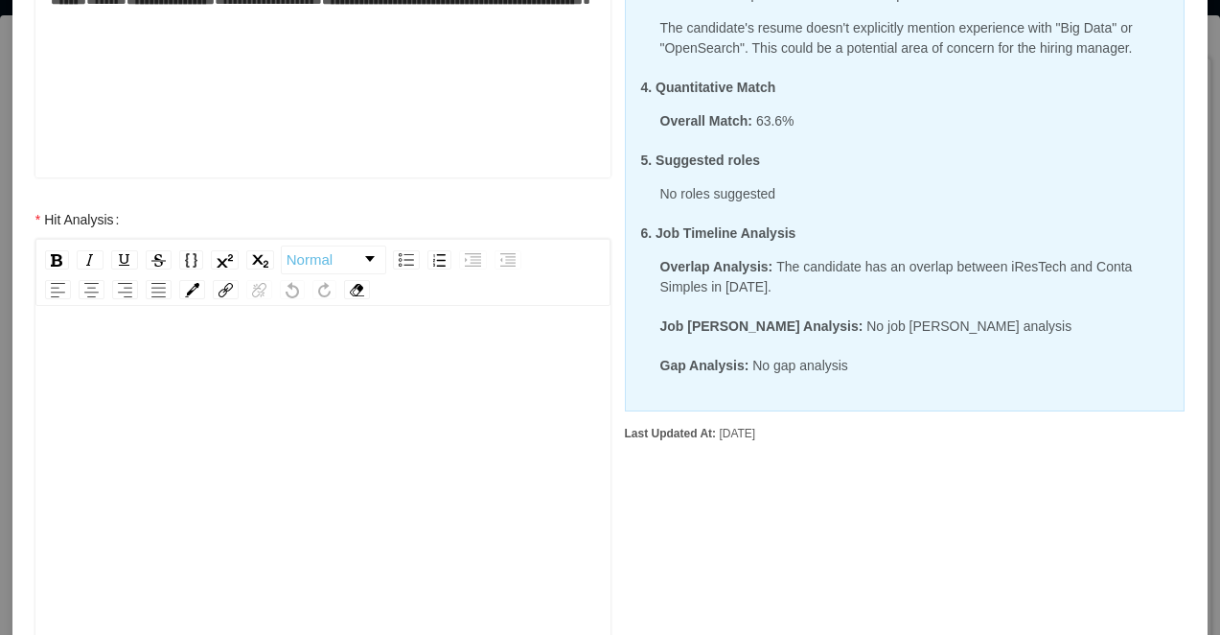
scroll to position [815, 0]
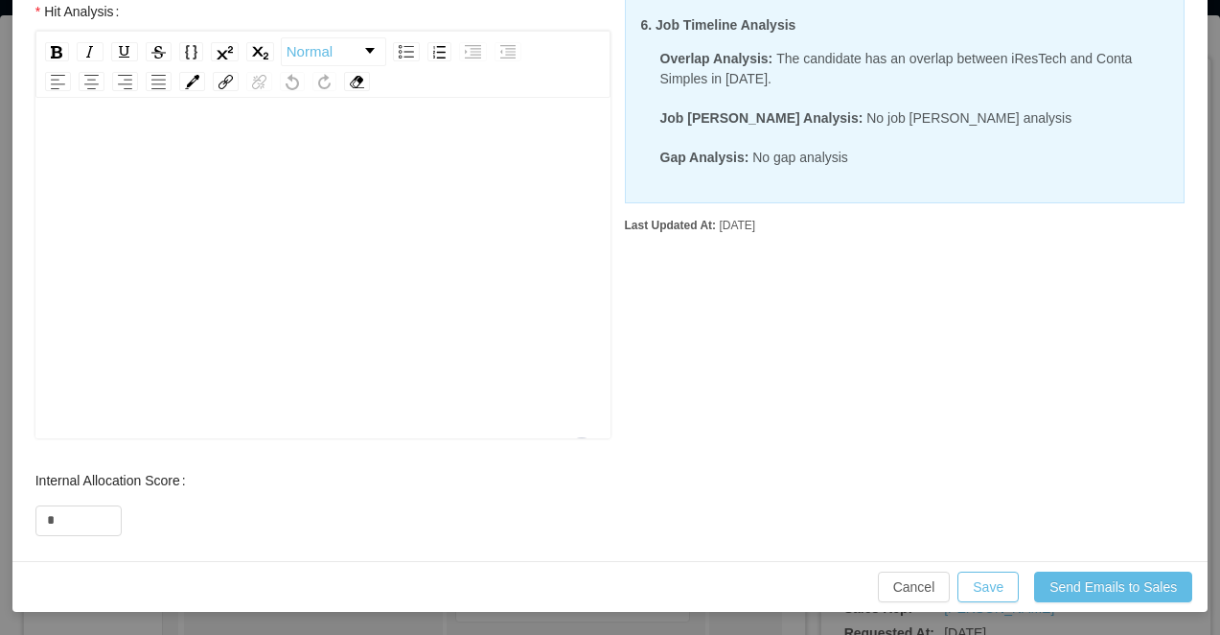
click at [359, 283] on div "To enrich screen reader interactions, please activate Accessibility in Grammarl…" at bounding box center [323, 298] width 545 height 336
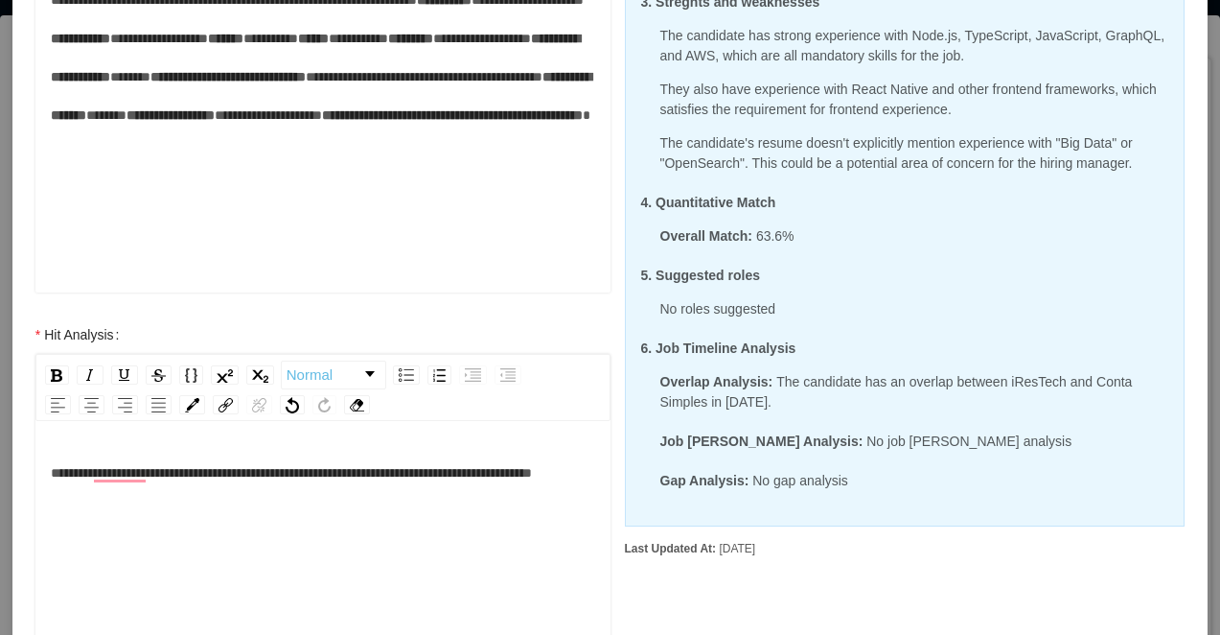
scroll to position [494, 0]
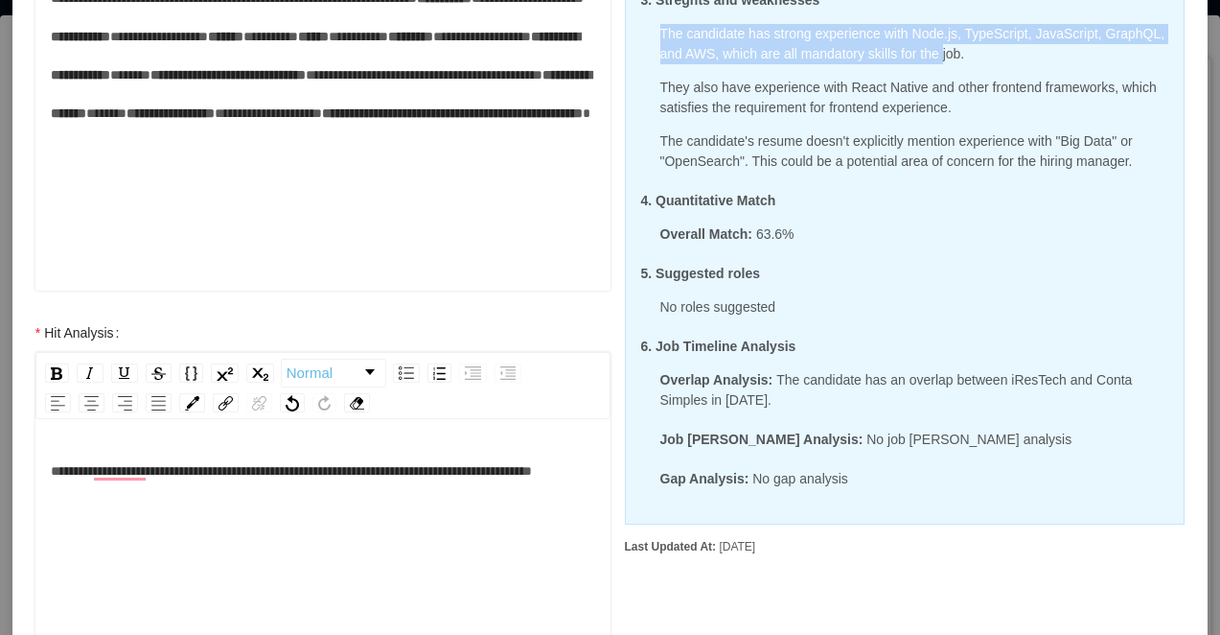
drag, startPoint x: 660, startPoint y: 31, endPoint x: 1016, endPoint y: 45, distance: 356.9
click at [1016, 45] on p "The candidate has strong experience with Node.js, TypeScript, JavaScript, Graph…" at bounding box center [915, 44] width 509 height 40
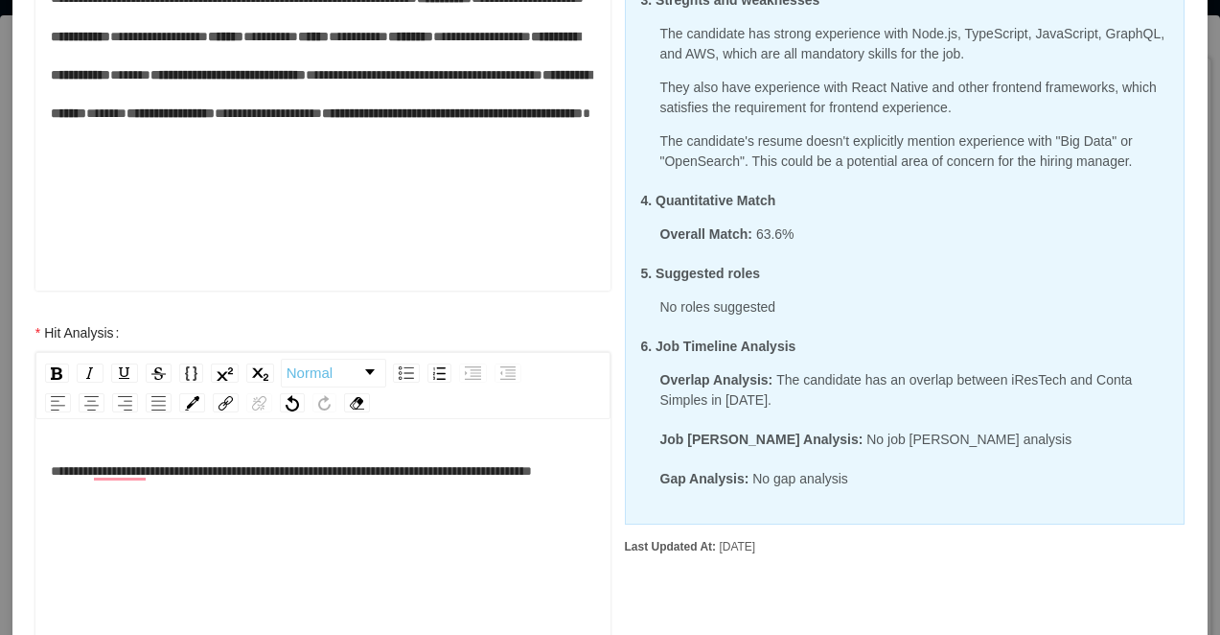
click at [770, 34] on p "The candidate has strong experience with Node.js, TypeScript, JavaScript, Graph…" at bounding box center [915, 44] width 509 height 40
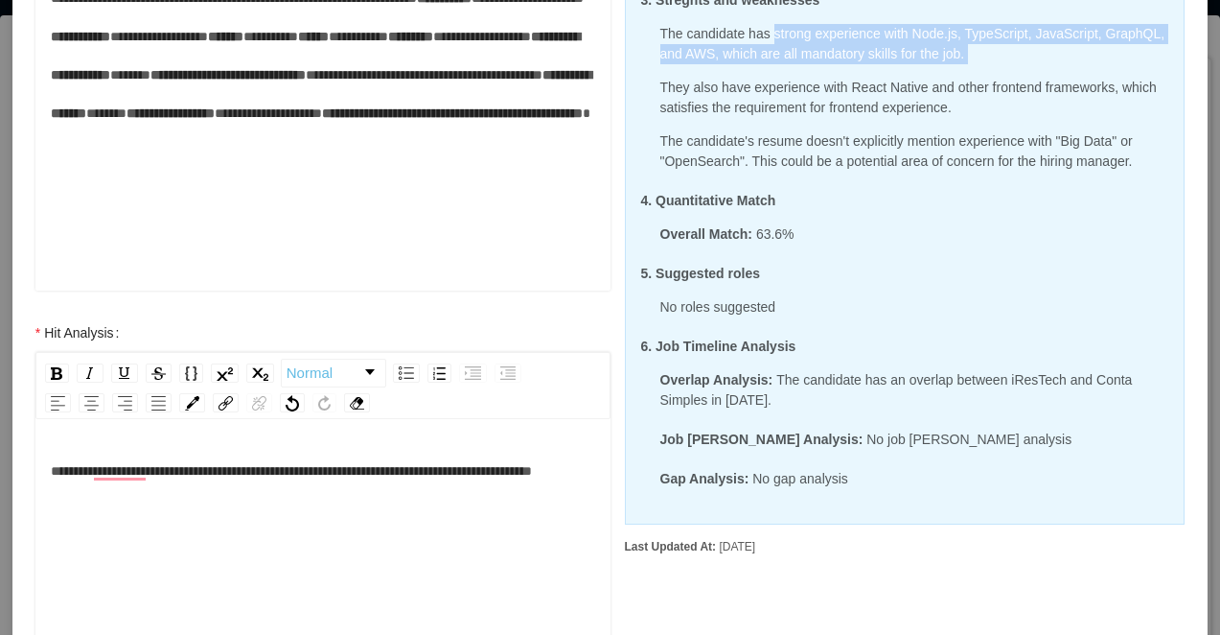
drag, startPoint x: 780, startPoint y: 35, endPoint x: 1055, endPoint y: 64, distance: 276.7
click at [1055, 64] on div "The candidate has strong experience with Node.js, TypeScript, JavaScript, Graph…" at bounding box center [905, 98] width 528 height 148
copy div "strong experience with Node.js, TypeScript, JavaScript, GraphQL, and AWS, which…"
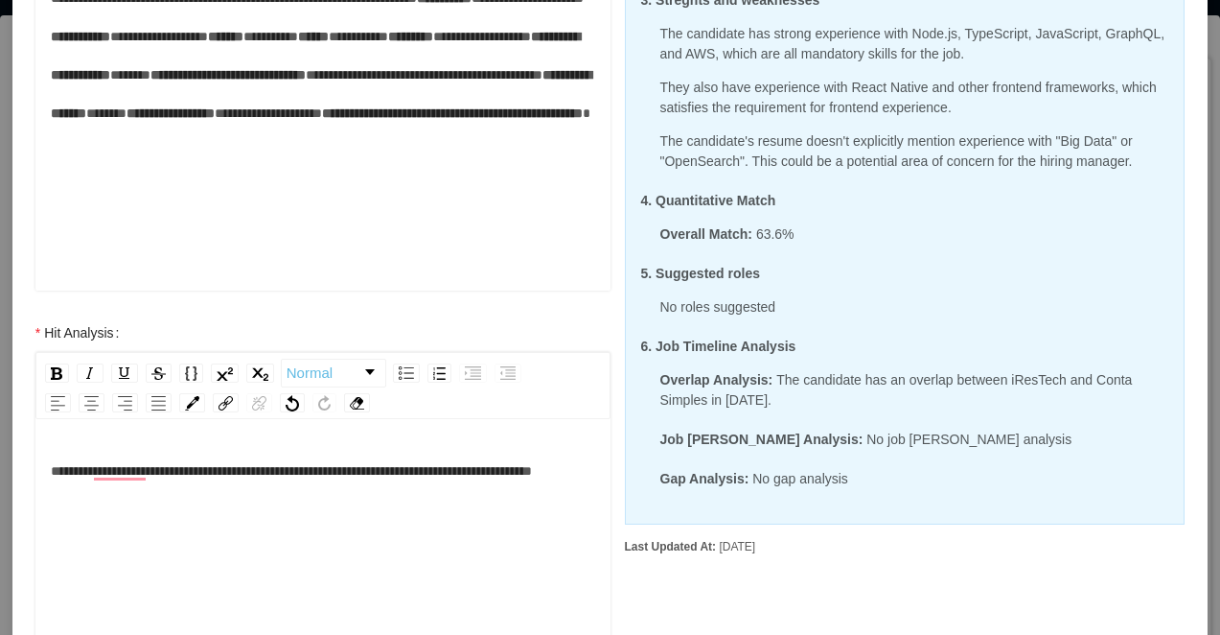
click at [52, 474] on span "**********" at bounding box center [291, 470] width 481 height 13
click at [251, 490] on div "**********" at bounding box center [323, 471] width 545 height 38
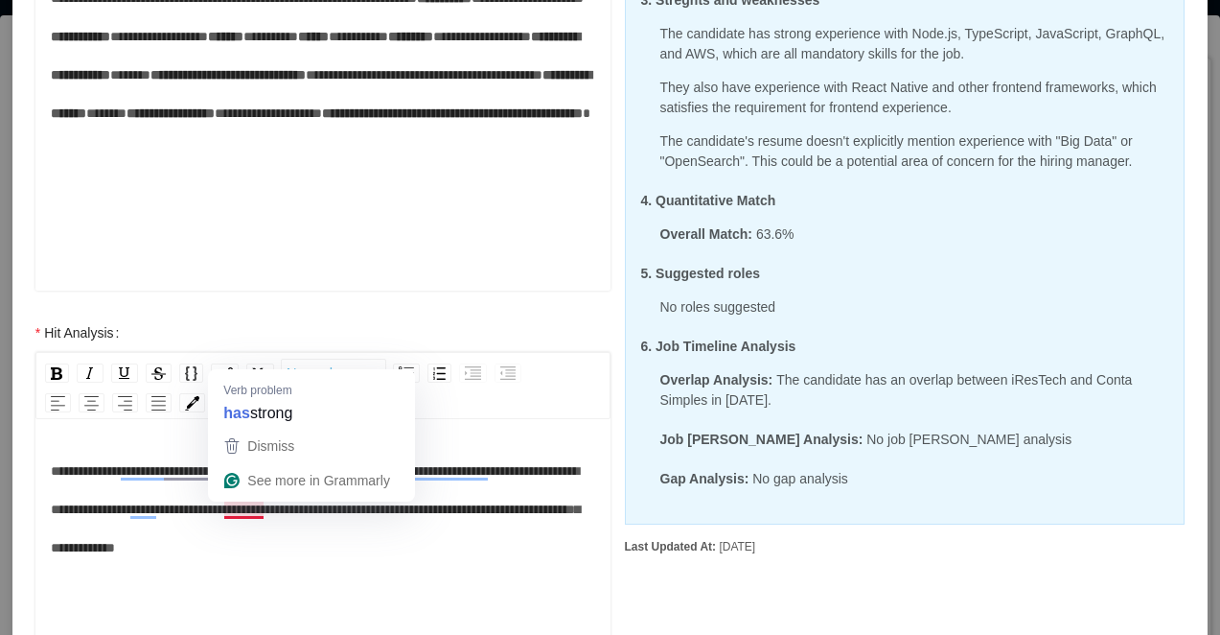
click at [222, 510] on span "**********" at bounding box center [315, 509] width 529 height 90
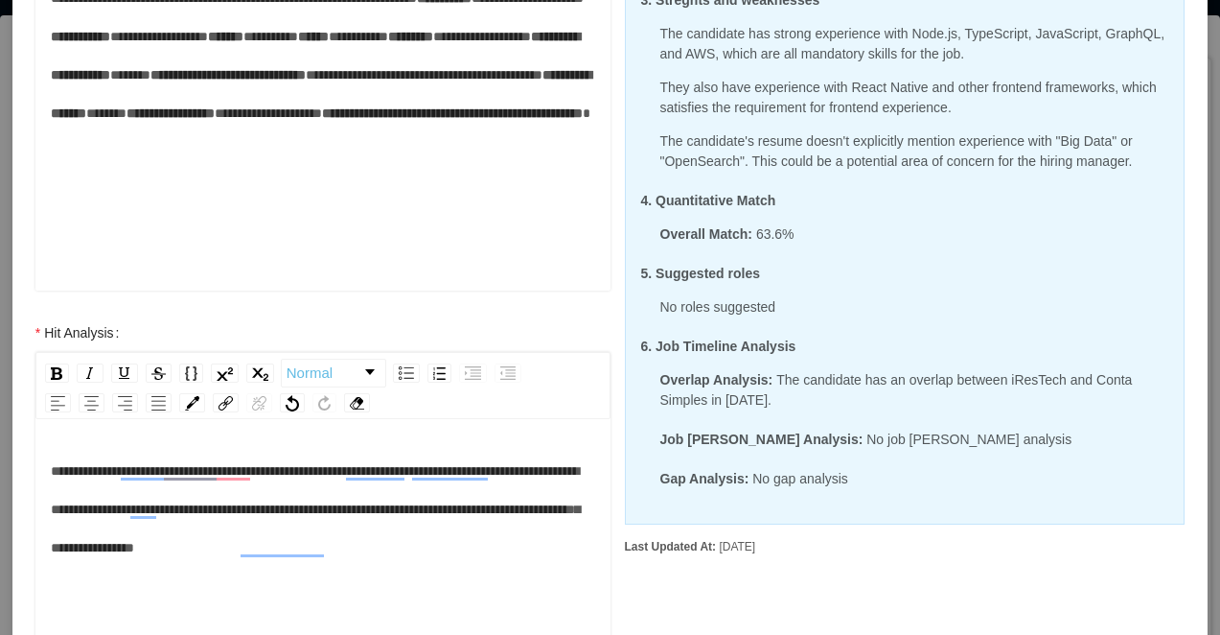
click at [223, 510] on span "**********" at bounding box center [315, 509] width 529 height 90
drag, startPoint x: 474, startPoint y: 513, endPoint x: 418, endPoint y: 513, distance: 55.6
click at [418, 513] on span "**********" at bounding box center [315, 509] width 529 height 90
drag, startPoint x: 570, startPoint y: 512, endPoint x: 499, endPoint y: 514, distance: 71.0
click at [499, 514] on div "**********" at bounding box center [323, 509] width 545 height 115
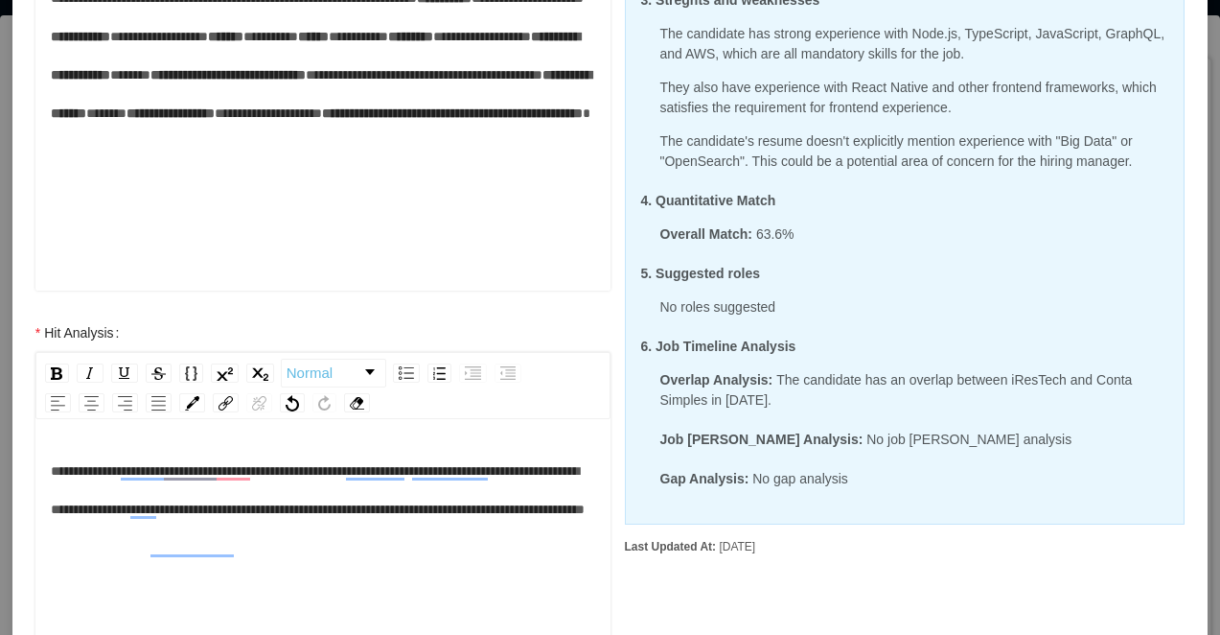
click at [419, 528] on div "**********" at bounding box center [323, 490] width 545 height 77
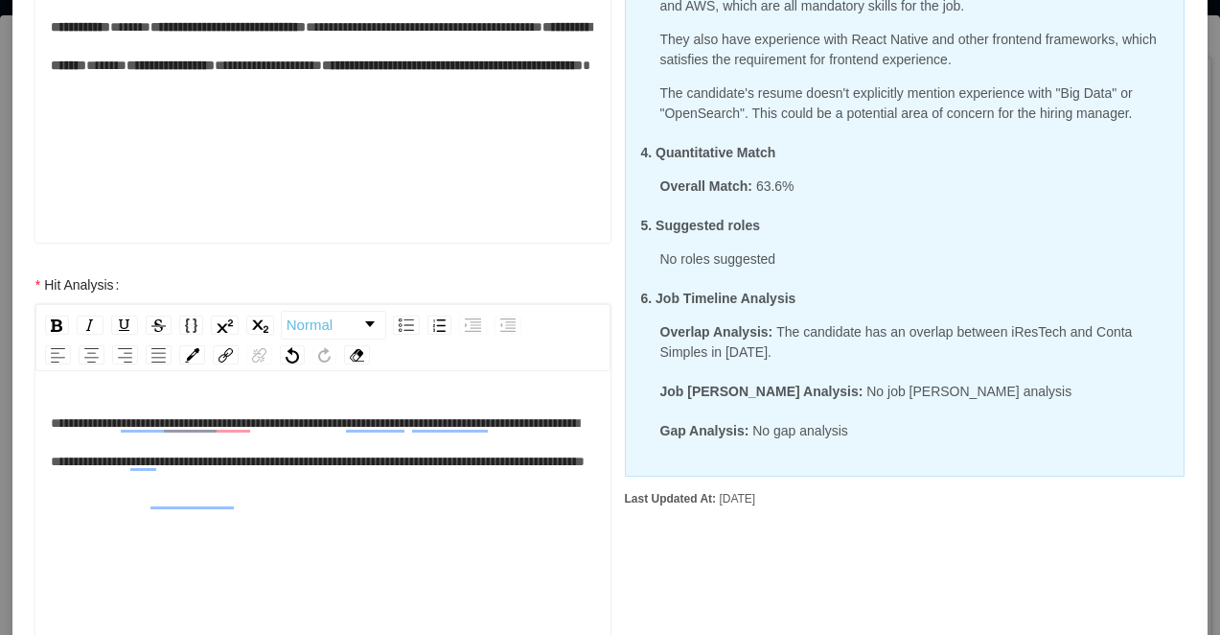
scroll to position [543, 0]
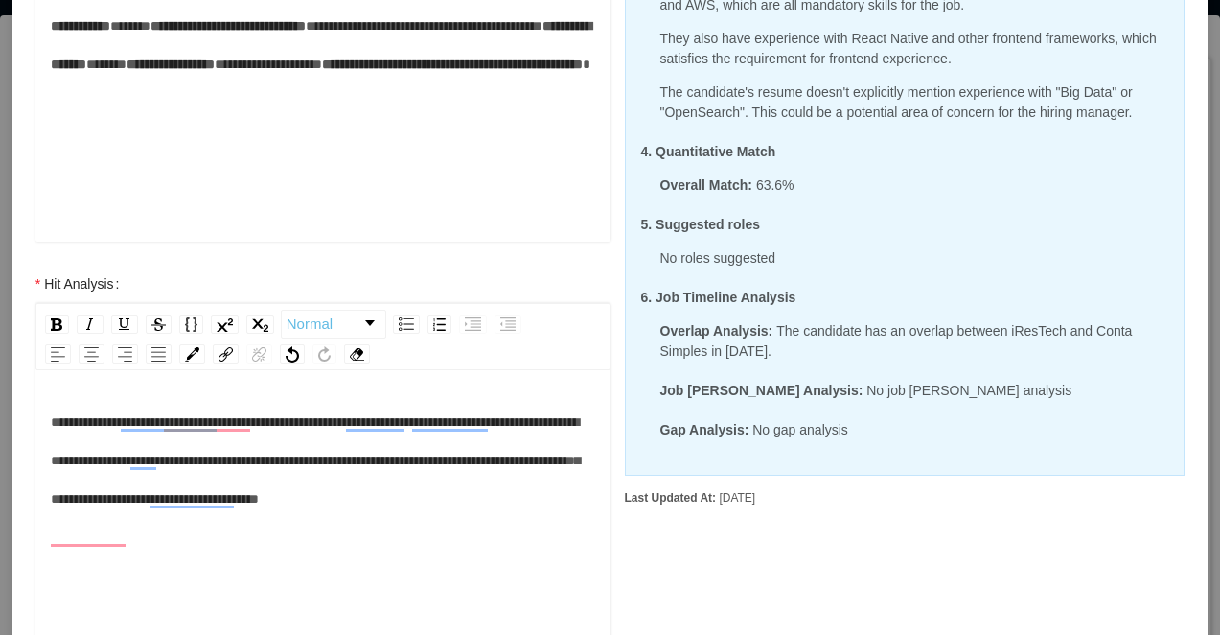
click at [336, 502] on span "**********" at bounding box center [315, 460] width 529 height 90
click at [464, 518] on div "**********" at bounding box center [323, 460] width 545 height 115
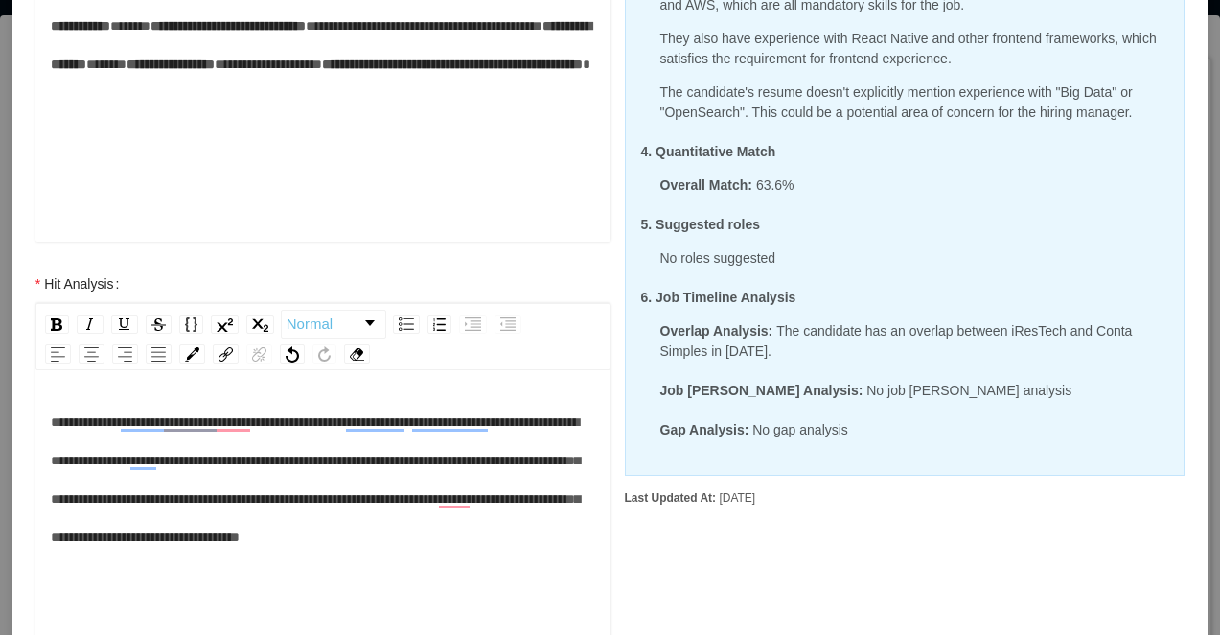
scroll to position [42, 0]
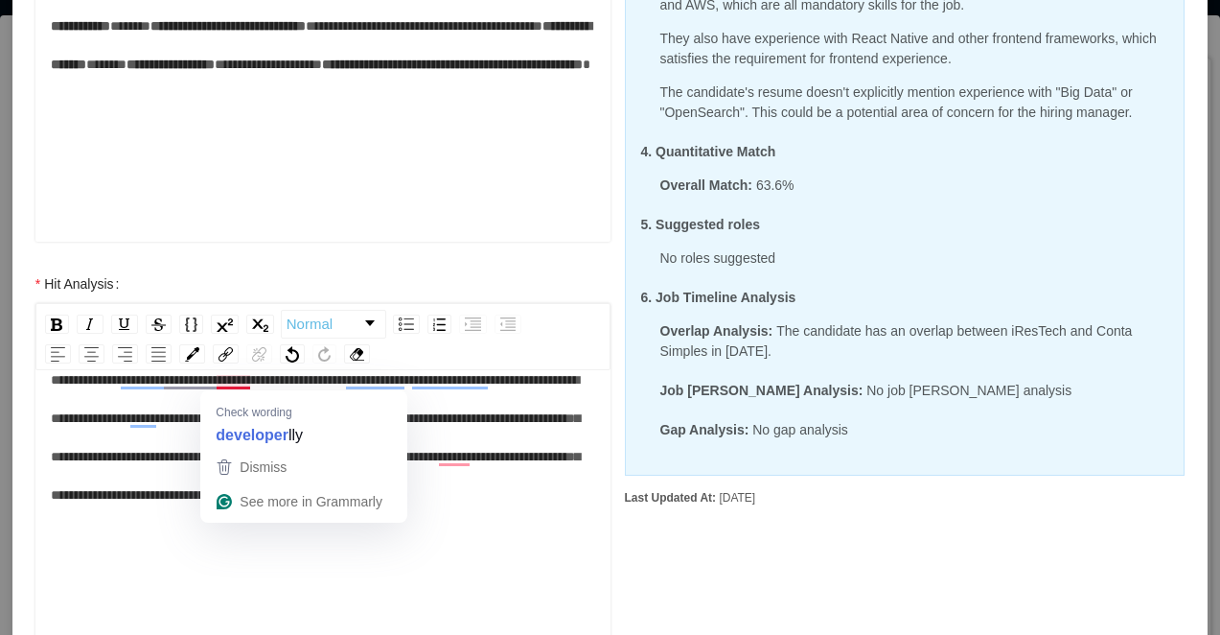
click at [347, 514] on div "**********" at bounding box center [323, 436] width 545 height 153
click at [215, 382] on span "**********" at bounding box center [315, 437] width 529 height 128
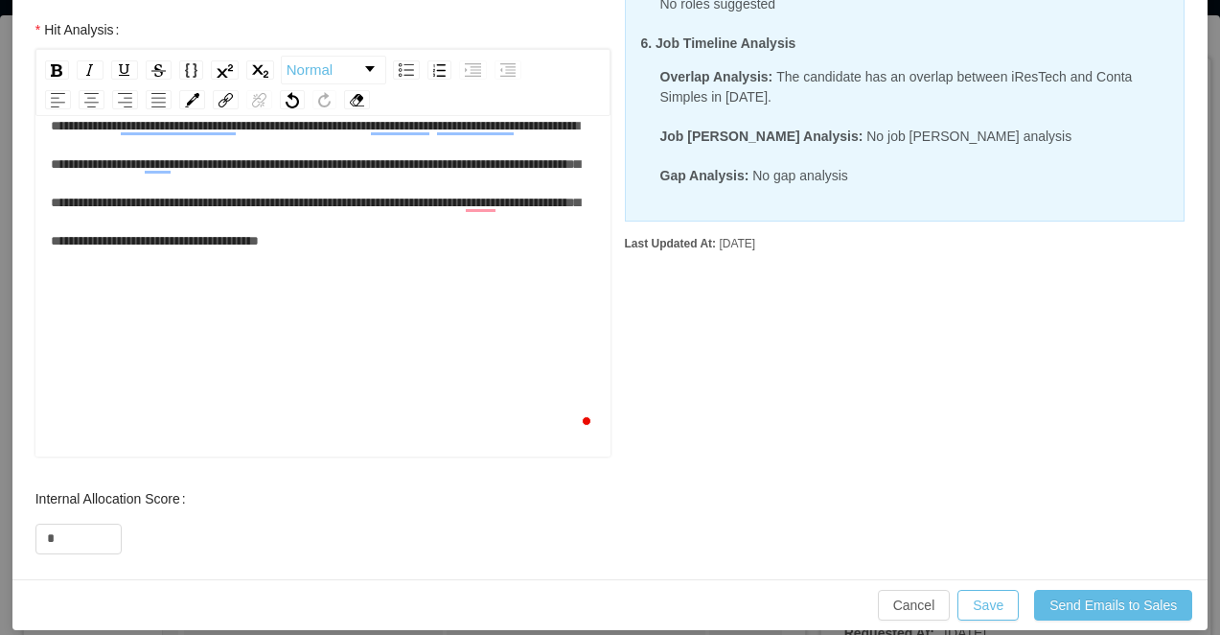
scroll to position [815, 0]
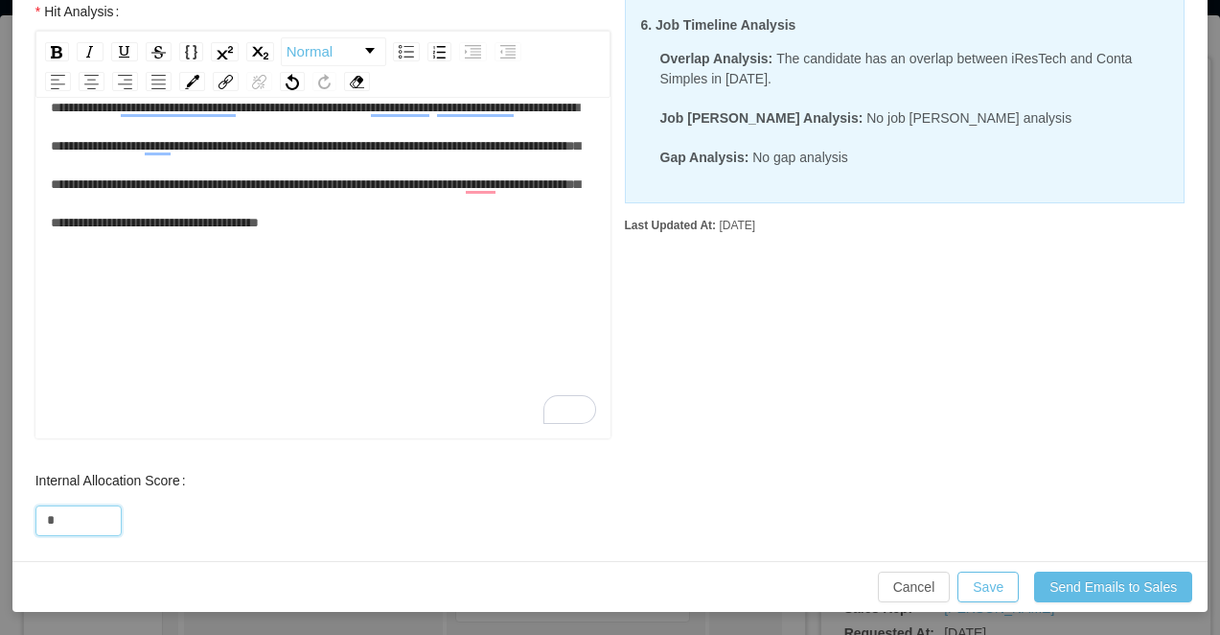
drag, startPoint x: 56, startPoint y: 524, endPoint x: 27, endPoint y: 524, distance: 28.8
click at [27, 524] on div "Internal Allocation Score *" at bounding box center [323, 499] width 614 height 77
type input "*"
type input "**"
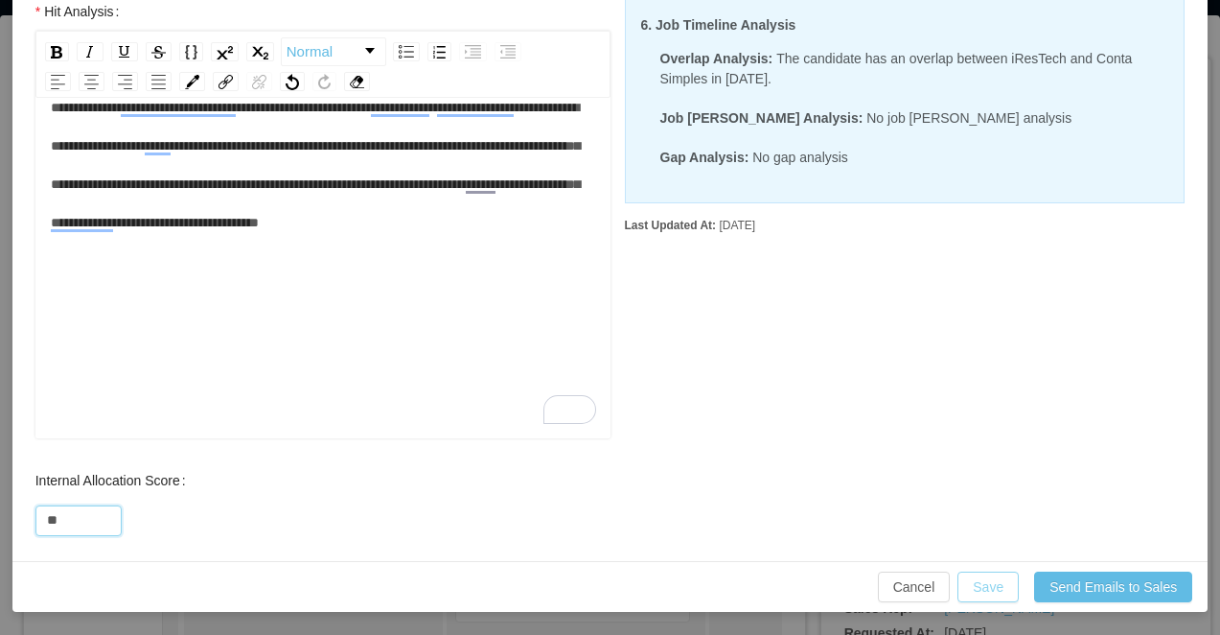
click at [976, 582] on button "Save" at bounding box center [988, 586] width 61 height 31
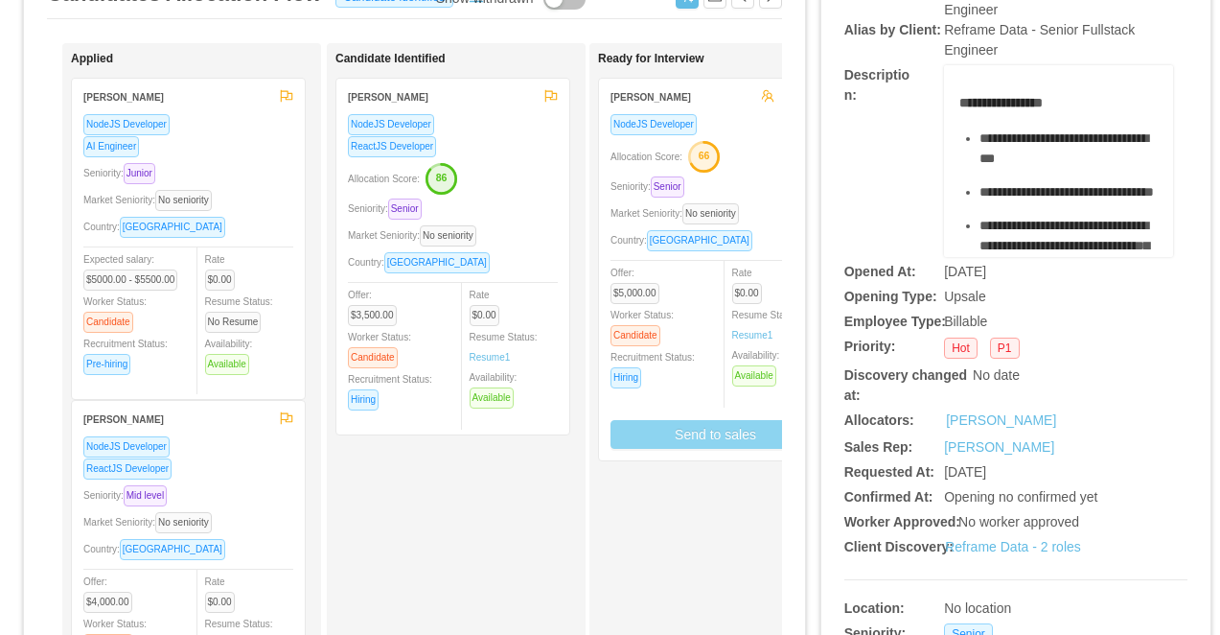
scroll to position [28, 0]
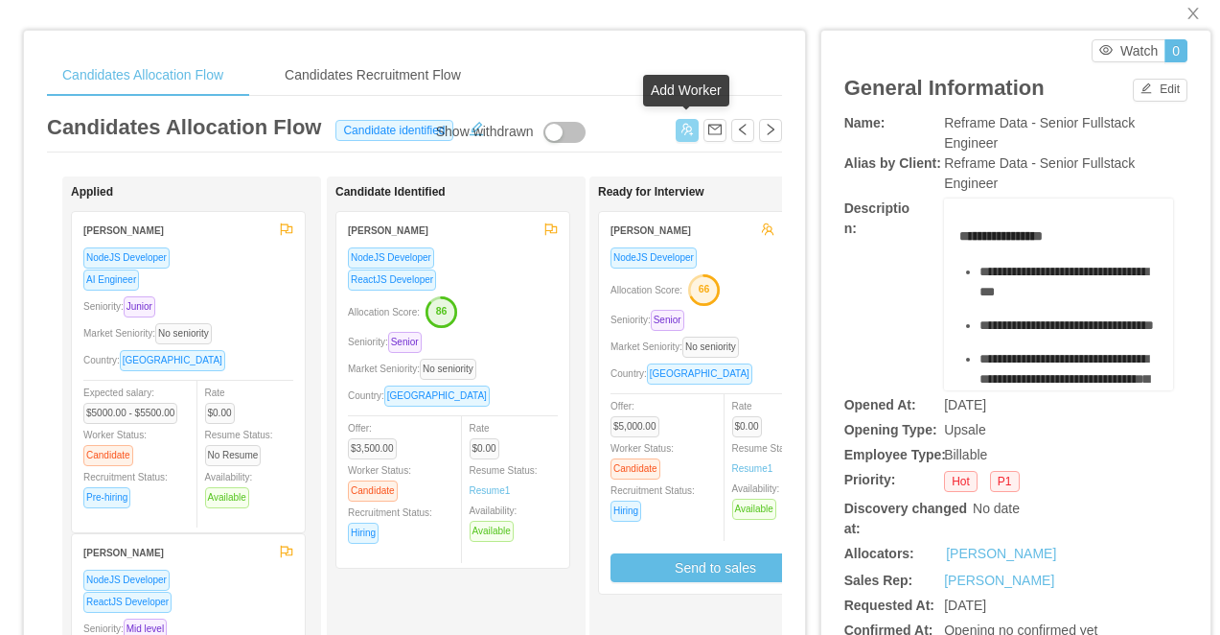
click at [681, 131] on button "button" at bounding box center [687, 130] width 23 height 23
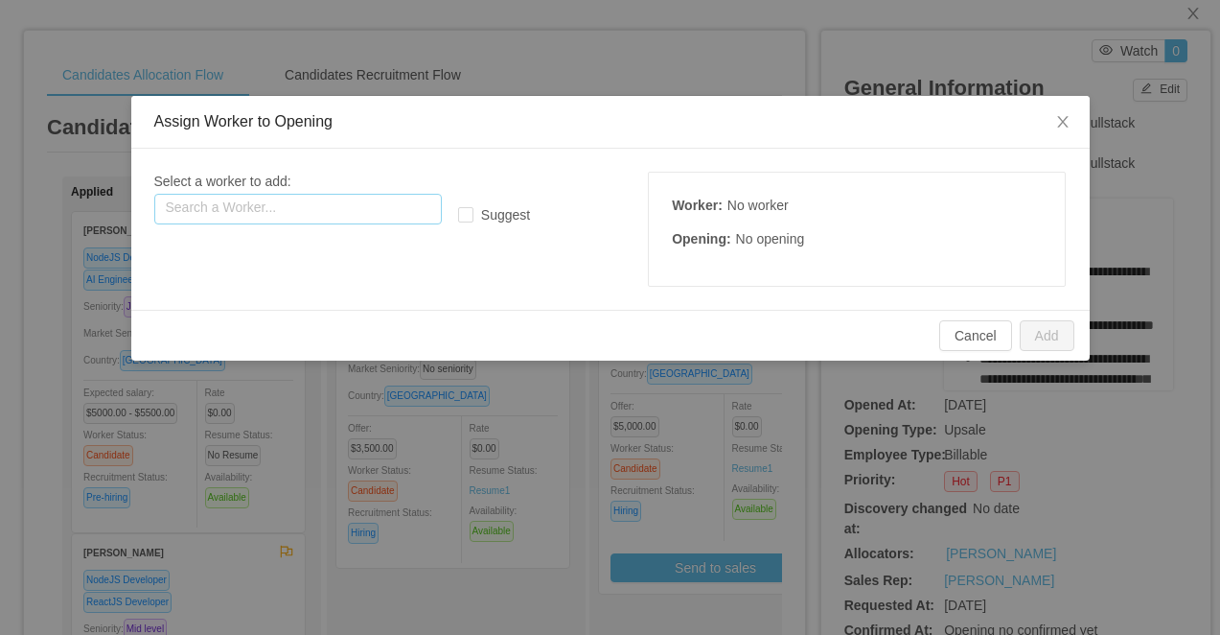
click at [324, 205] on input "text" at bounding box center [298, 209] width 288 height 31
drag, startPoint x: 329, startPoint y: 211, endPoint x: 107, endPoint y: 208, distance: 221.5
click at [107, 208] on div "Assign Worker to Opening Select a worker to add: Search a Worker... ***** magno…" at bounding box center [610, 317] width 1220 height 635
paste input "*******"
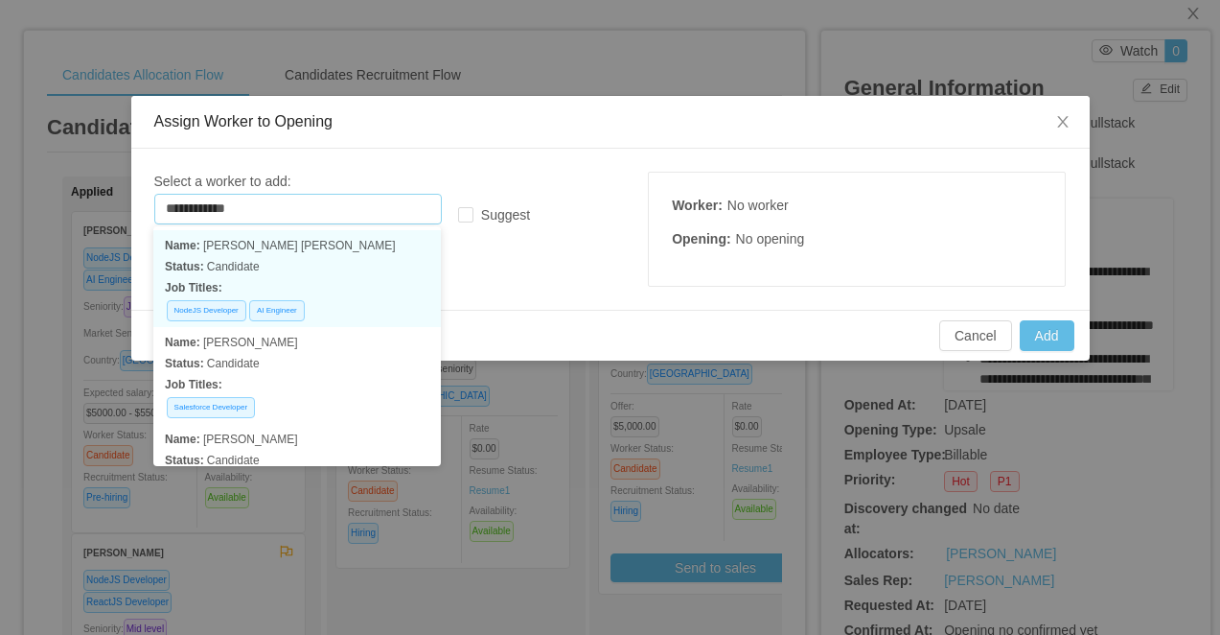
click at [395, 280] on p "Job Titles:" at bounding box center [297, 287] width 265 height 21
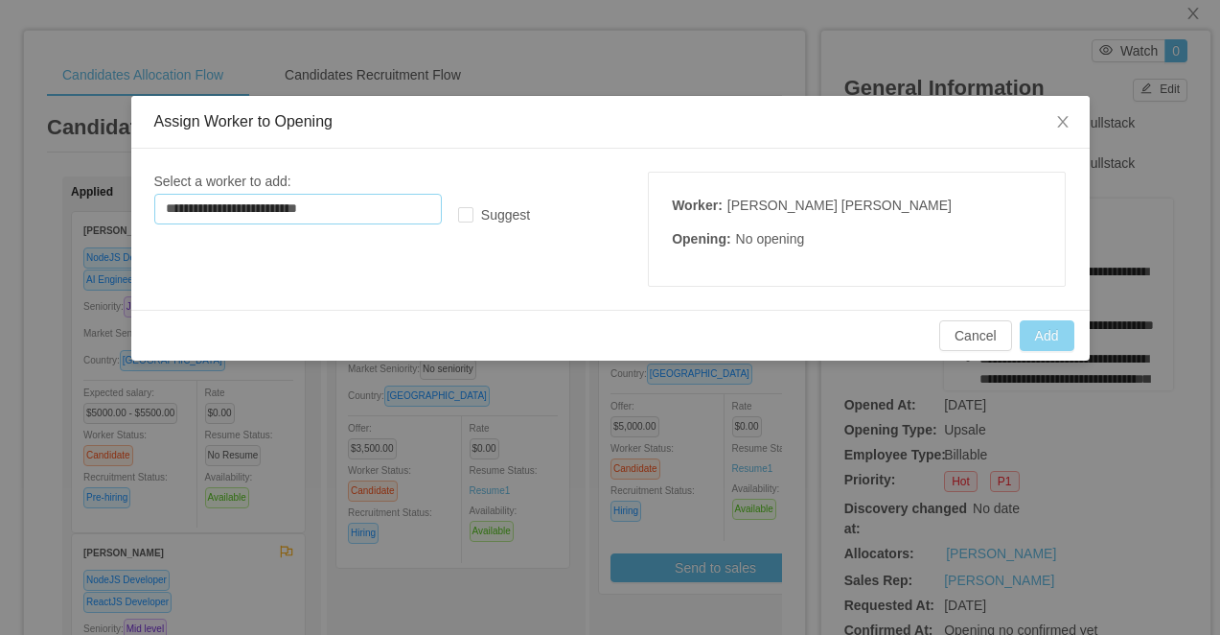
type input "**********"
click at [1041, 337] on button "Add" at bounding box center [1047, 335] width 55 height 31
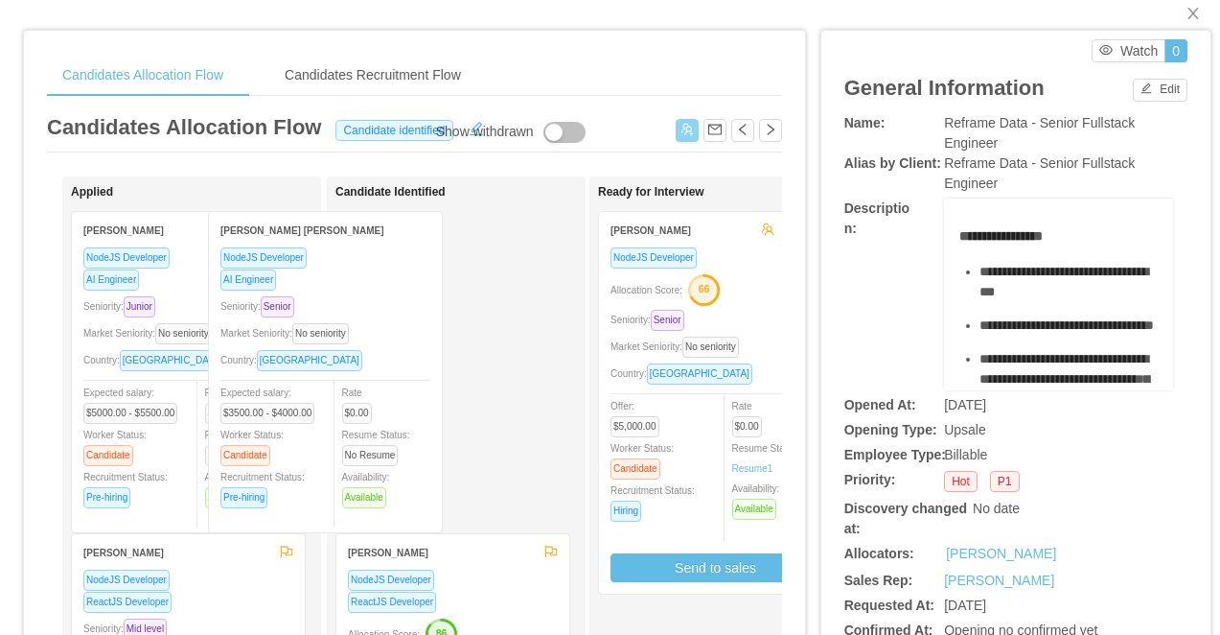
drag, startPoint x: 262, startPoint y: 255, endPoint x: 443, endPoint y: 255, distance: 181.2
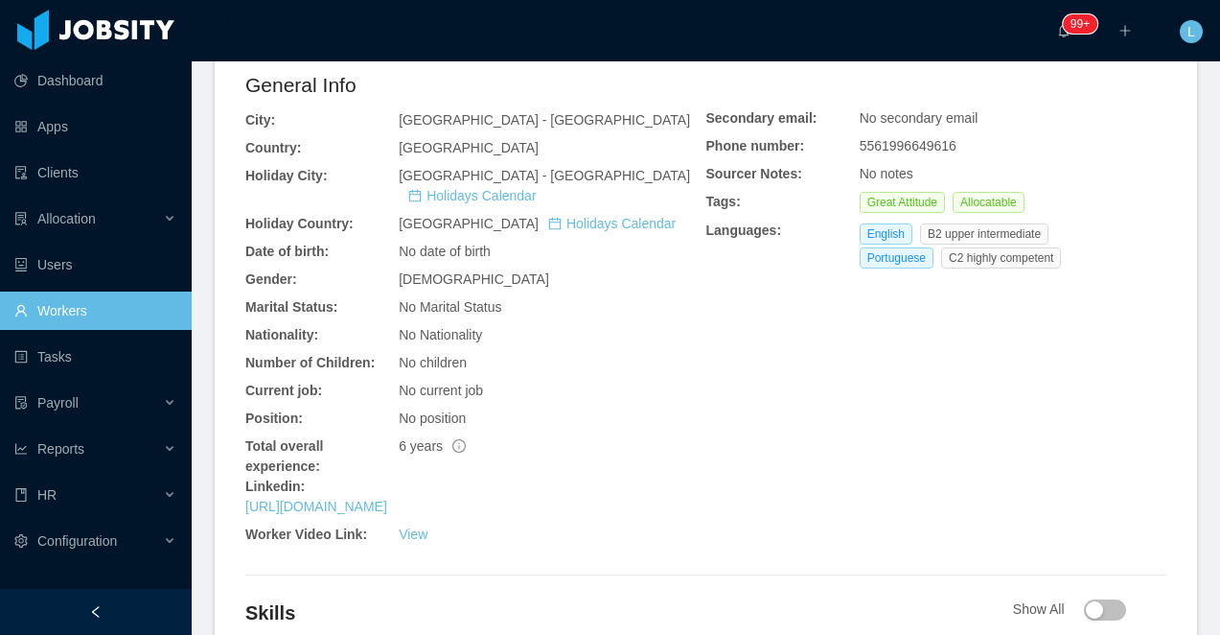
scroll to position [564, 0]
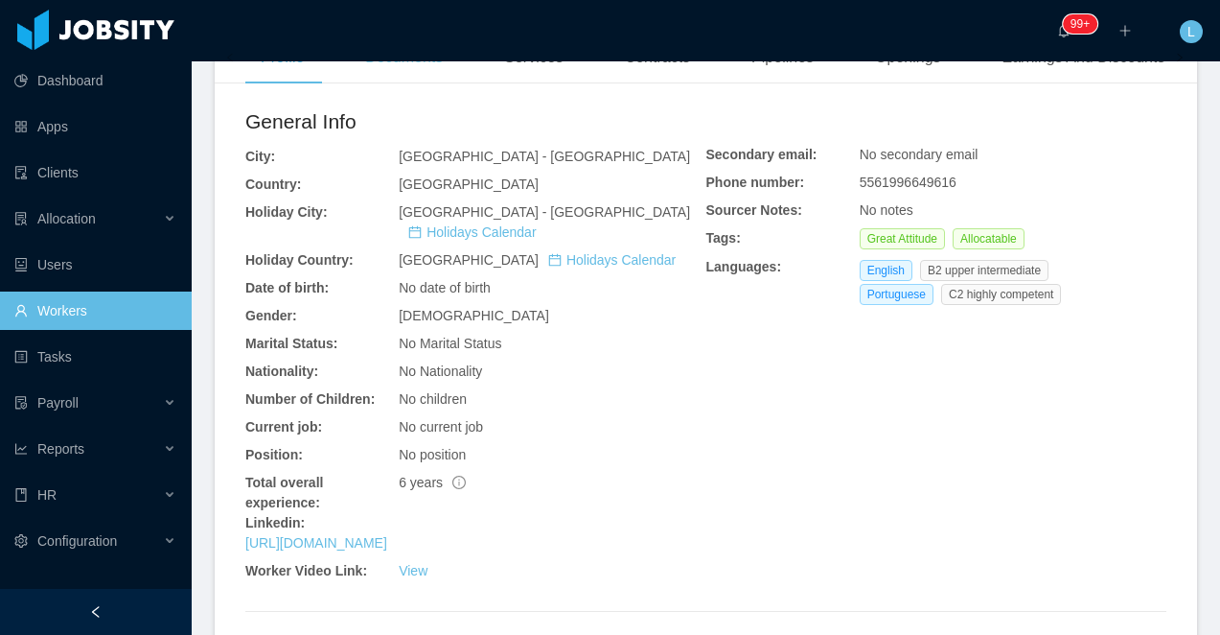
click at [416, 71] on div "Documents" at bounding box center [404, 58] width 108 height 54
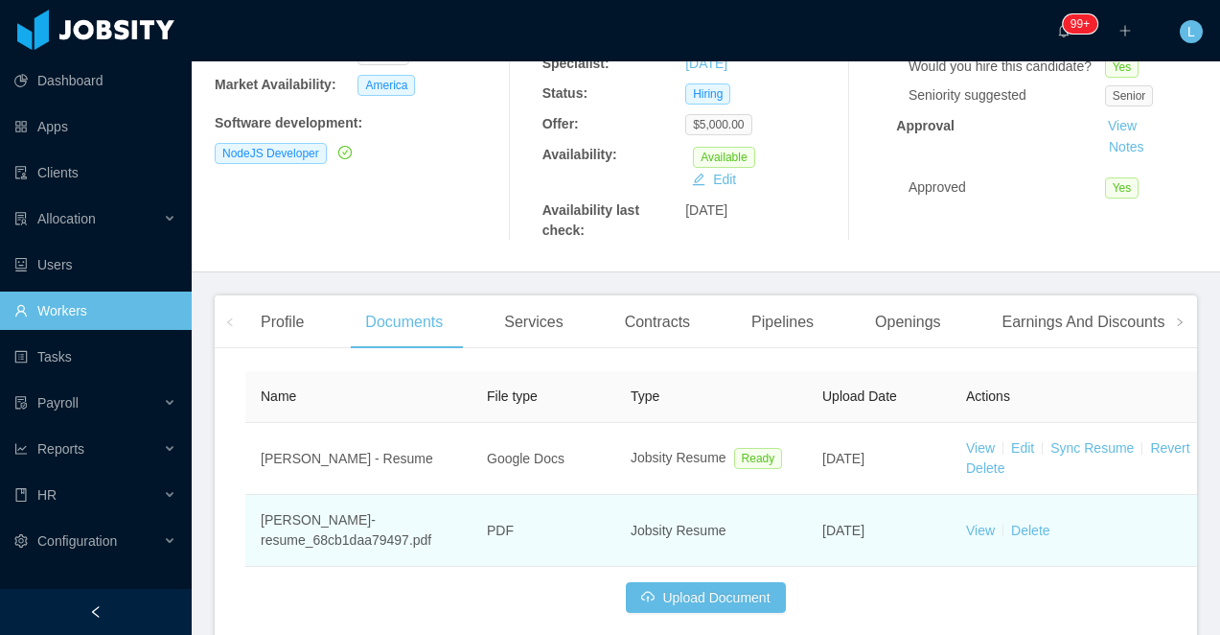
scroll to position [398, 0]
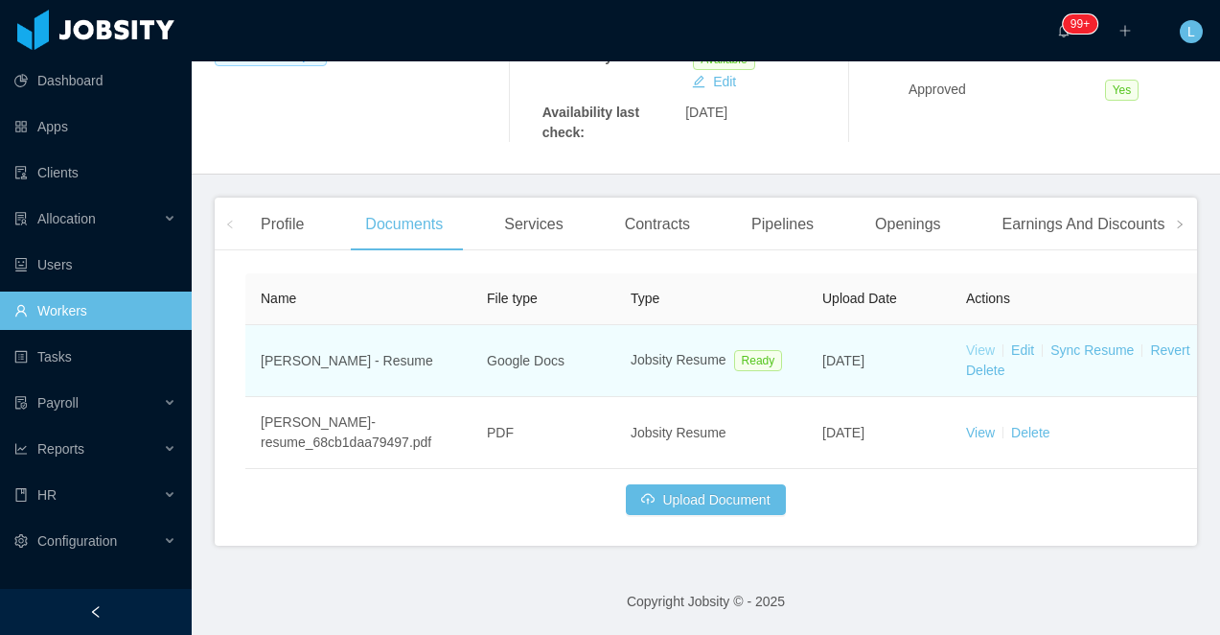
click at [986, 345] on link "View" at bounding box center [980, 349] width 29 height 15
